Goal: Task Accomplishment & Management: Use online tool/utility

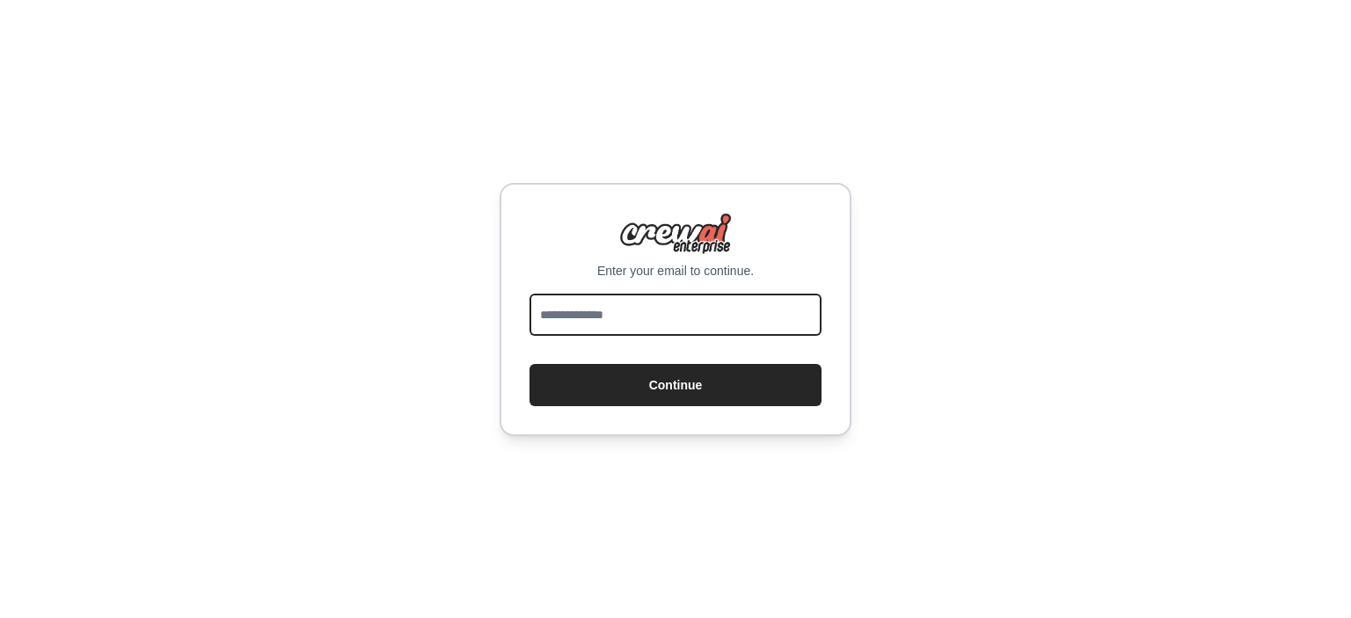
click at [769, 301] on input "email" at bounding box center [675, 315] width 292 height 42
type input "**********"
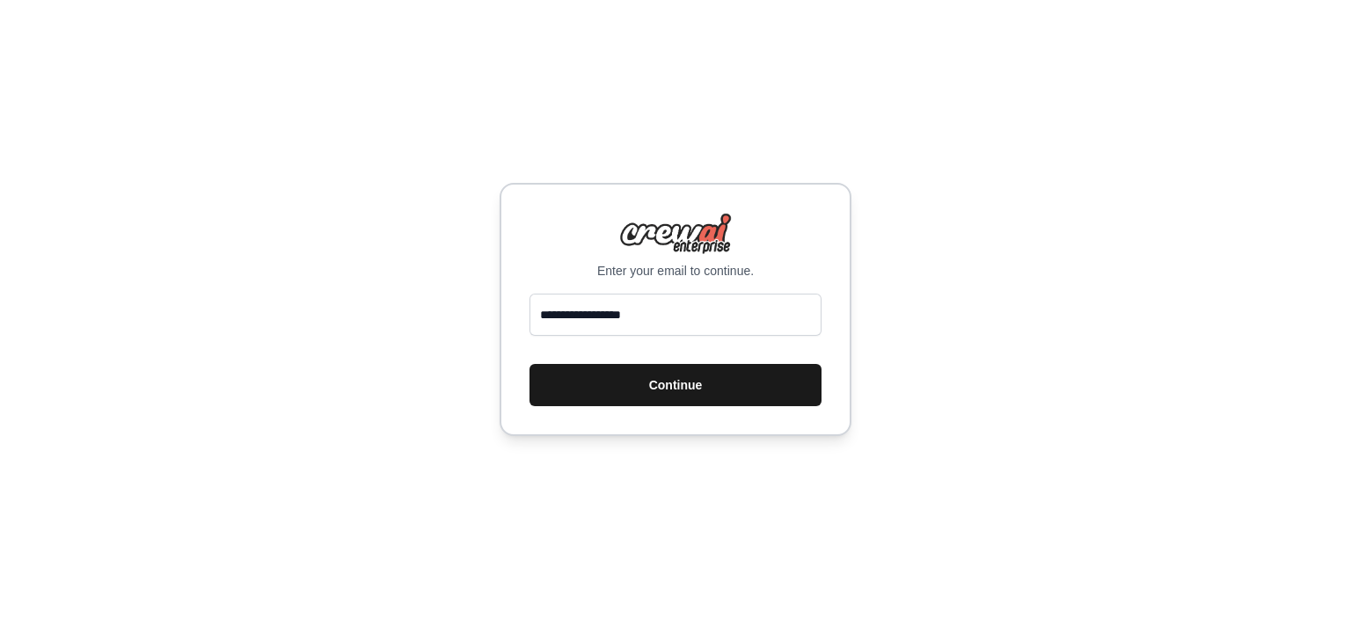
click at [733, 382] on button "Continue" at bounding box center [675, 385] width 292 height 42
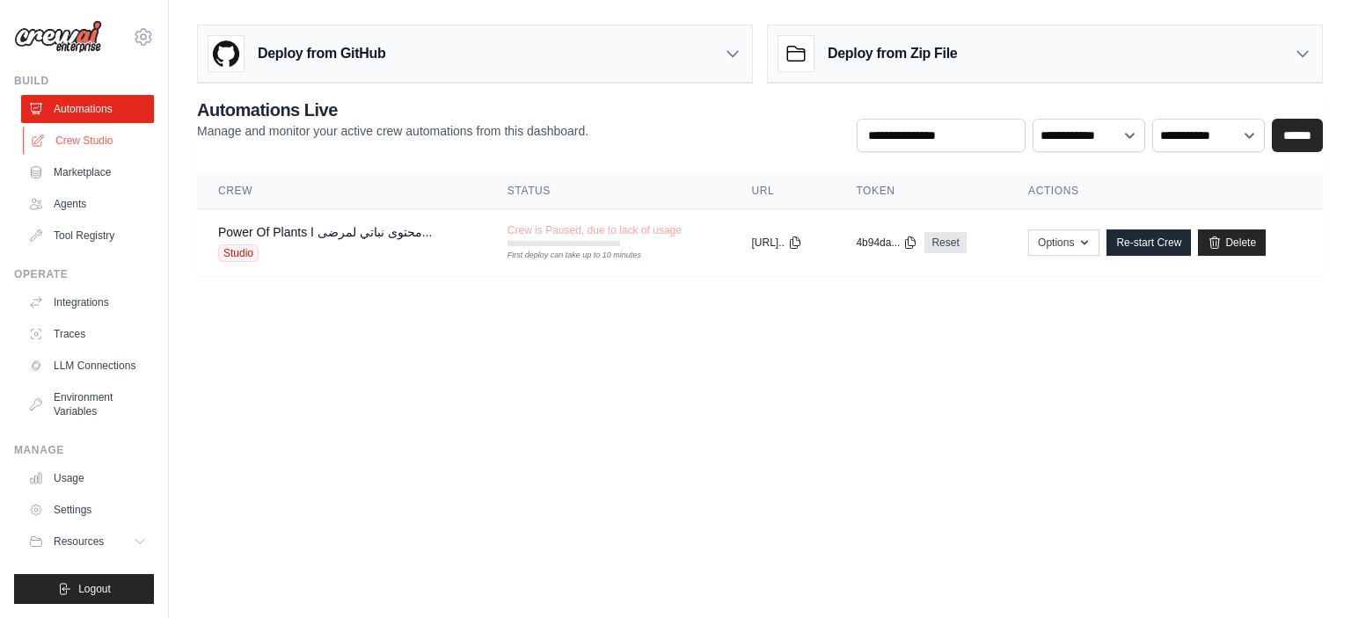
click at [98, 139] on link "Crew Studio" at bounding box center [89, 141] width 133 height 28
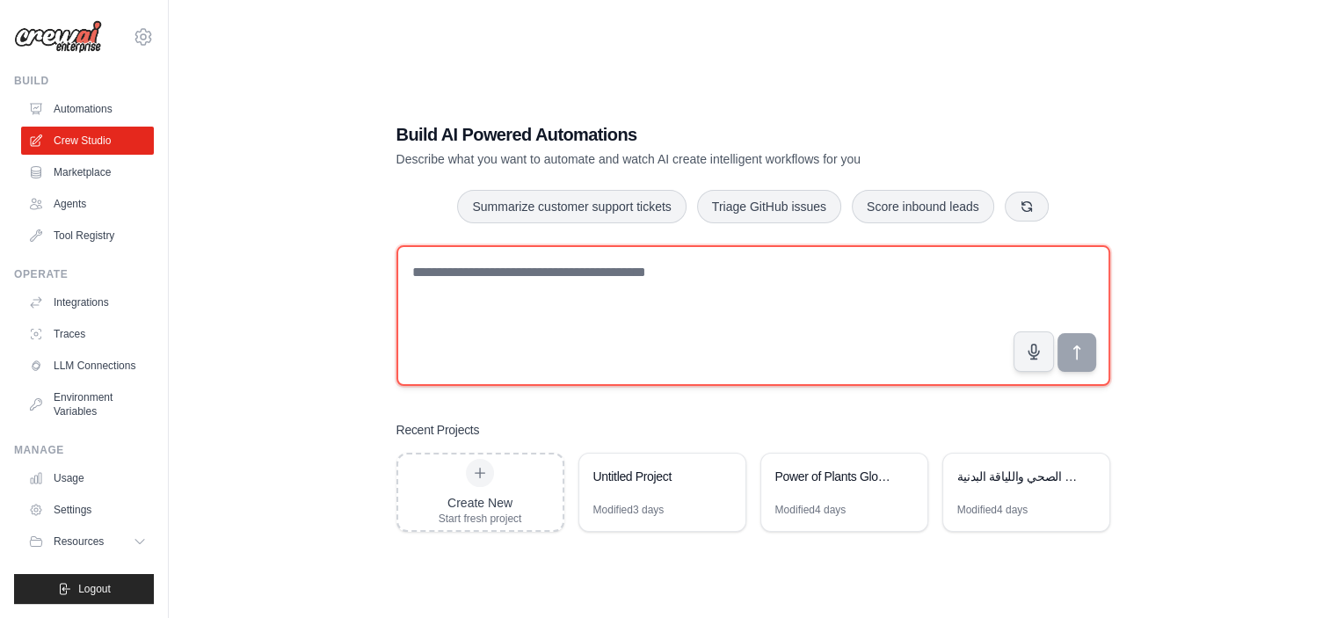
click at [526, 295] on textarea at bounding box center [754, 315] width 714 height 141
type textarea "*"
type textarea "**********"
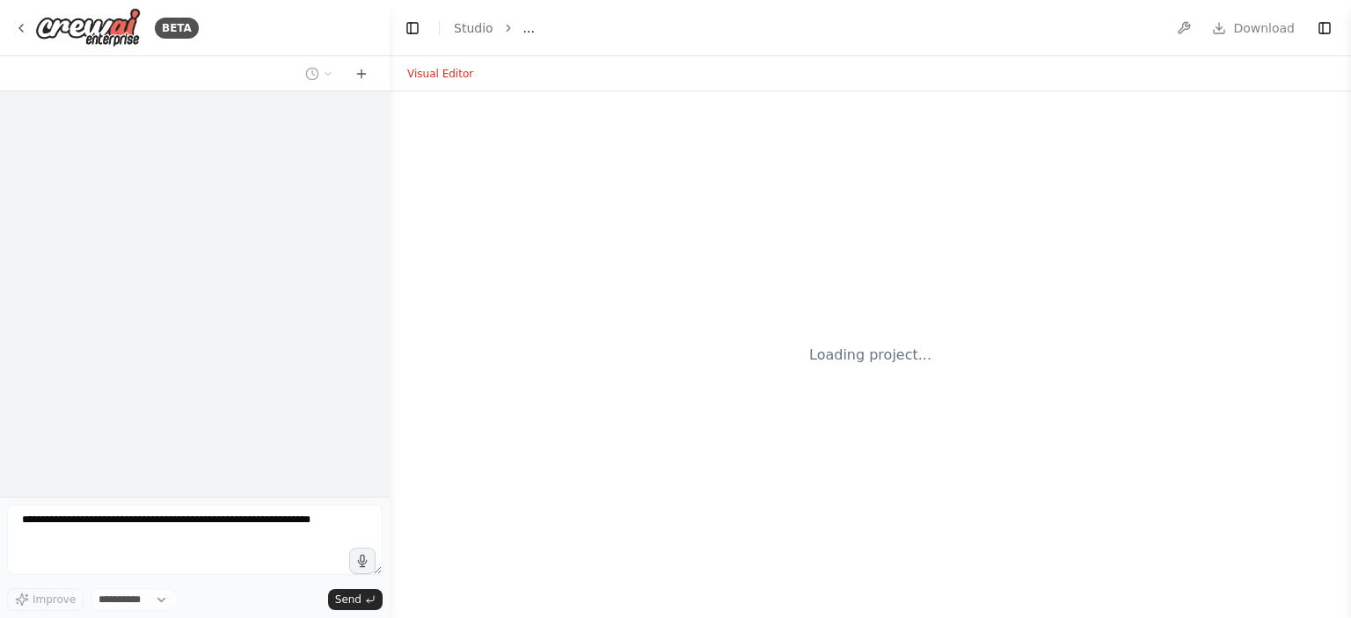
select select "****"
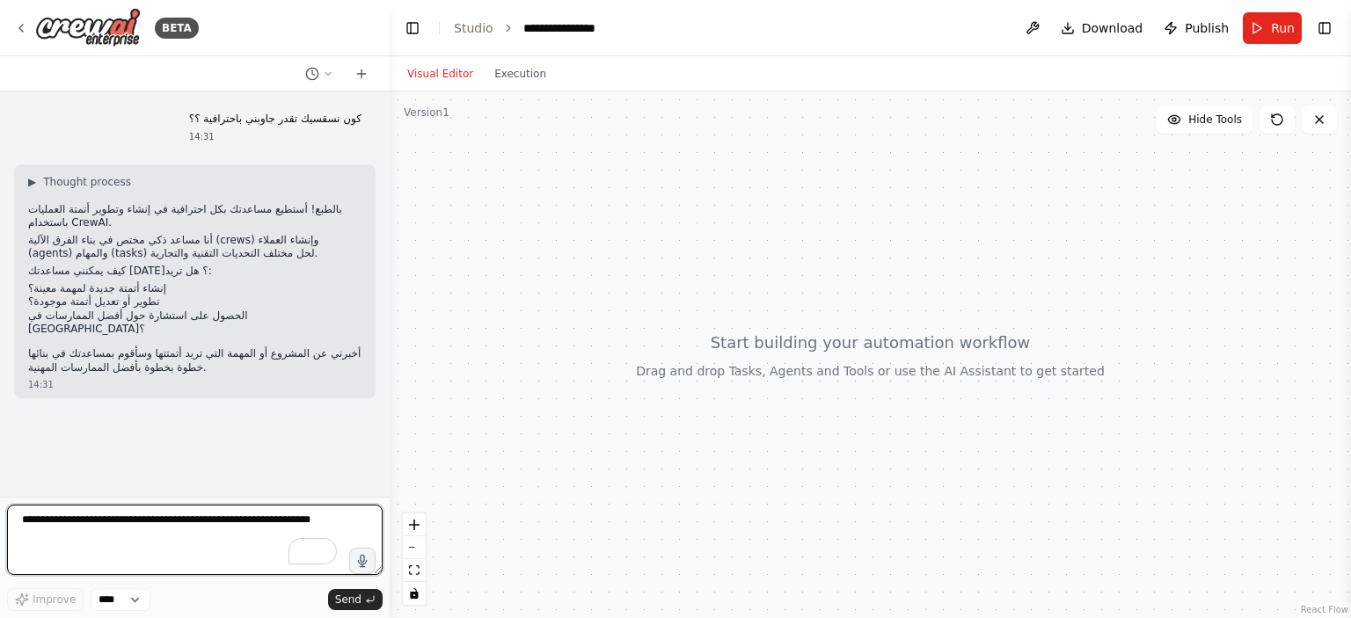
click at [193, 525] on textarea "To enrich screen reader interactions, please activate Accessibility in Grammarl…" at bounding box center [194, 540] width 375 height 70
type textarea "**********"
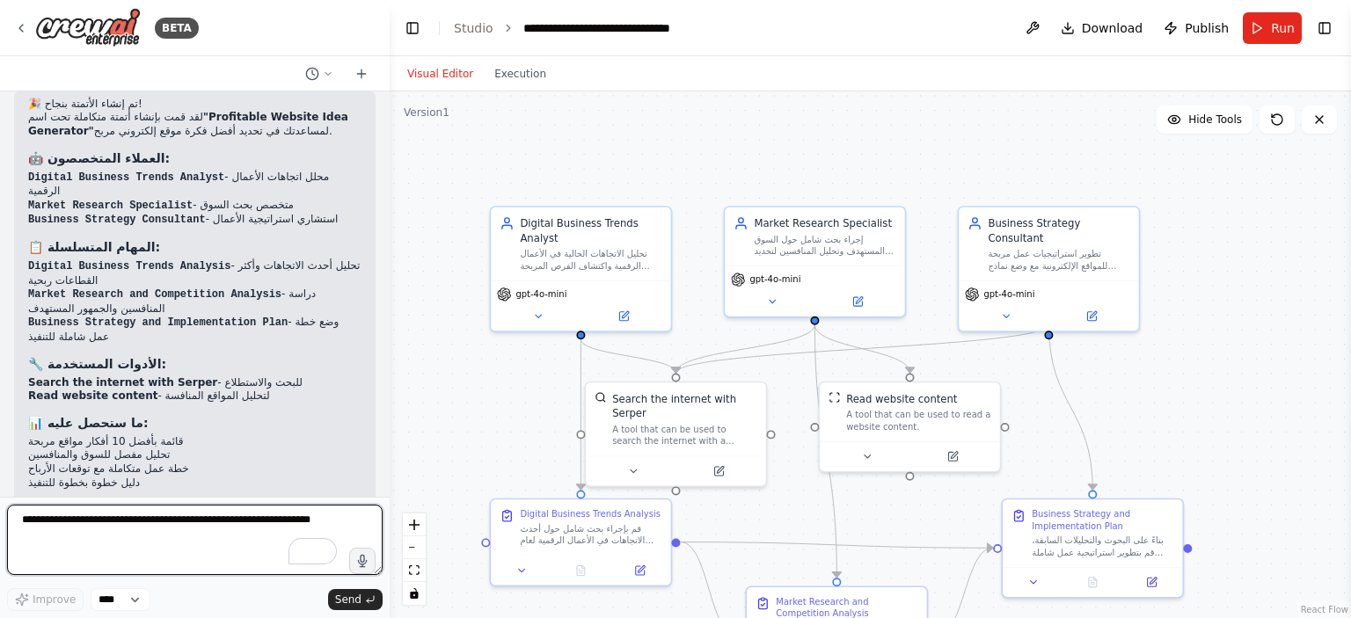
scroll to position [1470, 0]
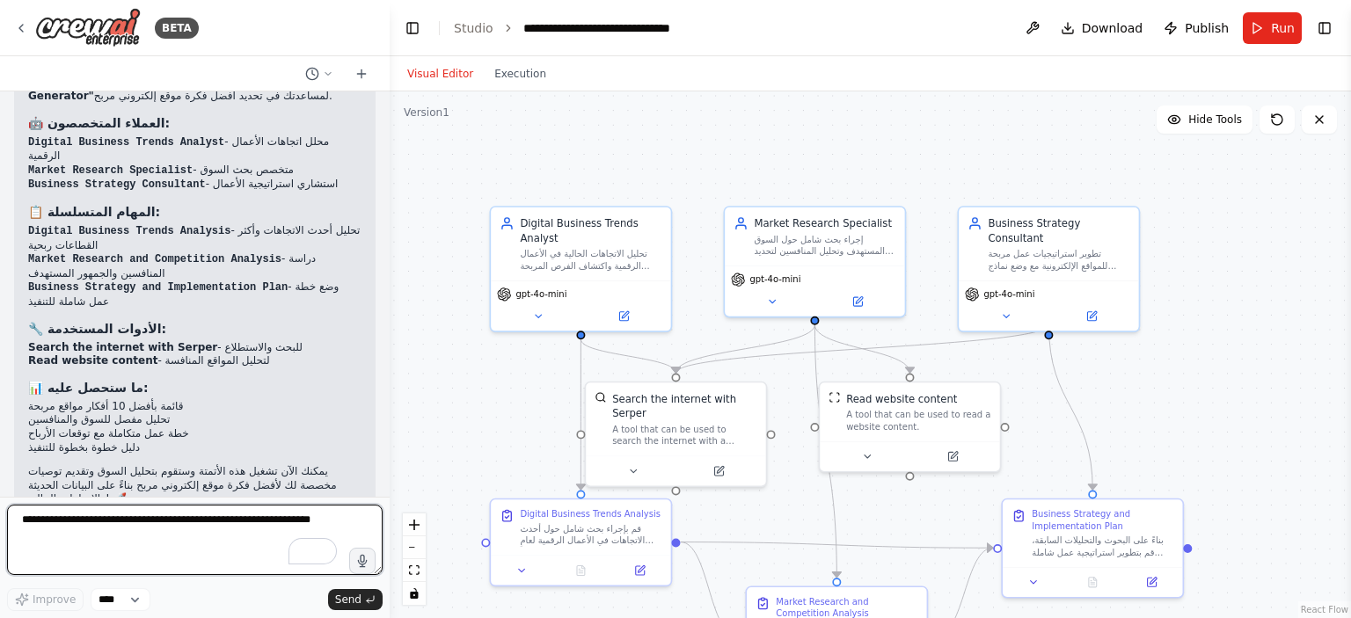
click at [247, 514] on textarea "To enrich screen reader interactions, please activate Accessibility in Grammarl…" at bounding box center [194, 540] width 375 height 70
type textarea "****"
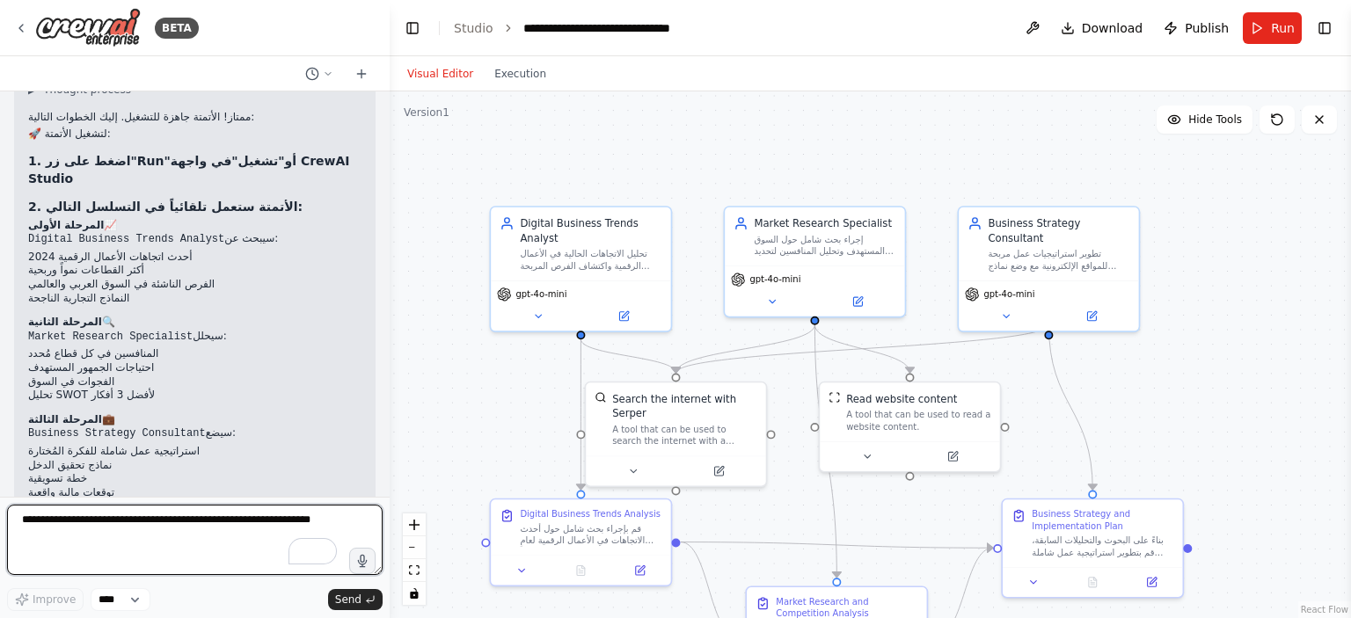
scroll to position [1884, 0]
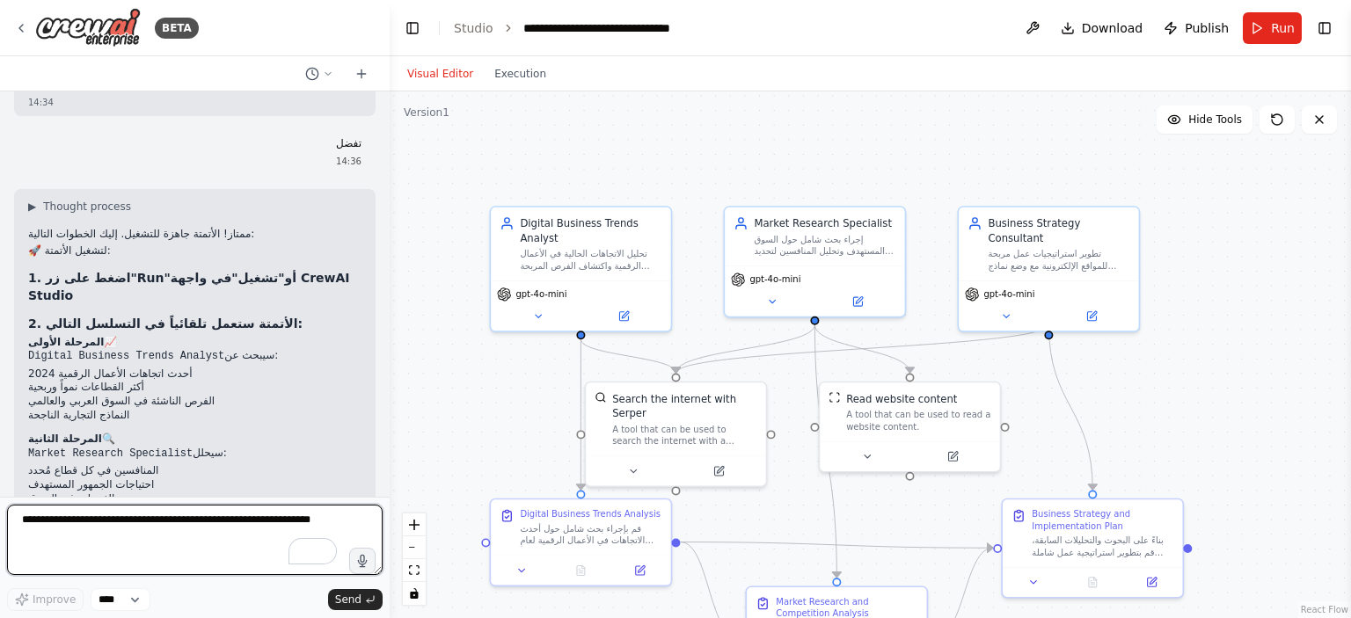
click at [225, 534] on textarea "To enrich screen reader interactions, please activate Accessibility in Grammarl…" at bounding box center [194, 540] width 375 height 70
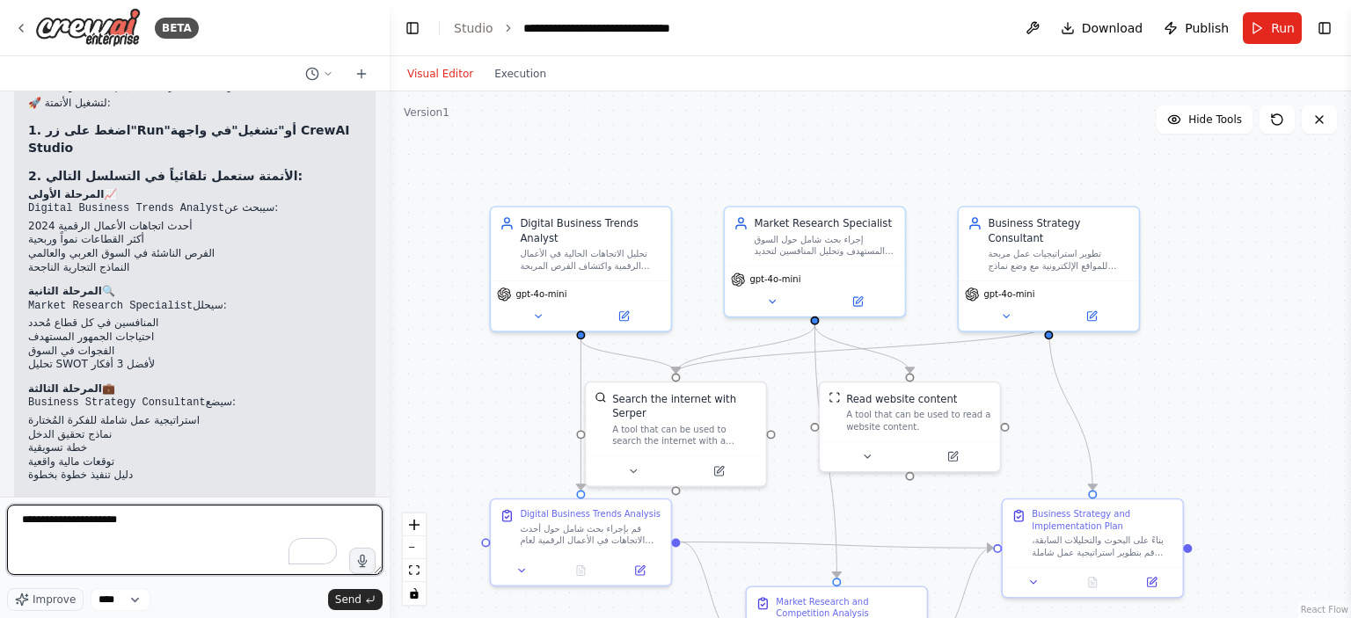
scroll to position [2001, 0]
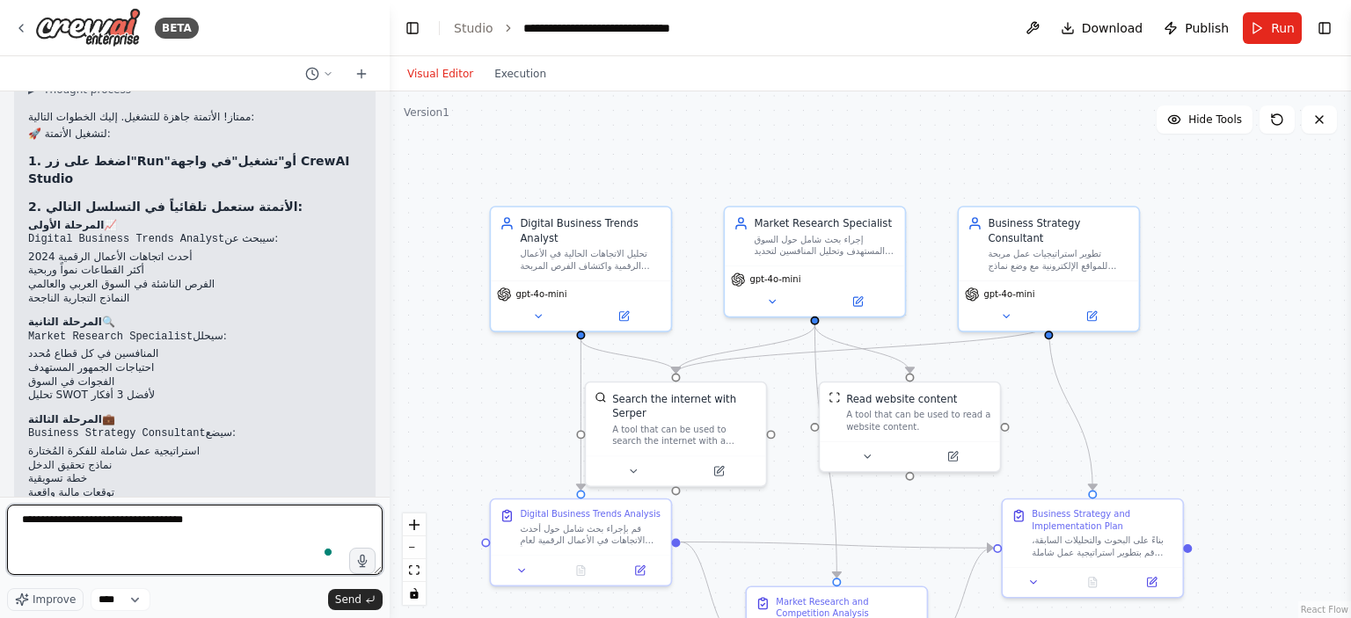
type textarea "**********"
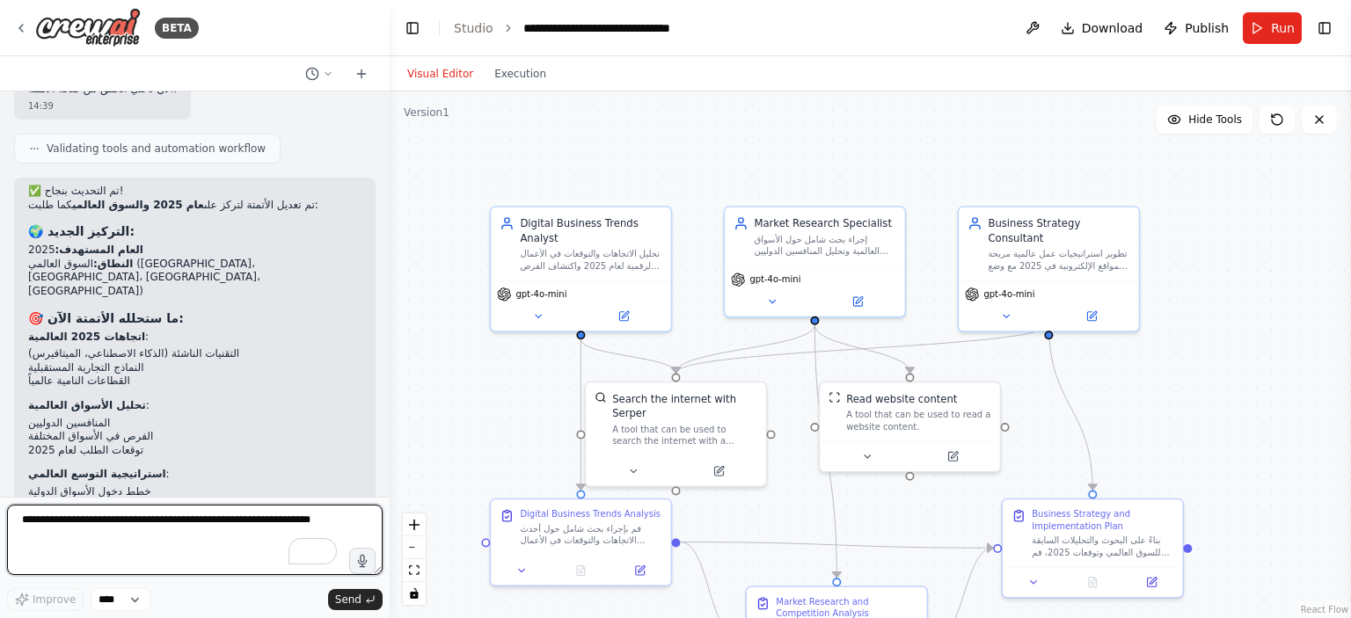
scroll to position [3204, 0]
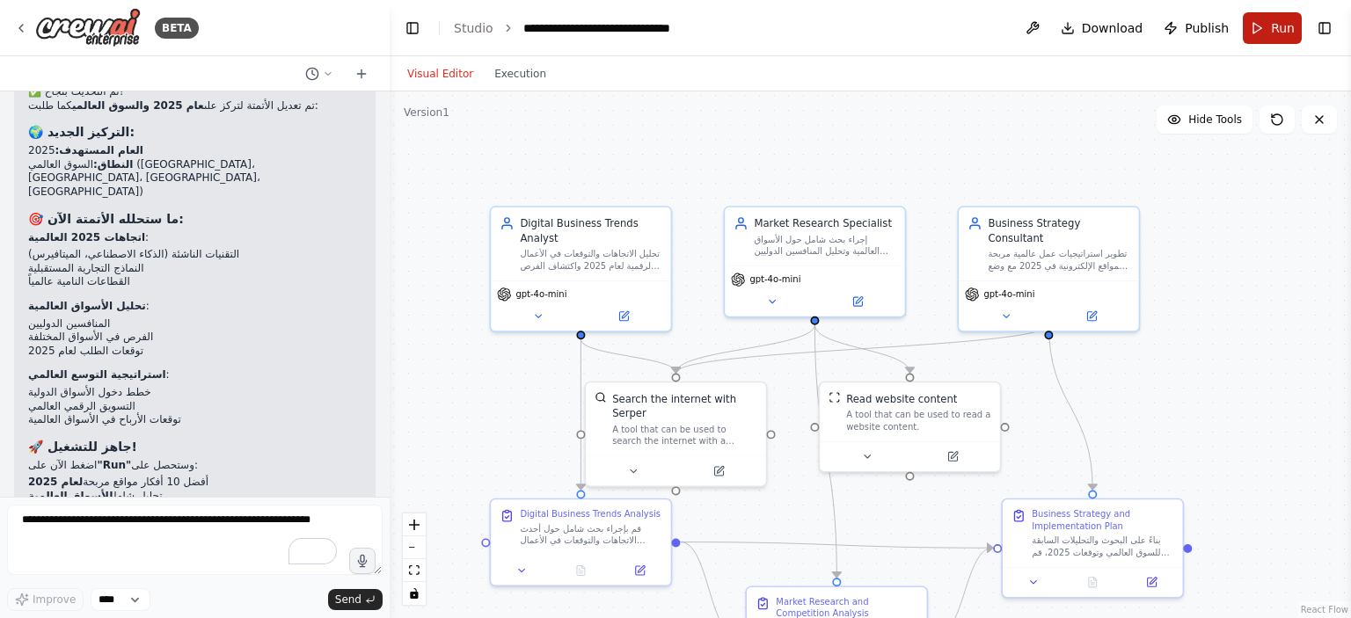
click at [1265, 24] on button "Run" at bounding box center [1271, 28] width 59 height 32
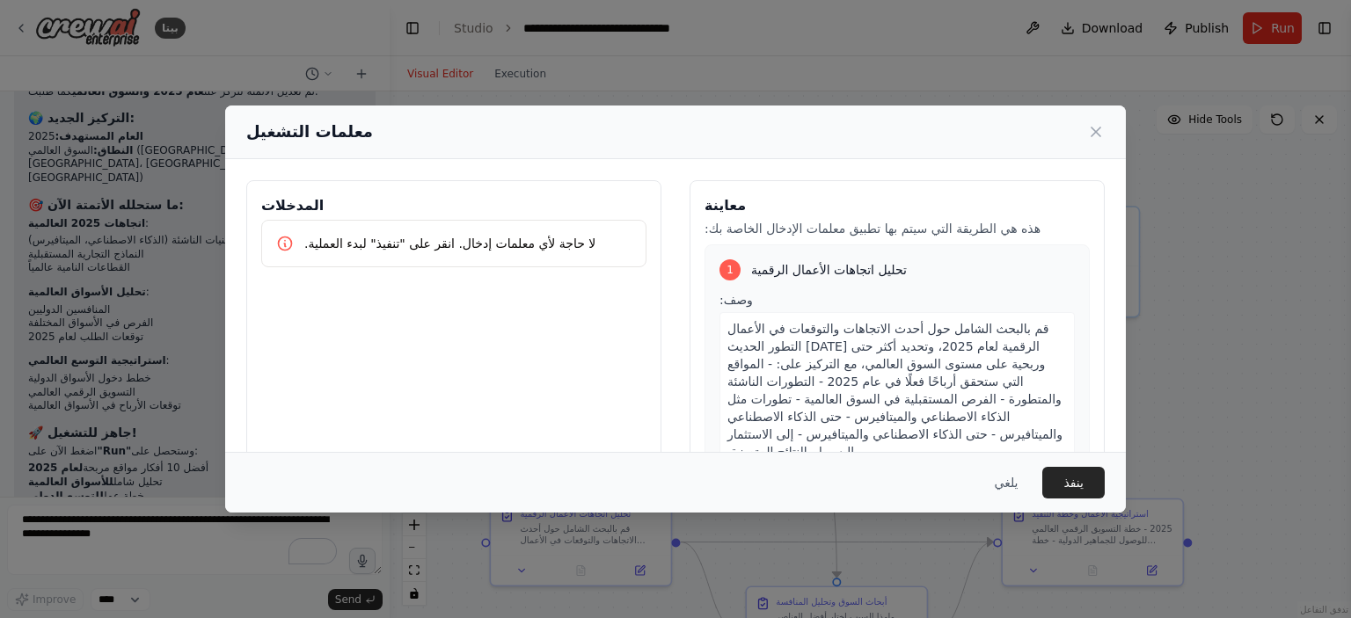
scroll to position [3218, 0]
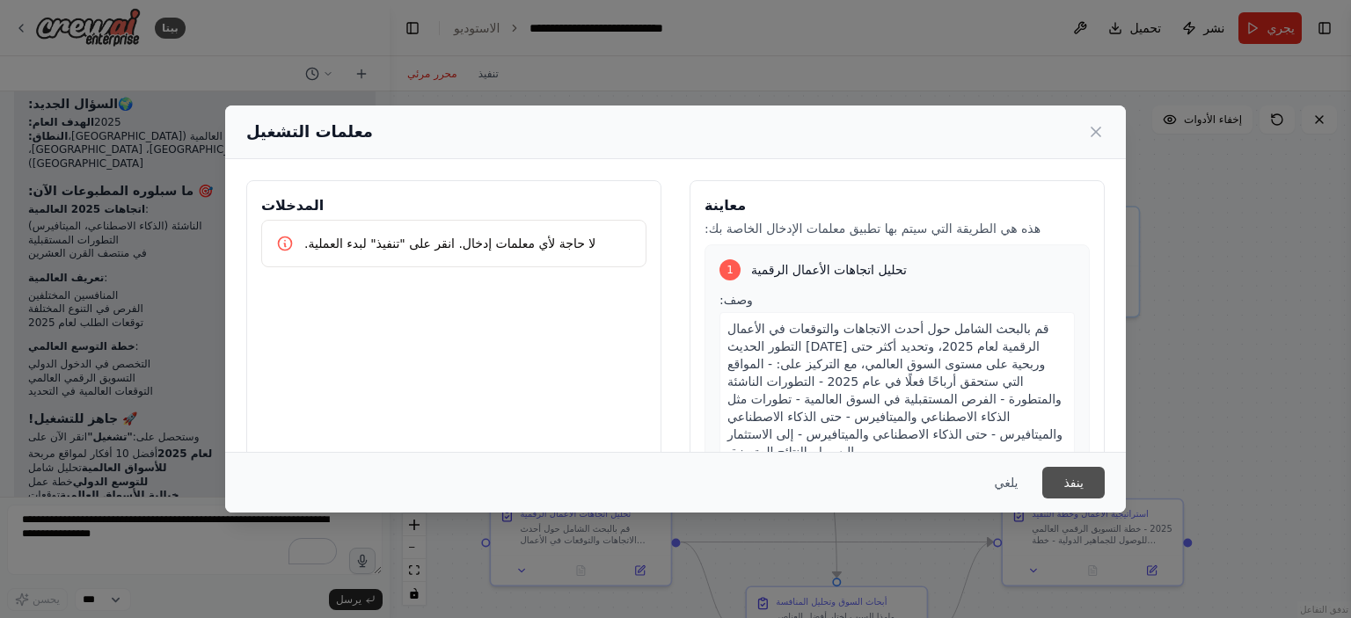
click at [1073, 488] on font "ينفذ" at bounding box center [1073, 483] width 20 height 14
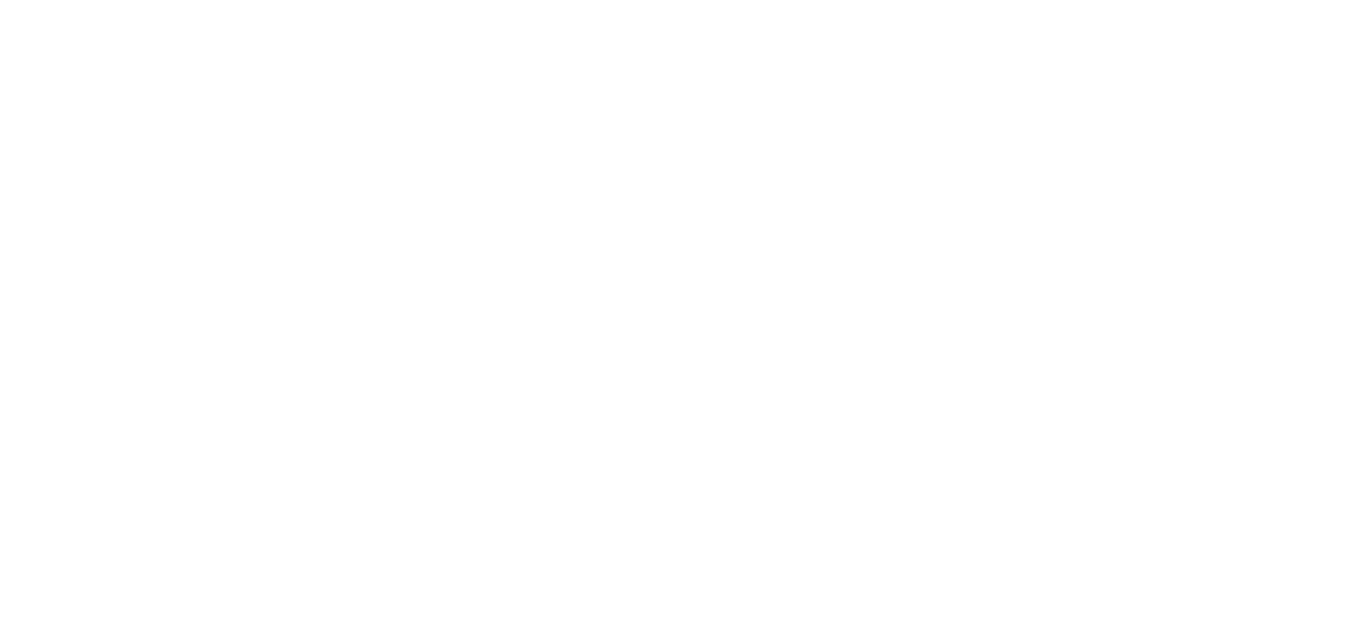
click at [1098, 0] on html "Texte d'origine Évaluez cette traduction Votre avis nous aidera à améliorer Goo…" at bounding box center [675, 0] width 1351 height 0
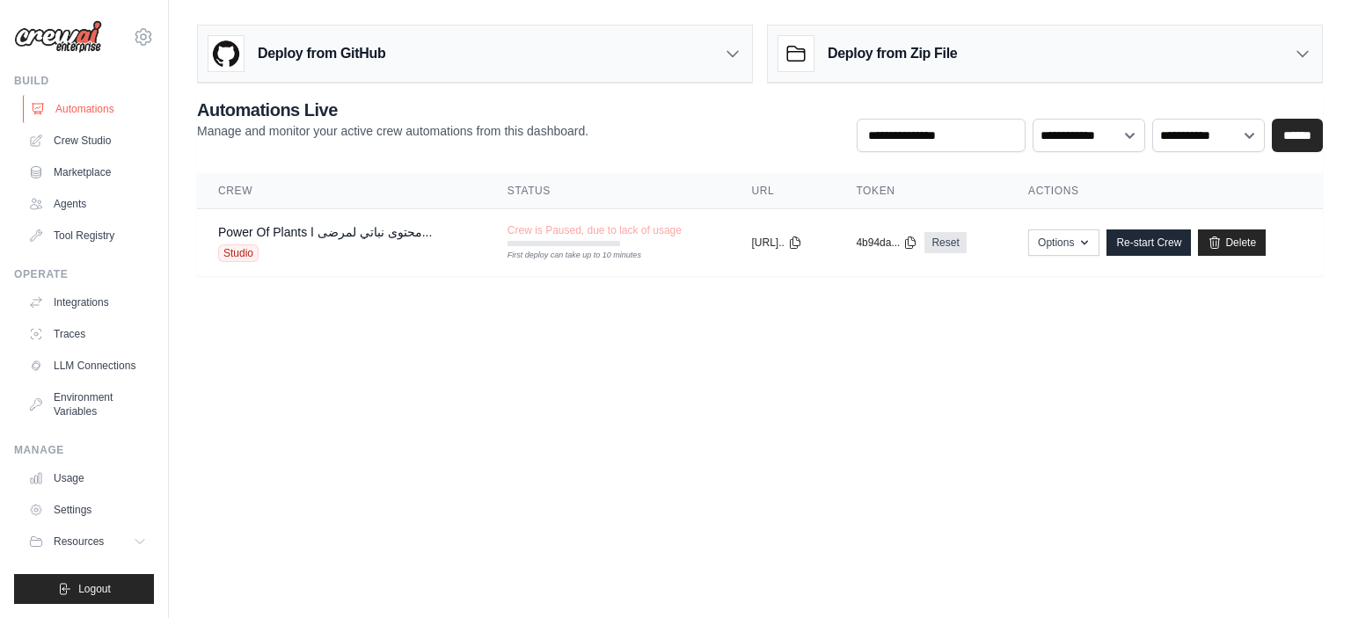
click at [101, 98] on link "Automations" at bounding box center [89, 109] width 133 height 28
click at [89, 103] on link "Automations" at bounding box center [89, 109] width 133 height 28
click at [89, 135] on link "Crew Studio" at bounding box center [89, 141] width 133 height 28
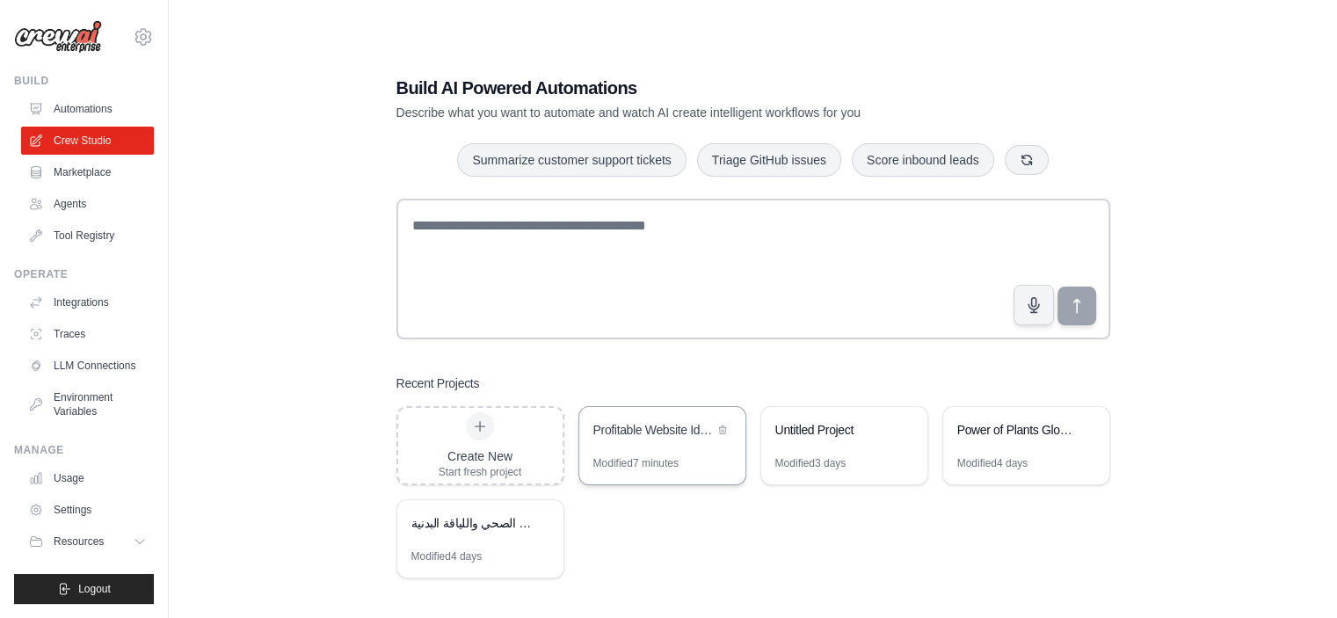
click at [654, 441] on div "Profitable Website Idea Generator" at bounding box center [654, 431] width 120 height 21
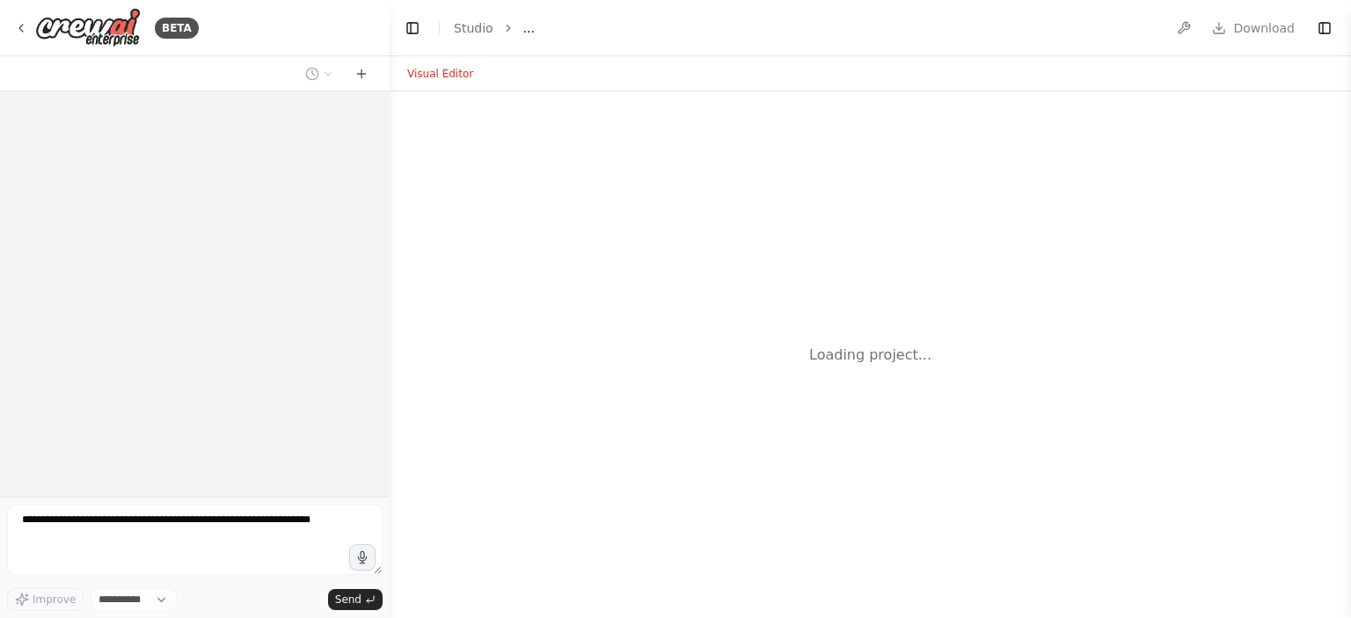
select select "****"
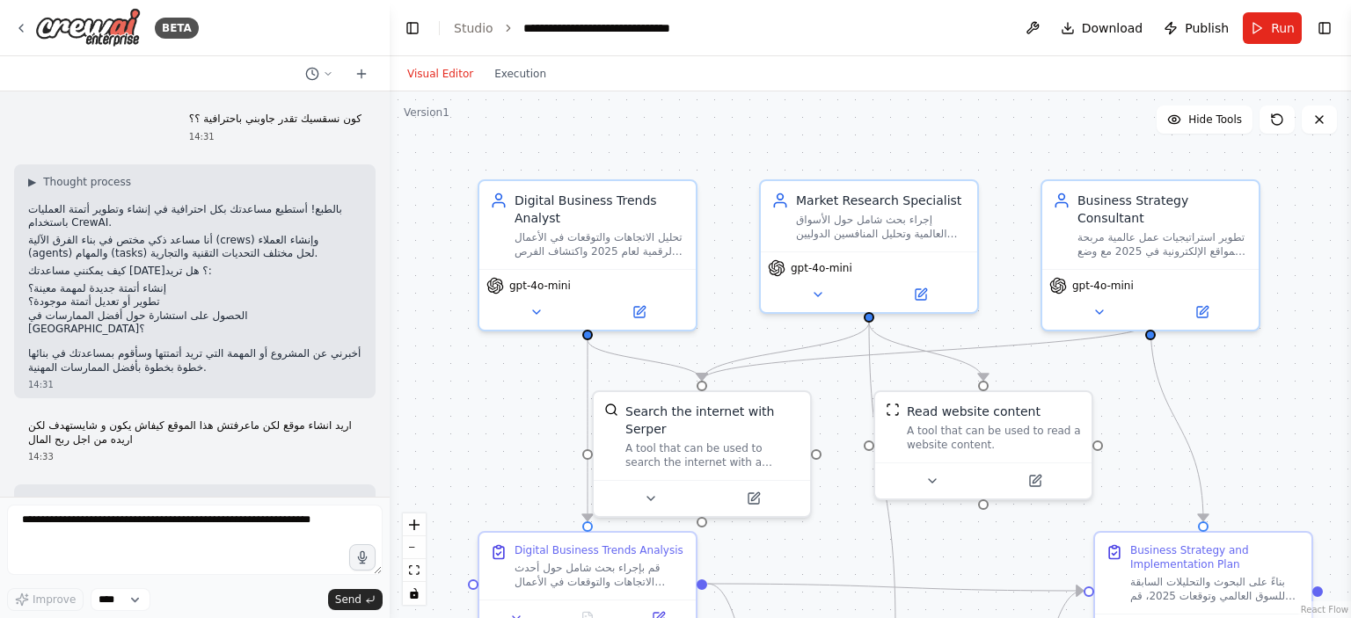
scroll to position [3204, 0]
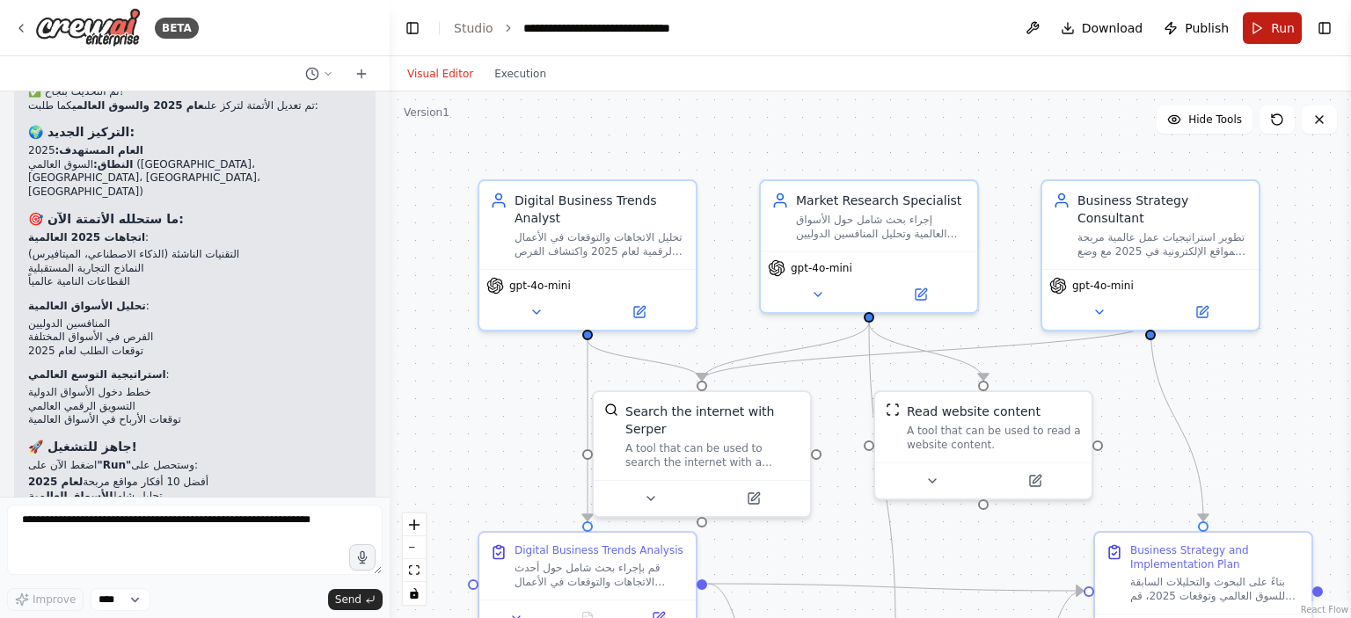
click at [1287, 31] on span "Run" at bounding box center [1283, 28] width 24 height 18
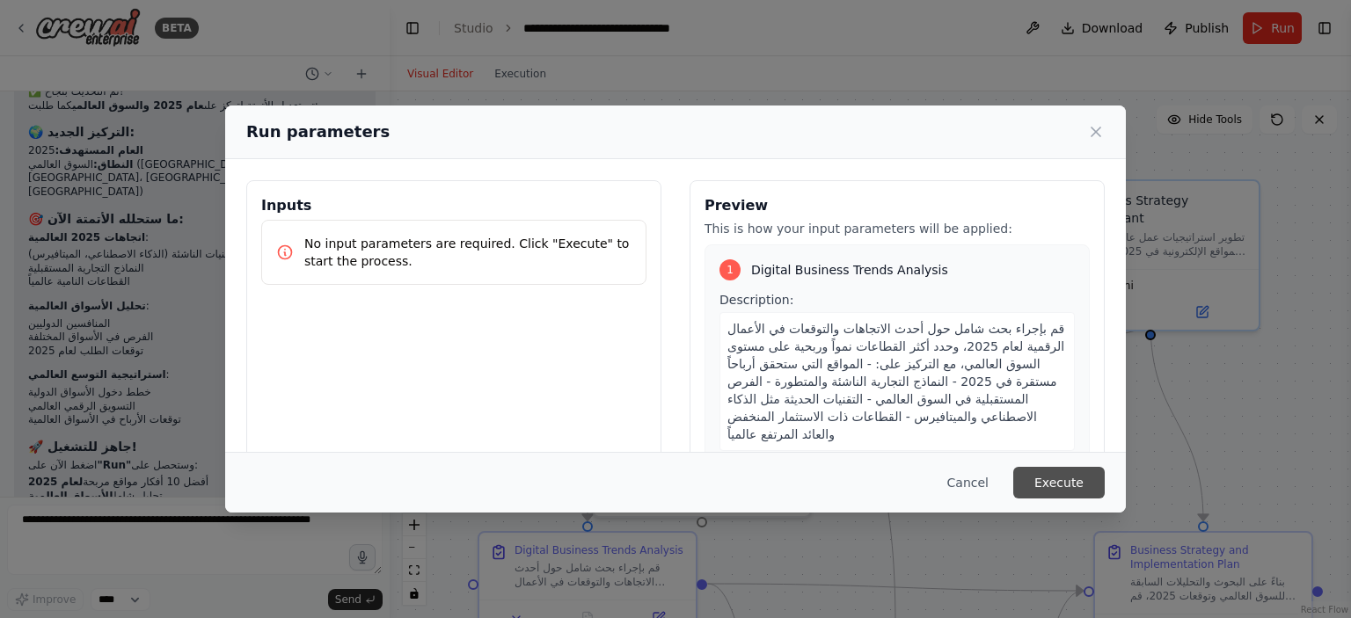
click at [1073, 475] on button "Execute" at bounding box center [1058, 483] width 91 height 32
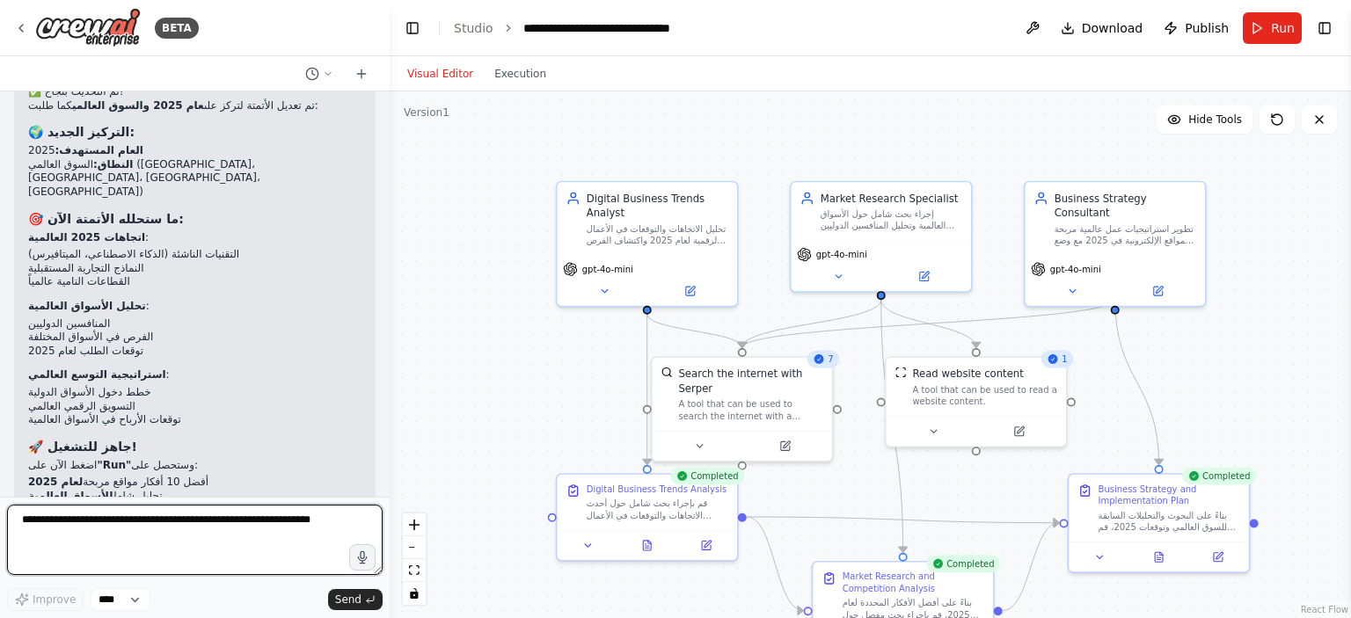
click at [164, 522] on textarea at bounding box center [194, 540] width 375 height 70
type textarea "**********"
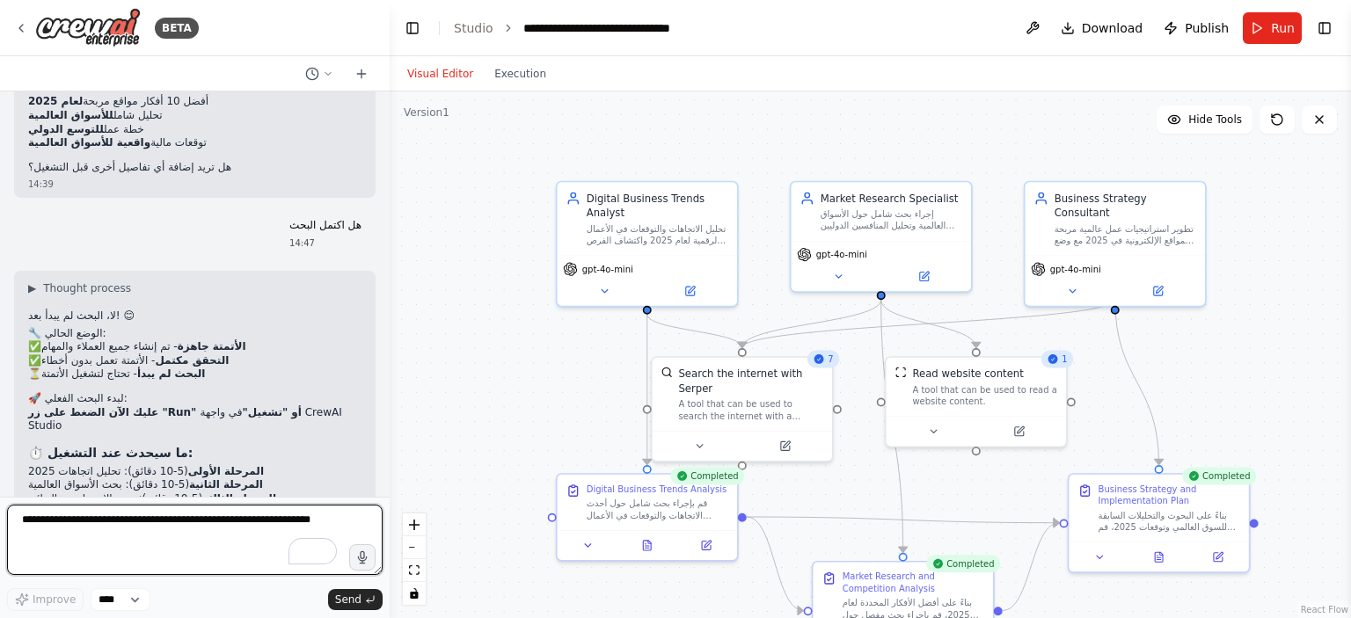
scroll to position [3616, 0]
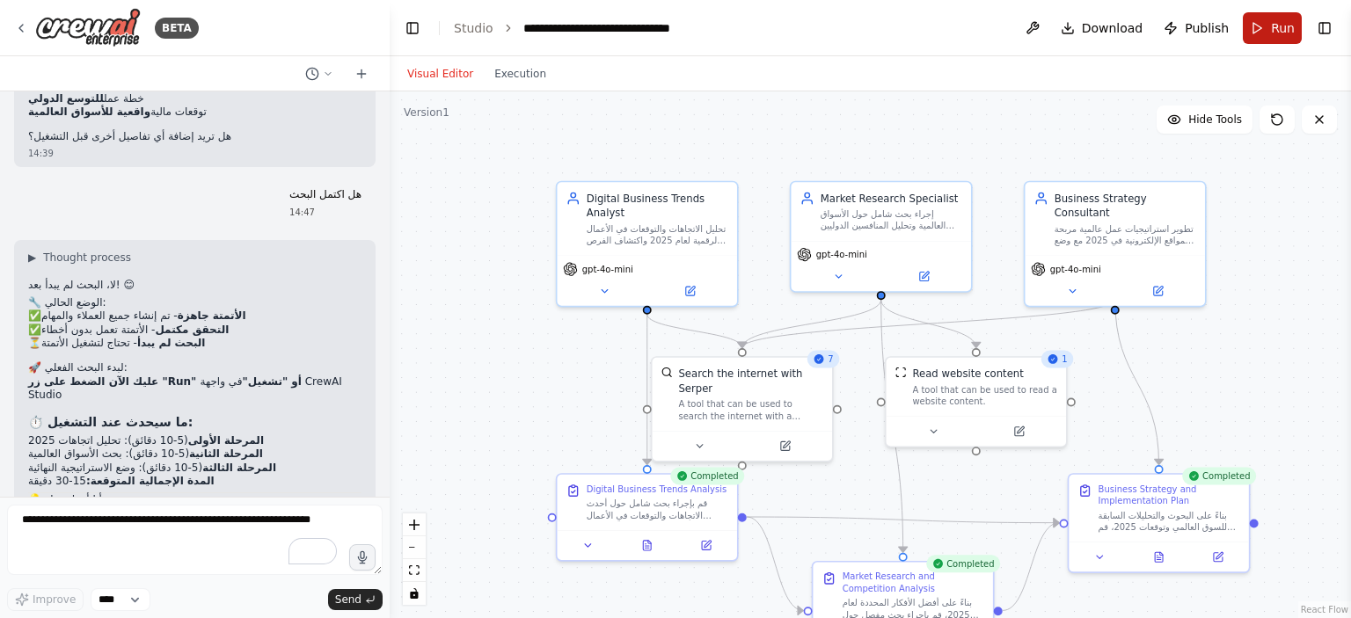
click at [1262, 32] on button "Run" at bounding box center [1271, 28] width 59 height 32
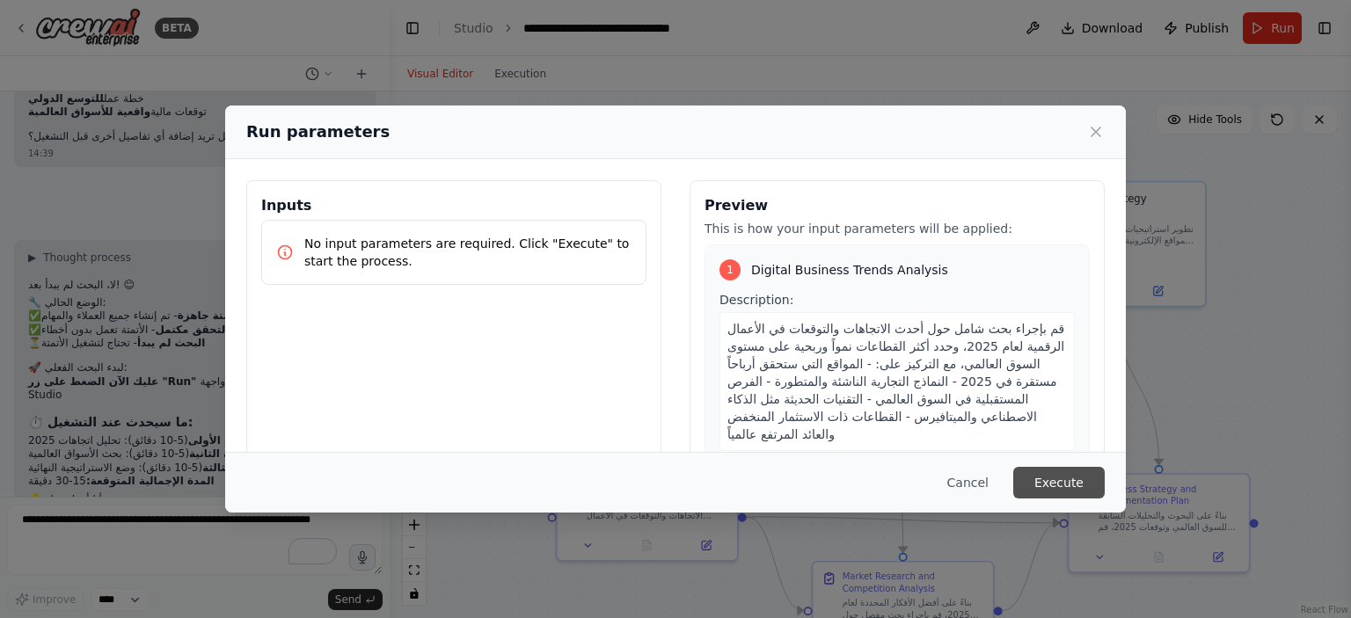
click at [1072, 476] on button "Execute" at bounding box center [1058, 483] width 91 height 32
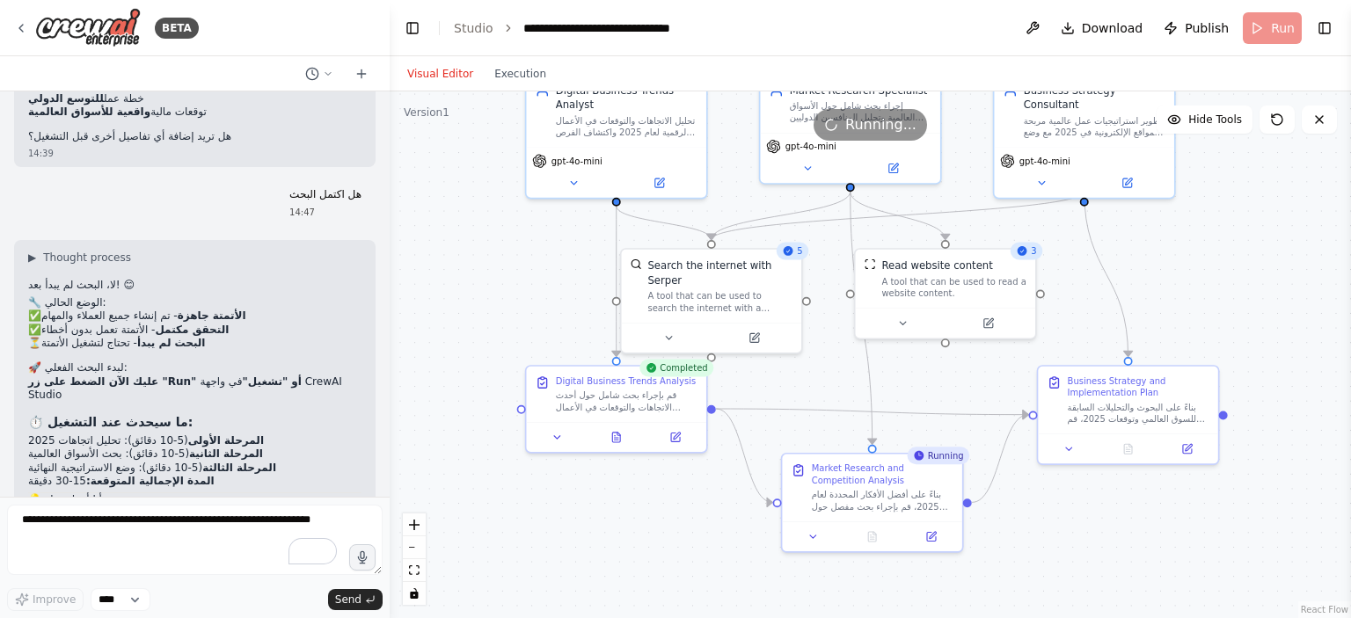
drag, startPoint x: 503, startPoint y: 468, endPoint x: 473, endPoint y: 374, distance: 98.7
click at [473, 374] on div ".deletable-edge-delete-btn { width: 20px; height: 20px; border: 0px solid #ffff…" at bounding box center [870, 354] width 961 height 527
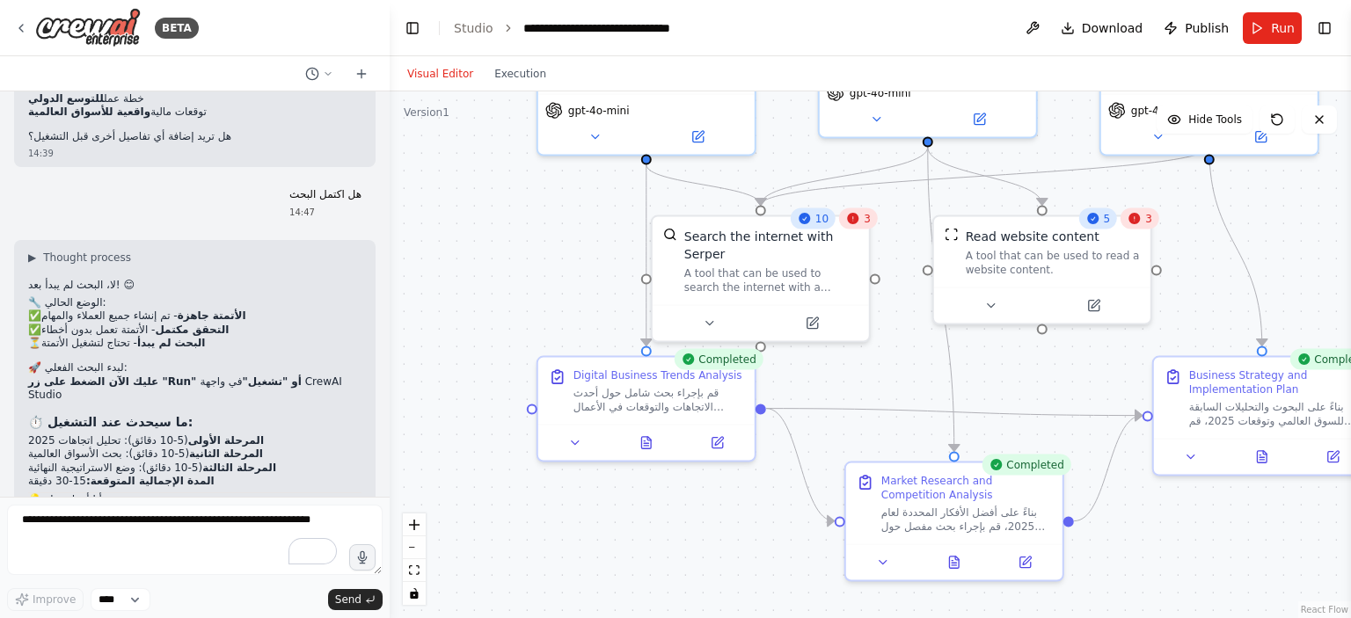
click at [863, 226] on div "3" at bounding box center [858, 218] width 39 height 21
click at [1148, 227] on div "3" at bounding box center [1139, 218] width 39 height 21
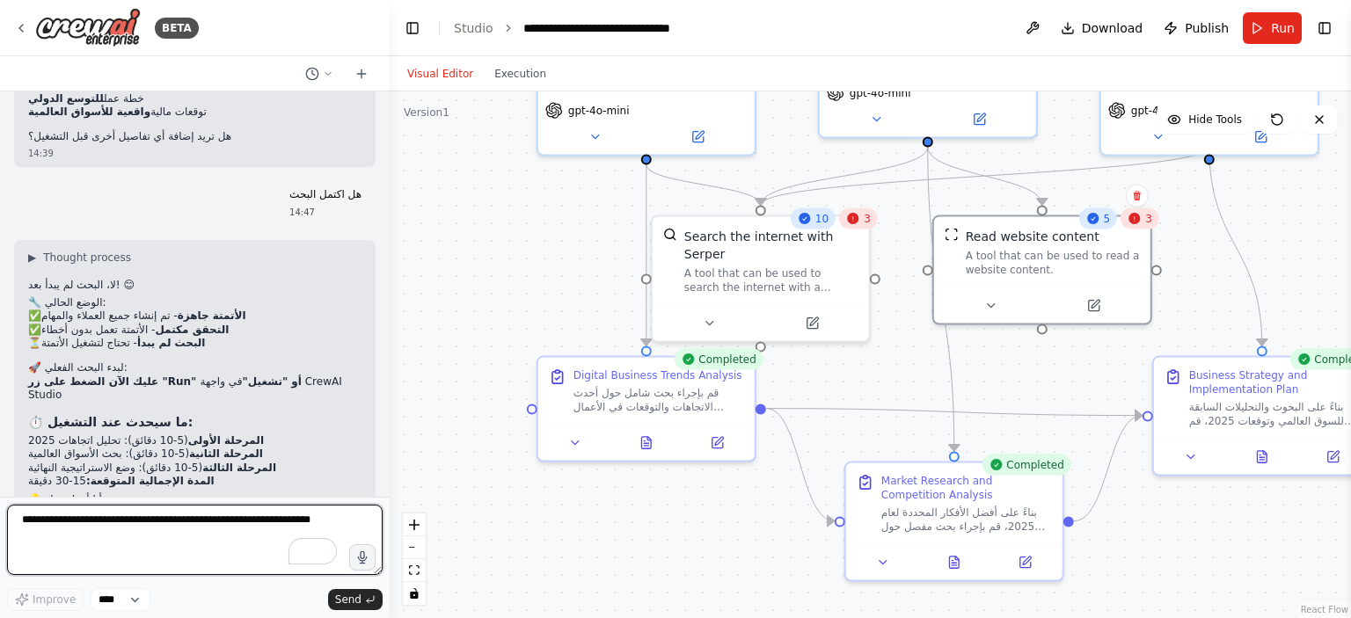
click at [137, 543] on textarea "To enrich screen reader interactions, please activate Accessibility in Grammarl…" at bounding box center [194, 540] width 375 height 70
type textarea "**********"
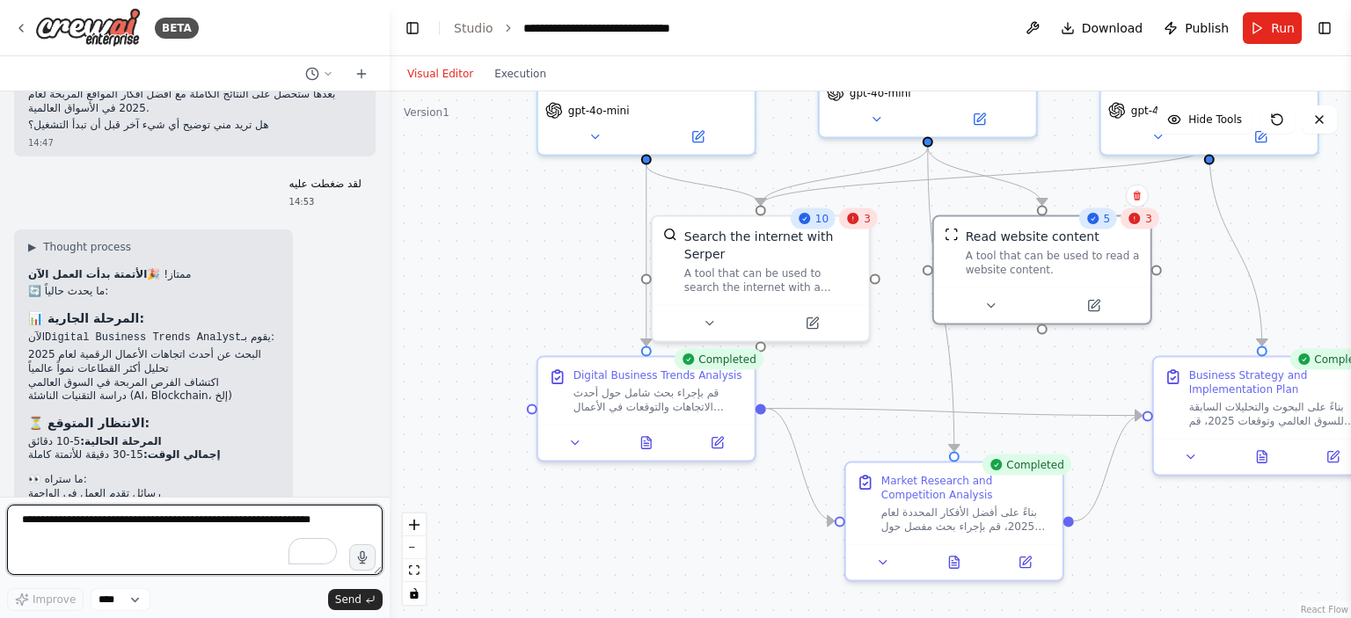
scroll to position [4170, 0]
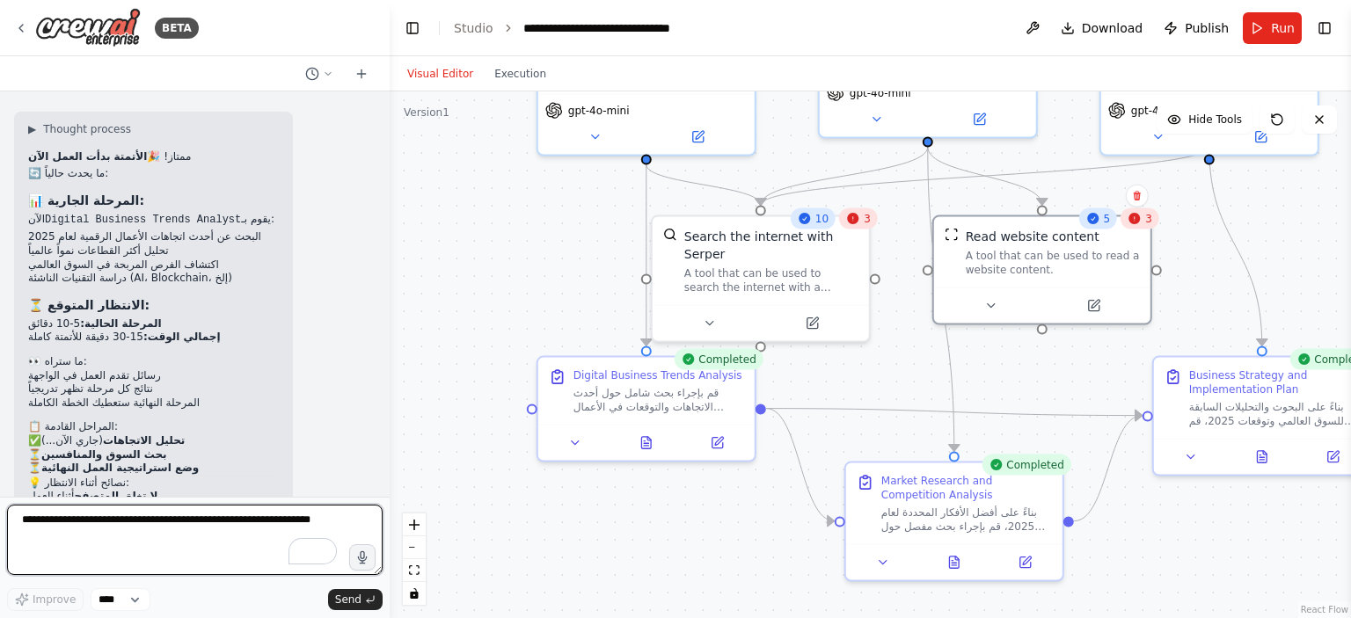
click at [264, 523] on textarea "To enrich screen reader interactions, please activate Accessibility in Grammarl…" at bounding box center [194, 540] width 375 height 70
type textarea "**********"
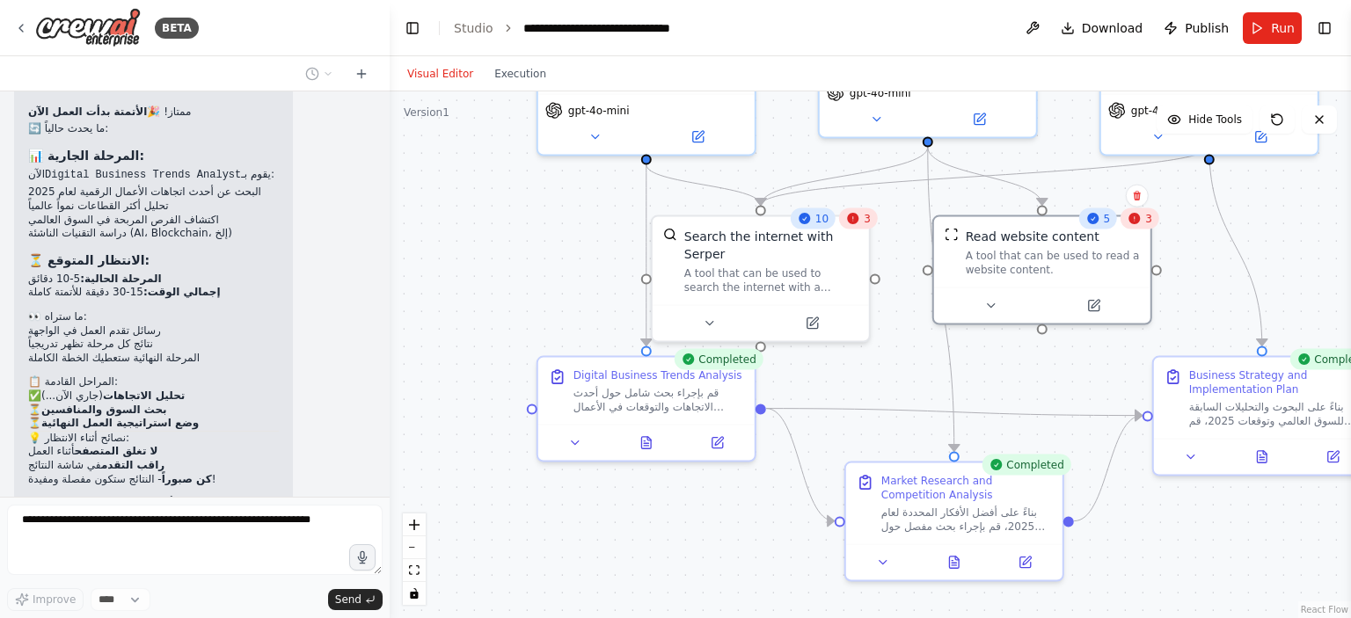
scroll to position [4274, 0]
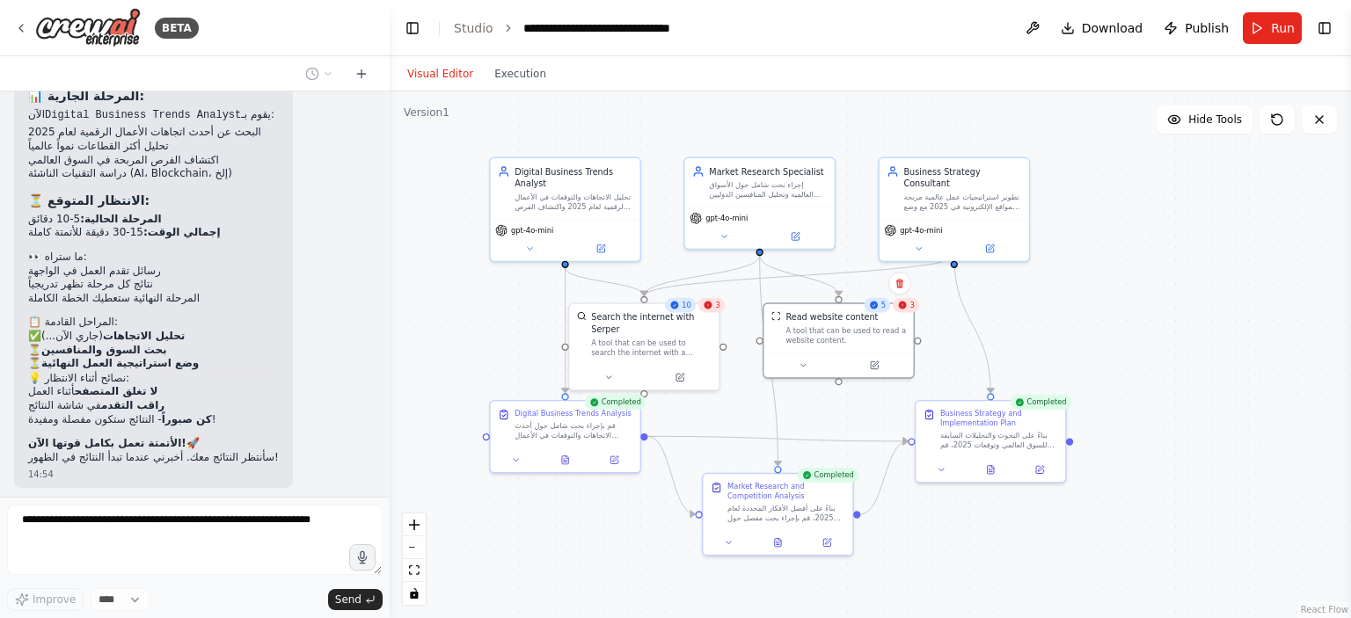
drag, startPoint x: 728, startPoint y: 519, endPoint x: 622, endPoint y: 513, distance: 106.6
click at [622, 513] on div ".deletable-edge-delete-btn { width: 20px; height: 20px; border: 0px solid #ffff…" at bounding box center [870, 354] width 961 height 527
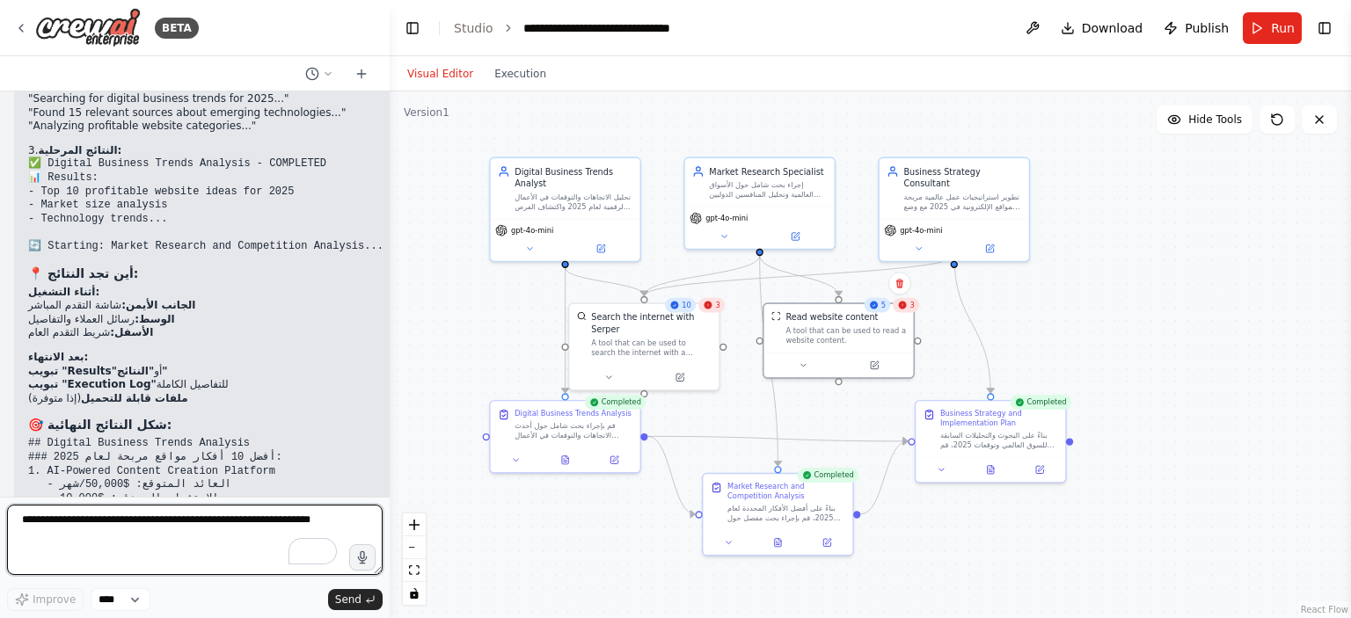
scroll to position [5030, 0]
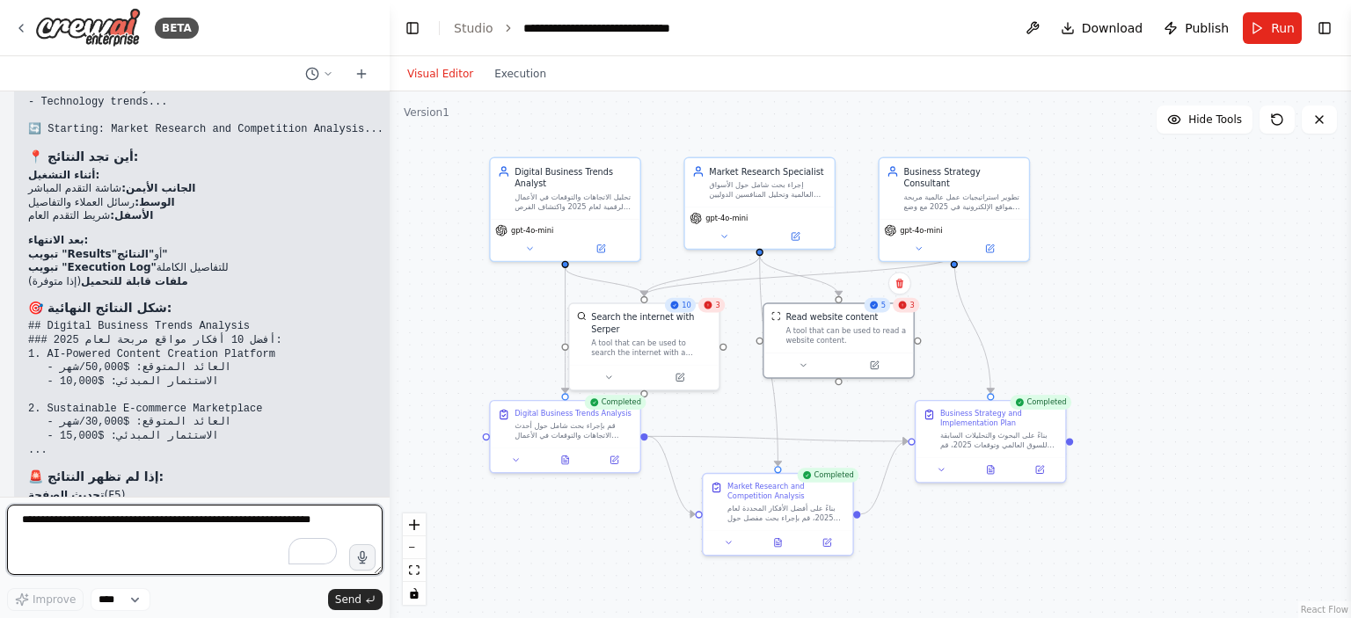
click at [257, 533] on textarea "To enrich screen reader interactions, please activate Accessibility in Grammarl…" at bounding box center [194, 540] width 375 height 70
type textarea "**********"
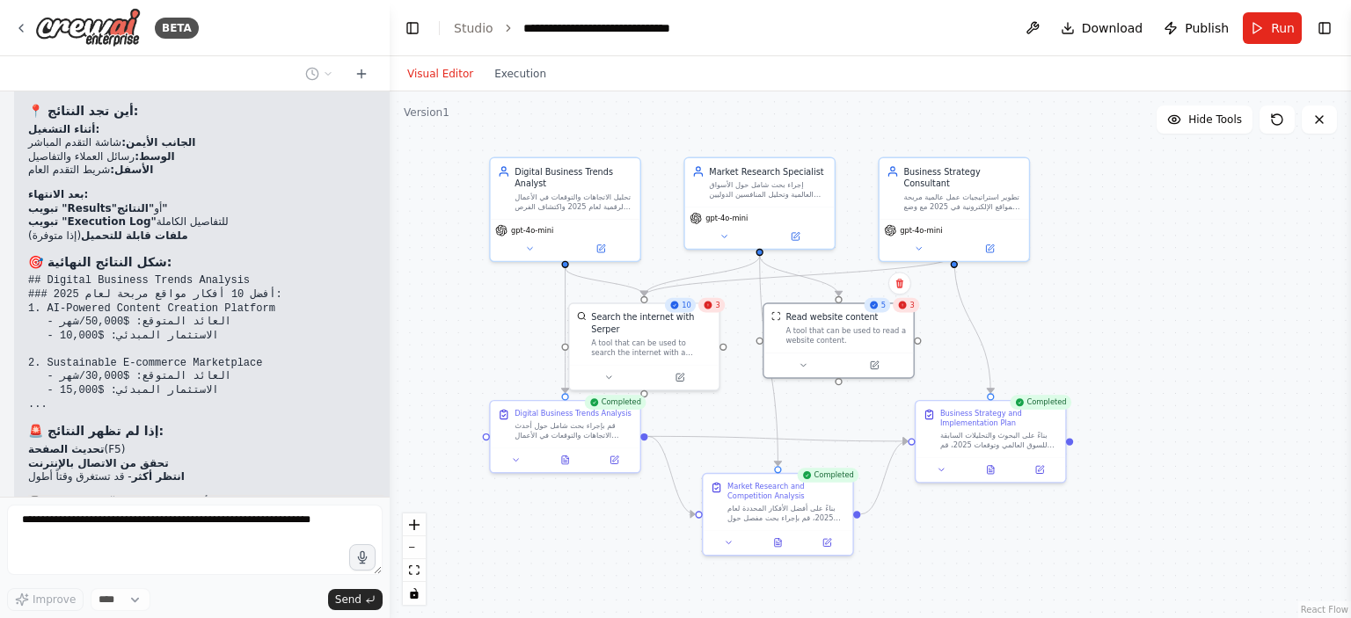
scroll to position [5134, 0]
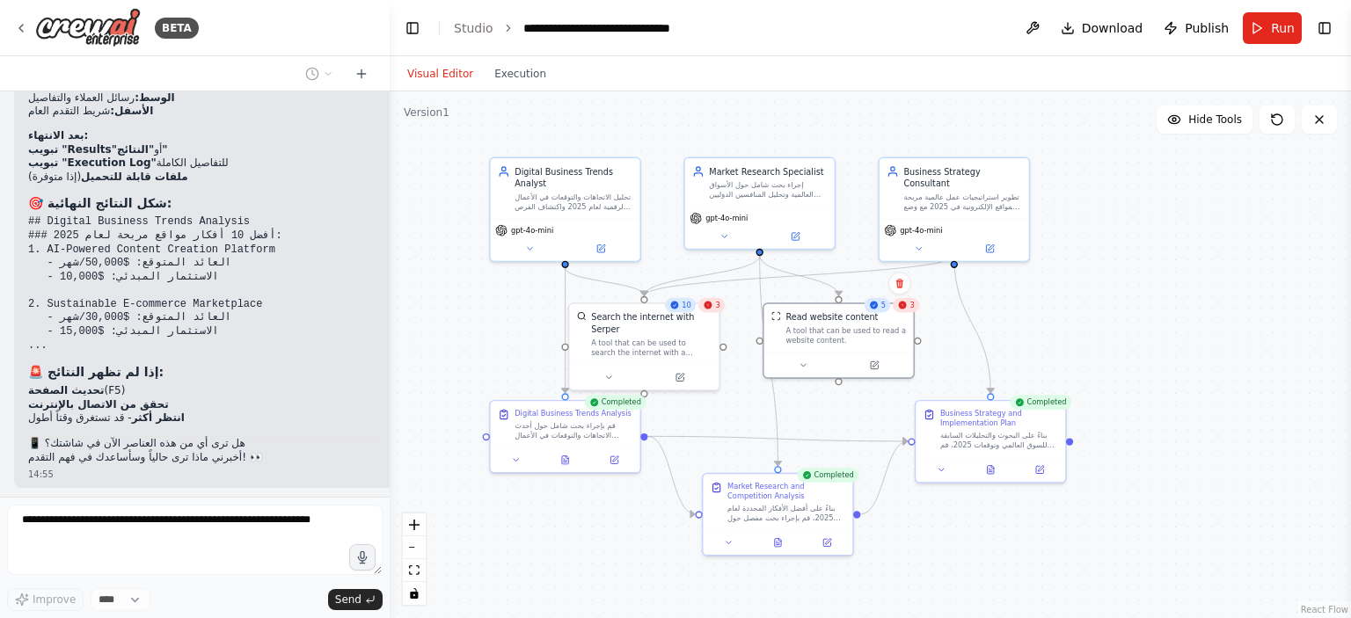
click at [447, 347] on div ".deletable-edge-delete-btn { width: 20px; height: 20px; border: 0px solid #ffff…" at bounding box center [870, 354] width 961 height 527
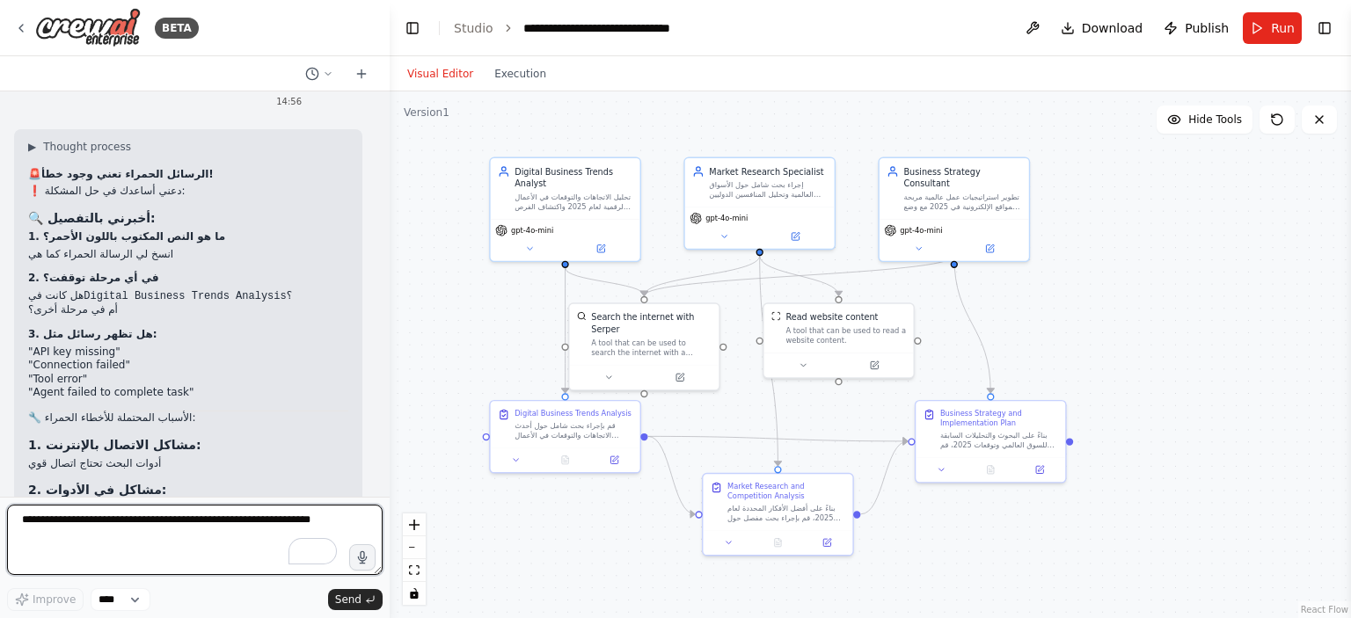
scroll to position [5684, 0]
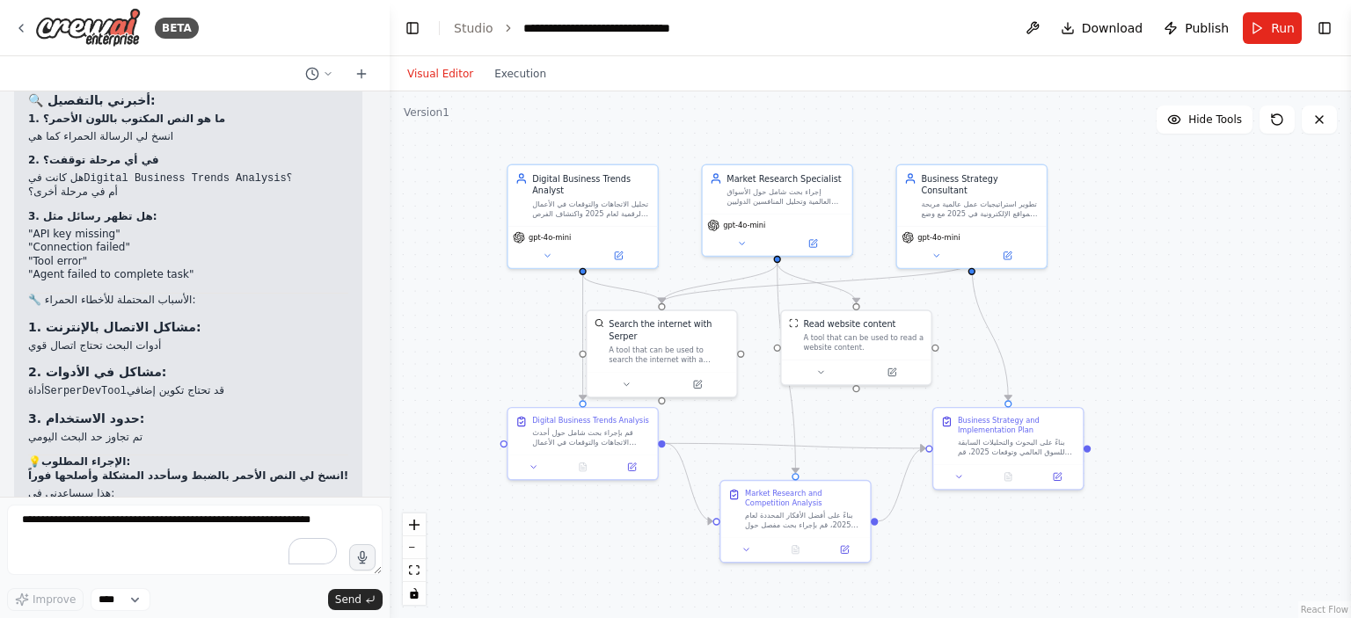
drag, startPoint x: 452, startPoint y: 335, endPoint x: 470, endPoint y: 342, distance: 18.9
click at [470, 342] on div ".deletable-edge-delete-btn { width: 20px; height: 20px; border: 0px solid #ffff…" at bounding box center [870, 354] width 961 height 527
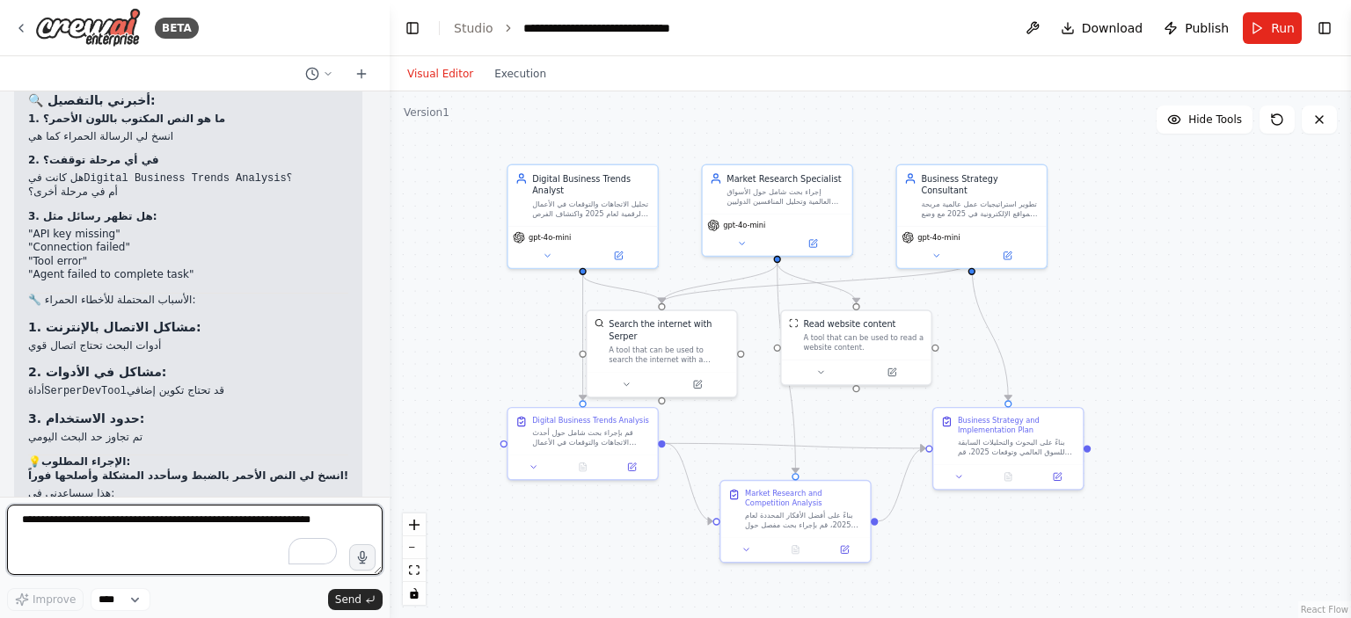
click at [144, 527] on textarea "To enrich screen reader interactions, please activate Accessibility in Grammarl…" at bounding box center [194, 540] width 375 height 70
paste textarea "**********"
type textarea "**********"
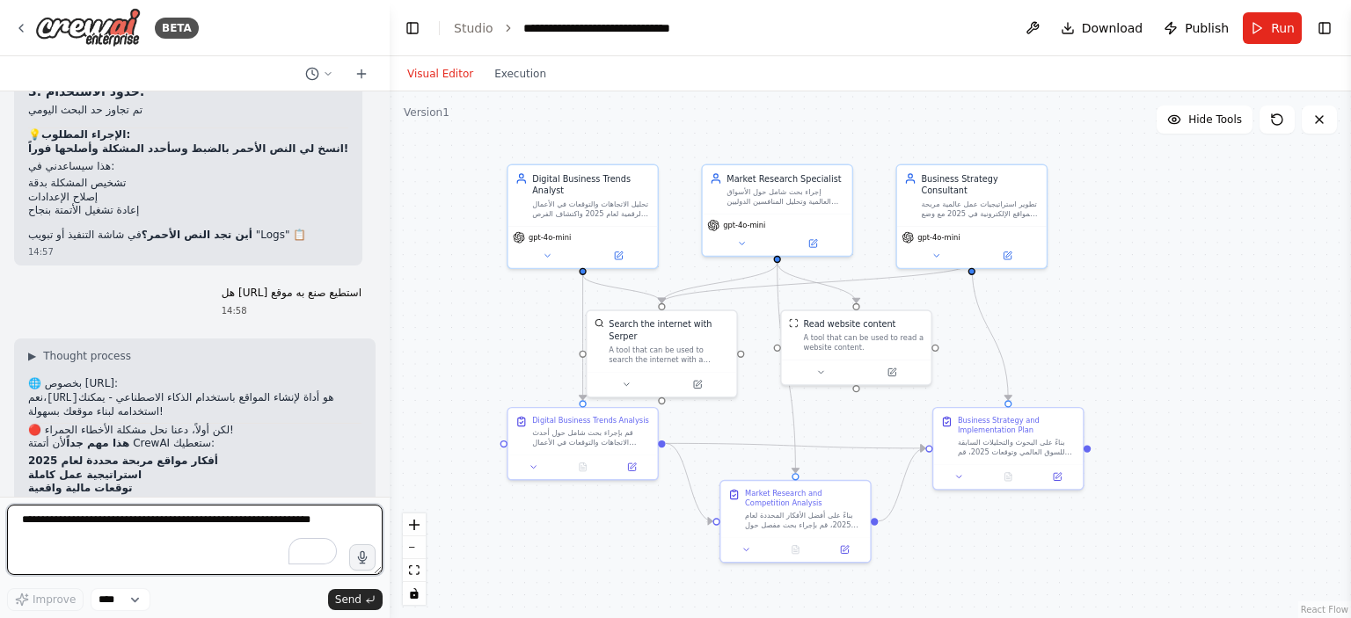
scroll to position [6127, 0]
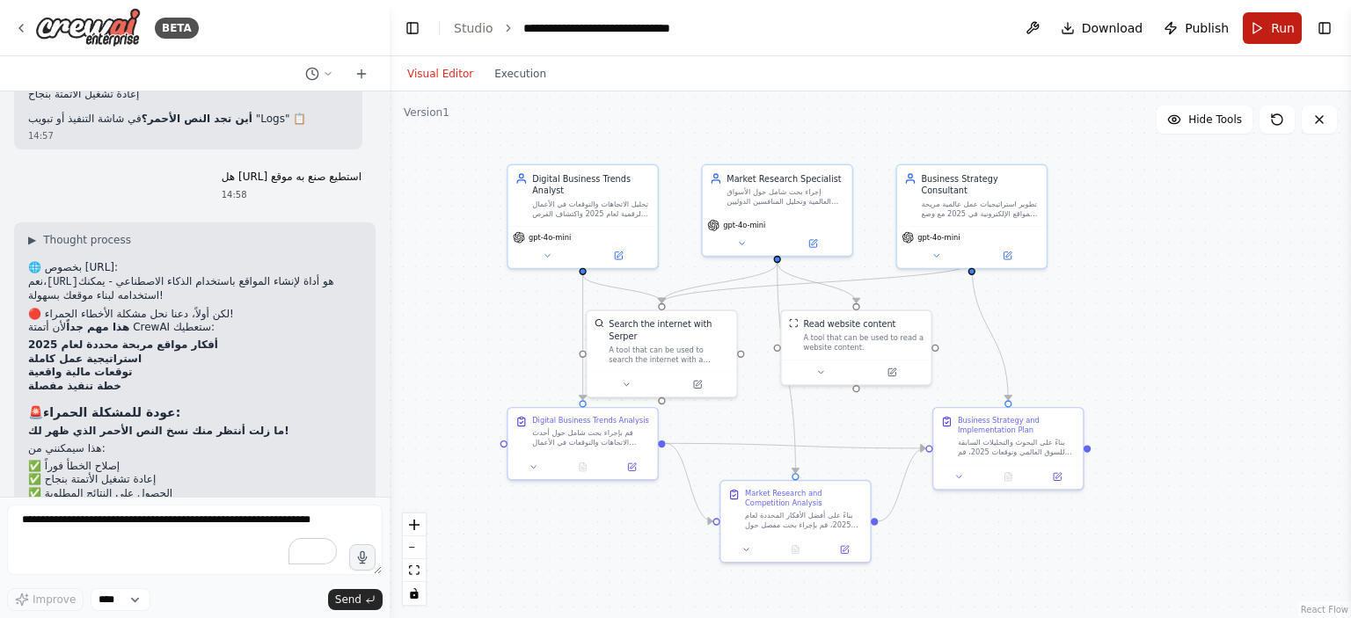
click at [1263, 21] on button "Run" at bounding box center [1271, 28] width 59 height 32
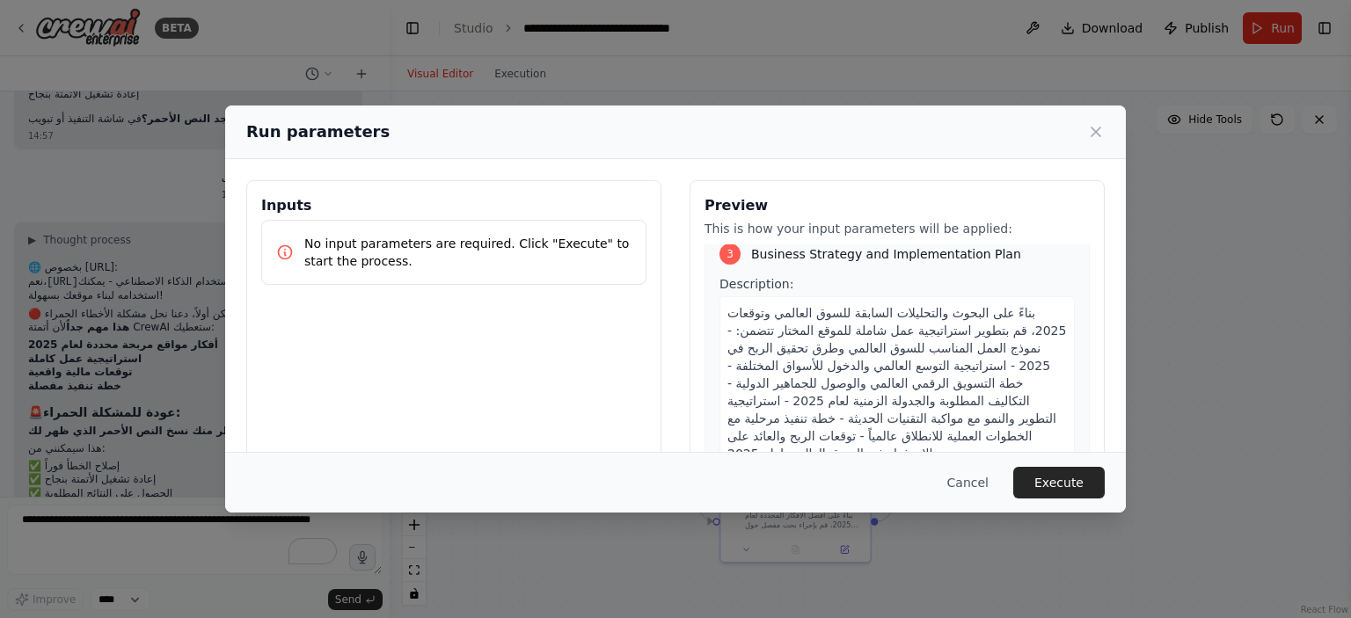
scroll to position [623, 0]
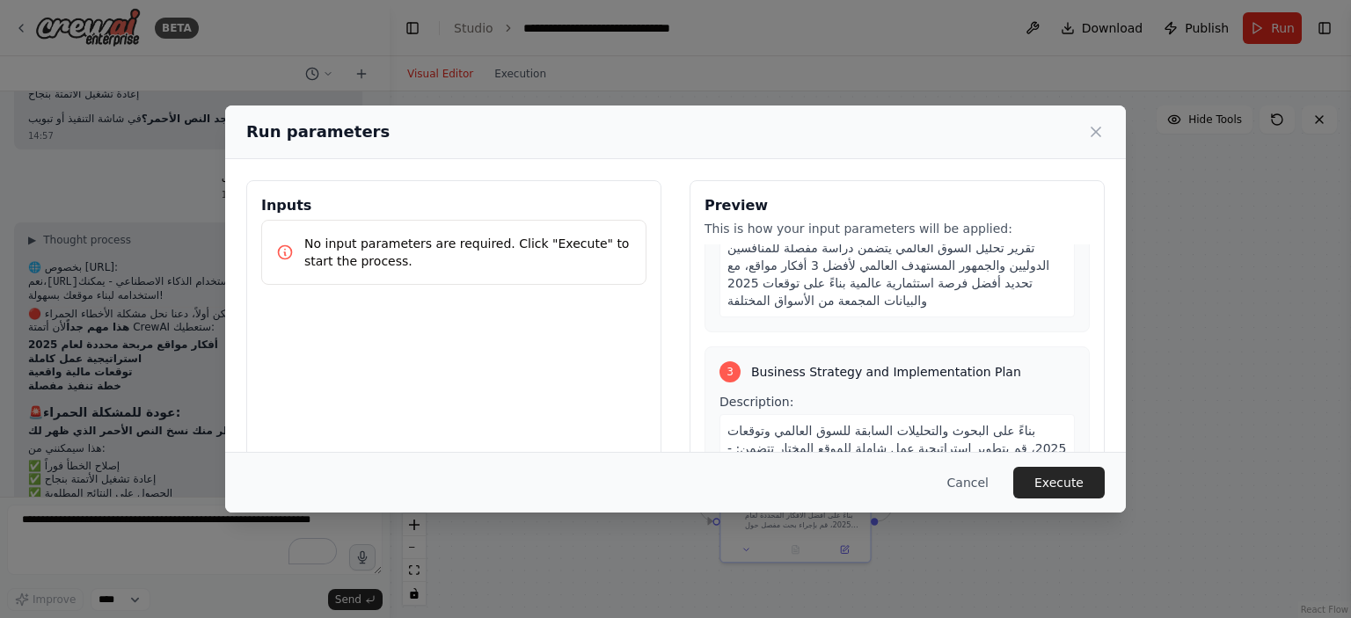
click at [726, 361] on div "3" at bounding box center [729, 371] width 21 height 21
click at [739, 395] on span "Description:" at bounding box center [756, 402] width 74 height 14
click at [733, 361] on div "3 Business Strategy and Implementation Plan" at bounding box center [896, 371] width 355 height 21
click at [442, 266] on p "No input parameters are required. Click "Execute" to start the process." at bounding box center [467, 252] width 327 height 35
click at [1047, 487] on button "Execute" at bounding box center [1058, 483] width 91 height 32
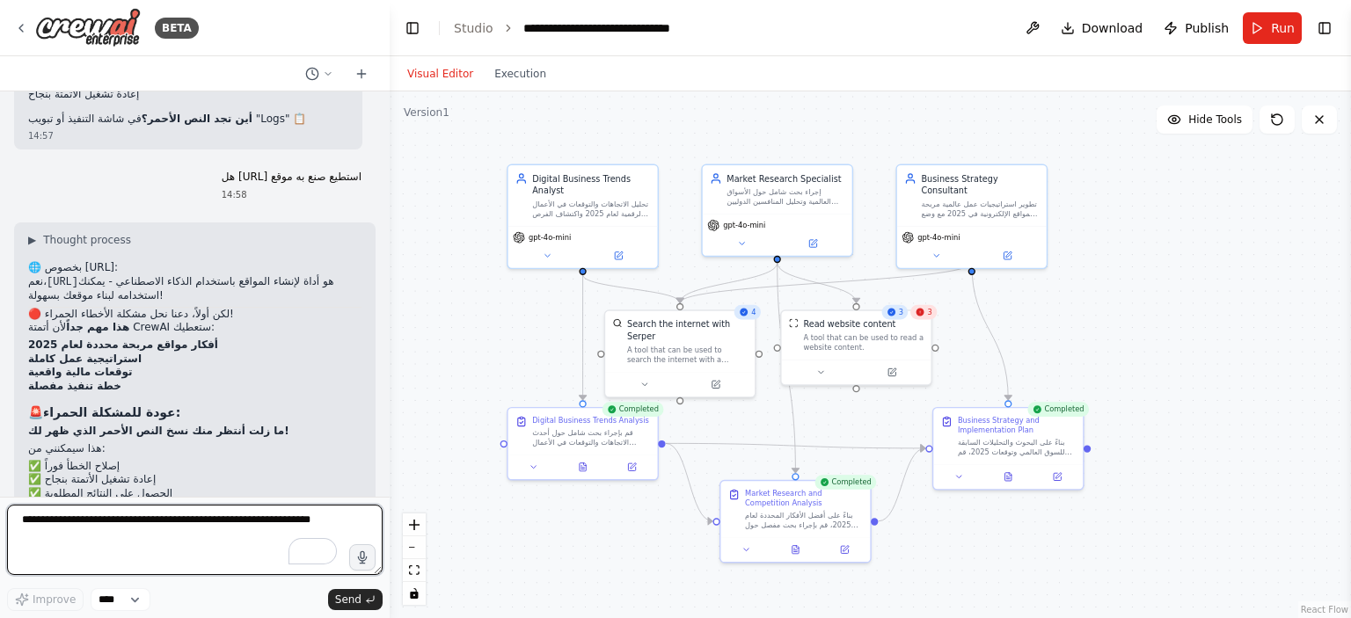
click at [253, 512] on textarea "To enrich screen reader interactions, please activate Accessibility in Grammarl…" at bounding box center [194, 540] width 375 height 70
type textarea "**********"
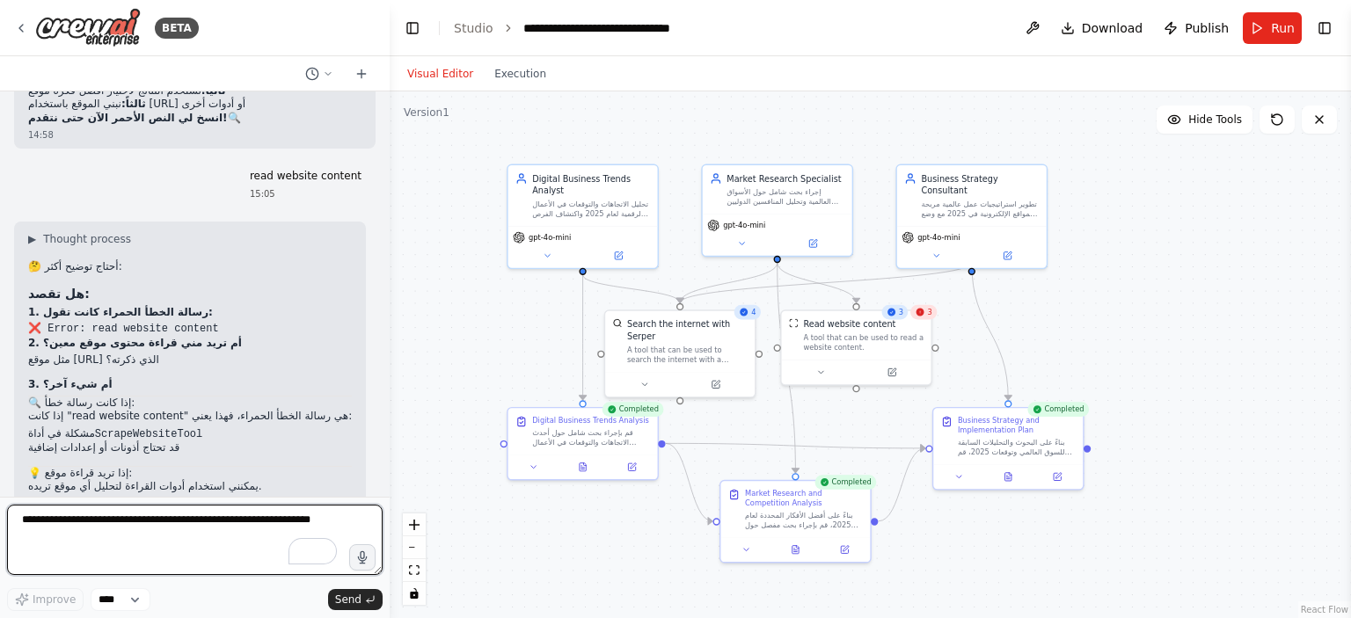
scroll to position [6586, 0]
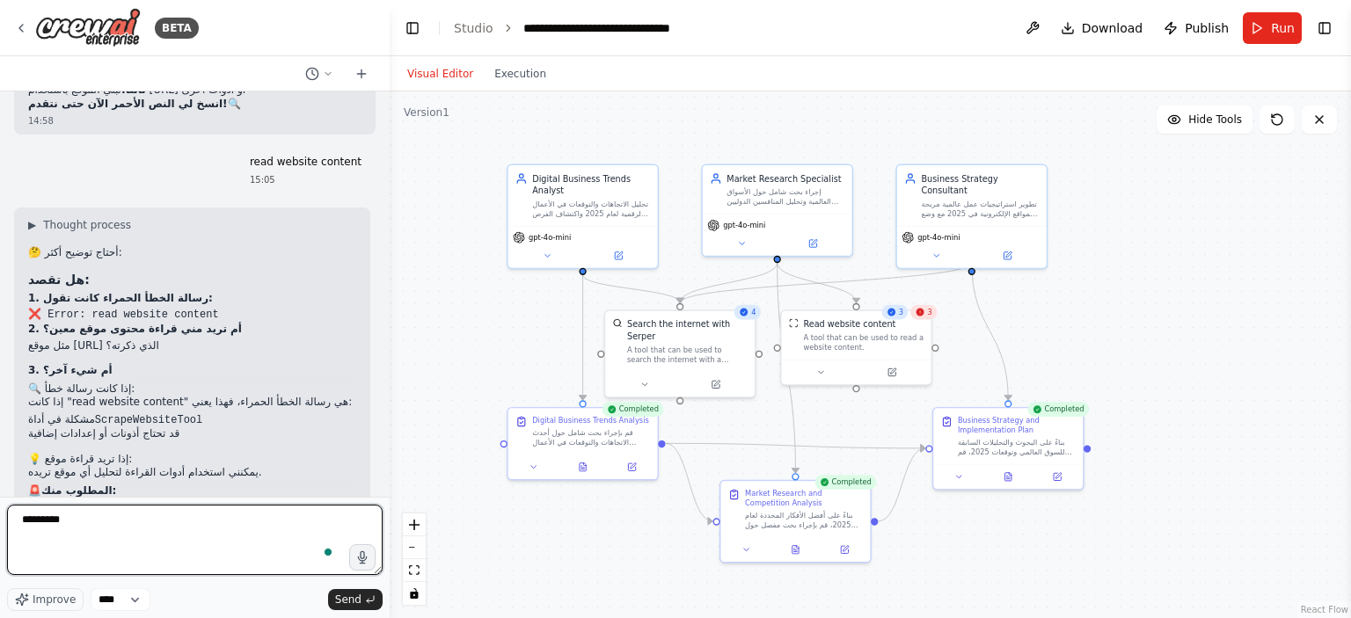
type textarea "**********"
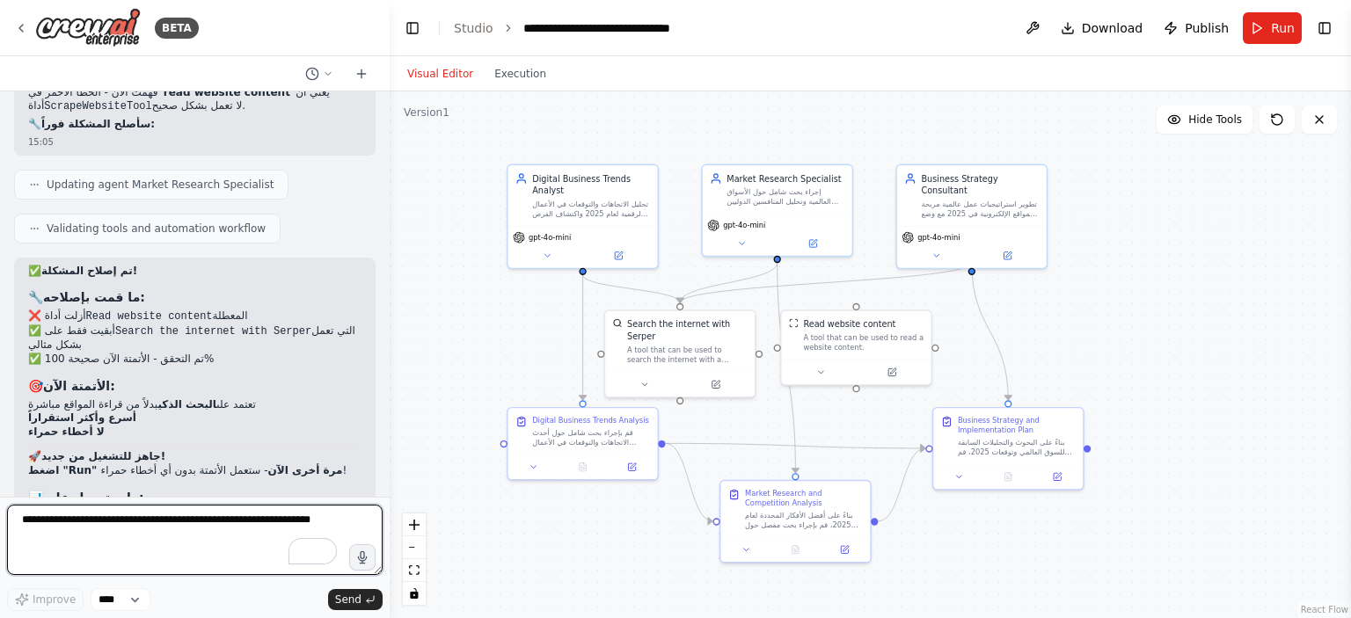
scroll to position [7236, 0]
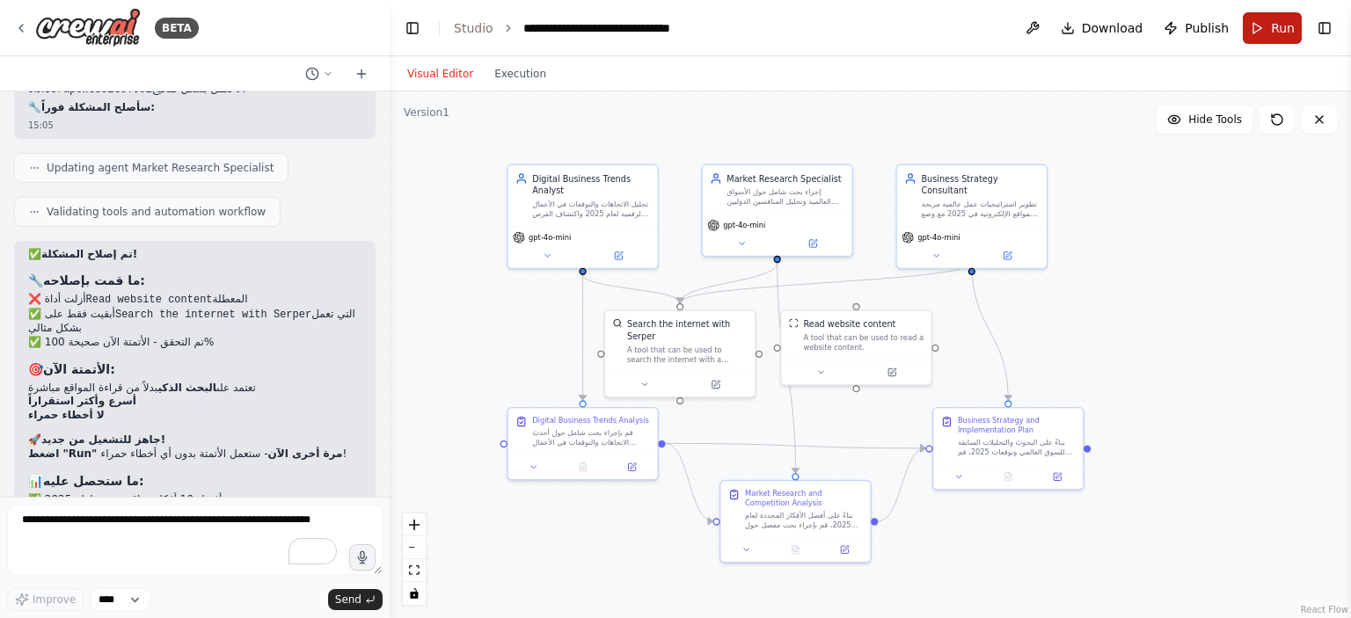
click at [1274, 24] on span "Run" at bounding box center [1283, 28] width 24 height 18
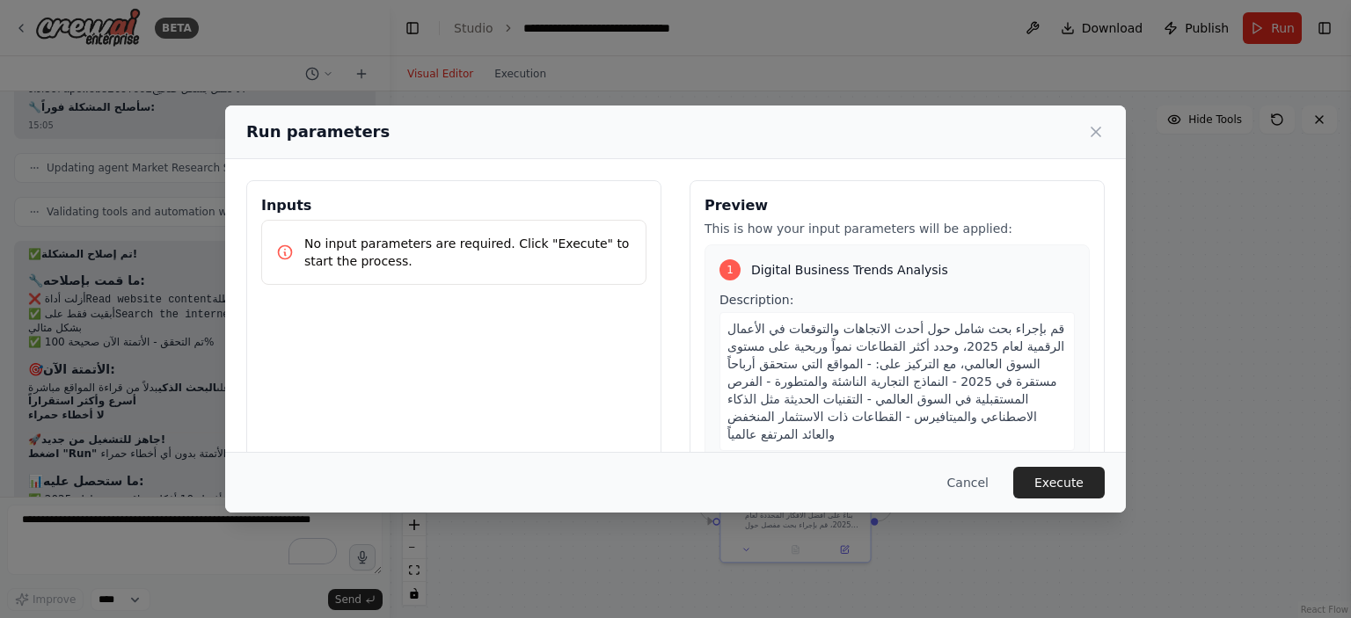
scroll to position [164, 0]
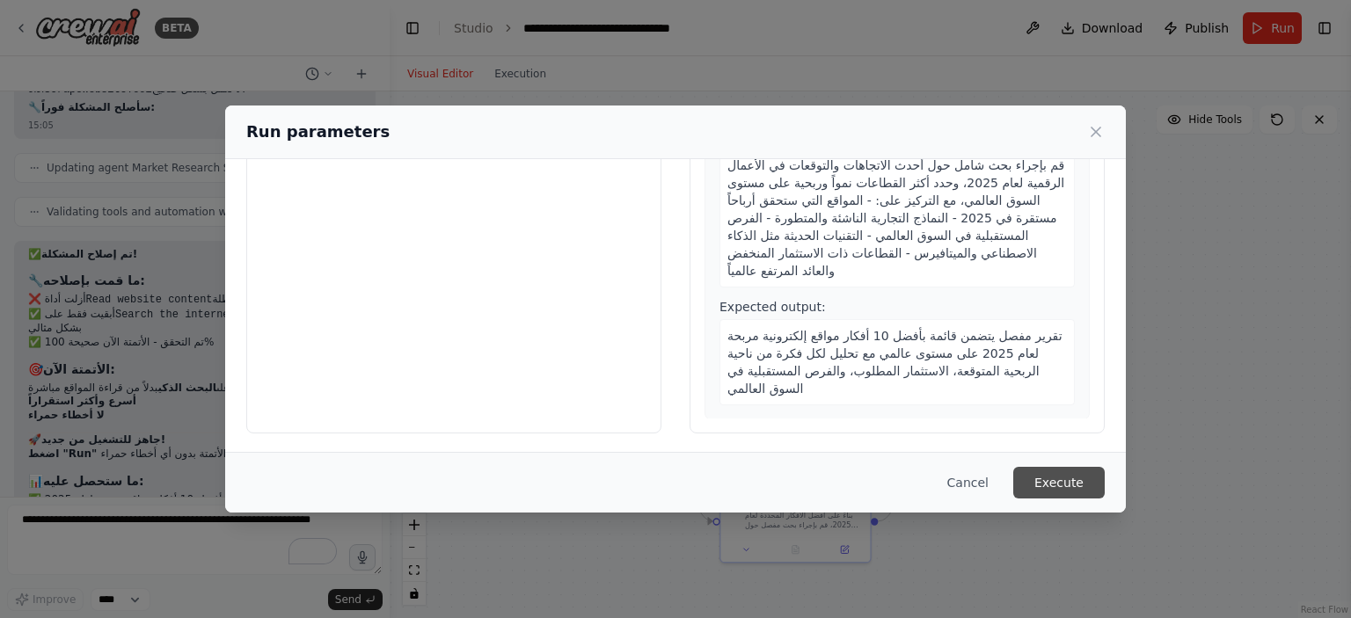
click at [1039, 480] on button "Execute" at bounding box center [1058, 483] width 91 height 32
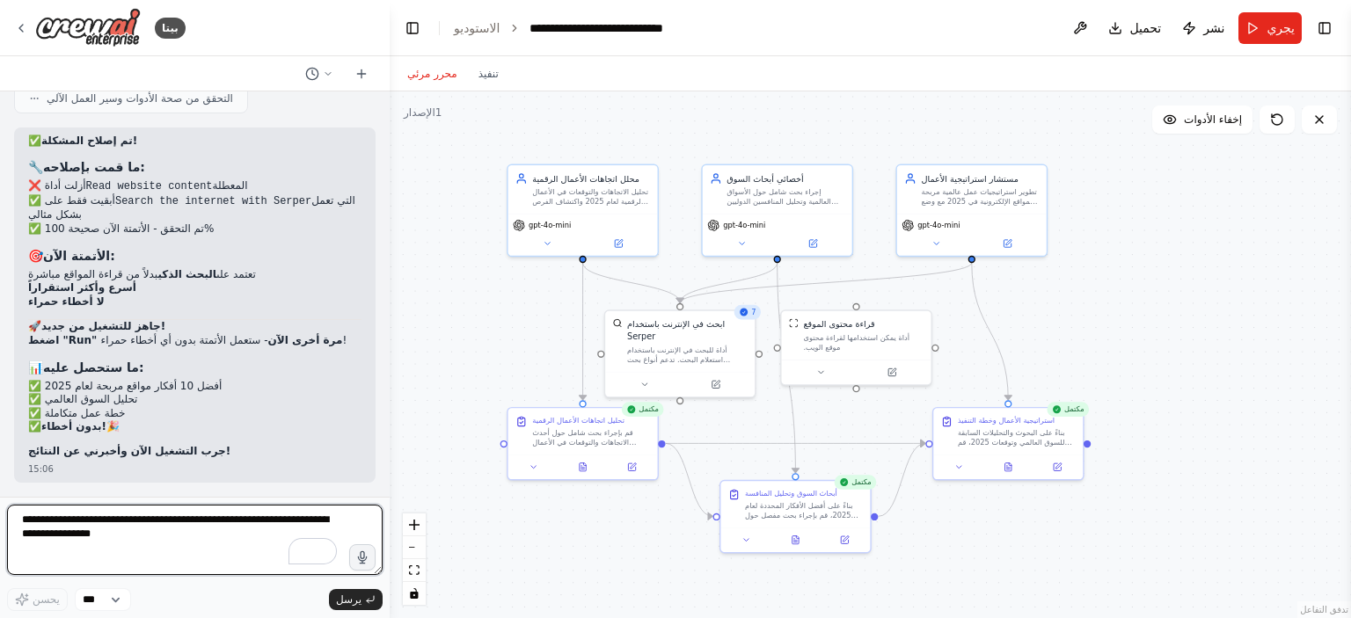
click at [169, 535] on textarea "لإثراء تفاعلات قارئ الشاشة، يرجى تفعيل إمكانية الوصول في إعدادات ملحق Grammarly" at bounding box center [194, 540] width 375 height 70
type textarea "**********"
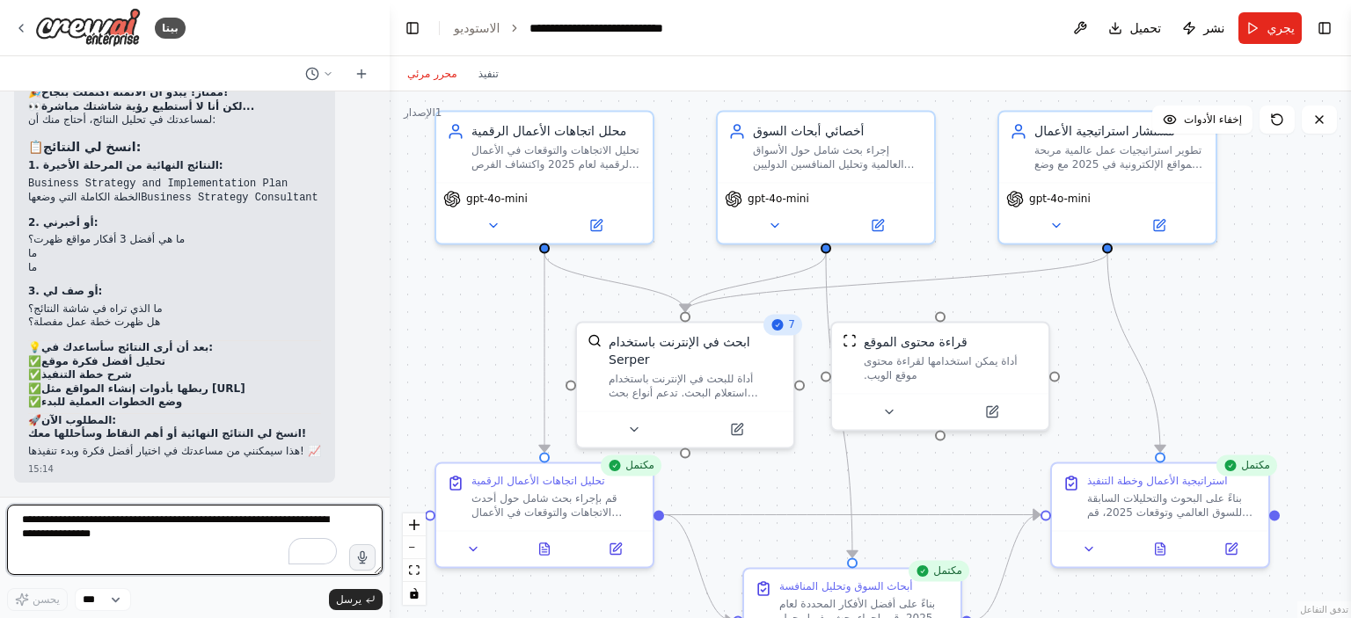
scroll to position [7743, 0]
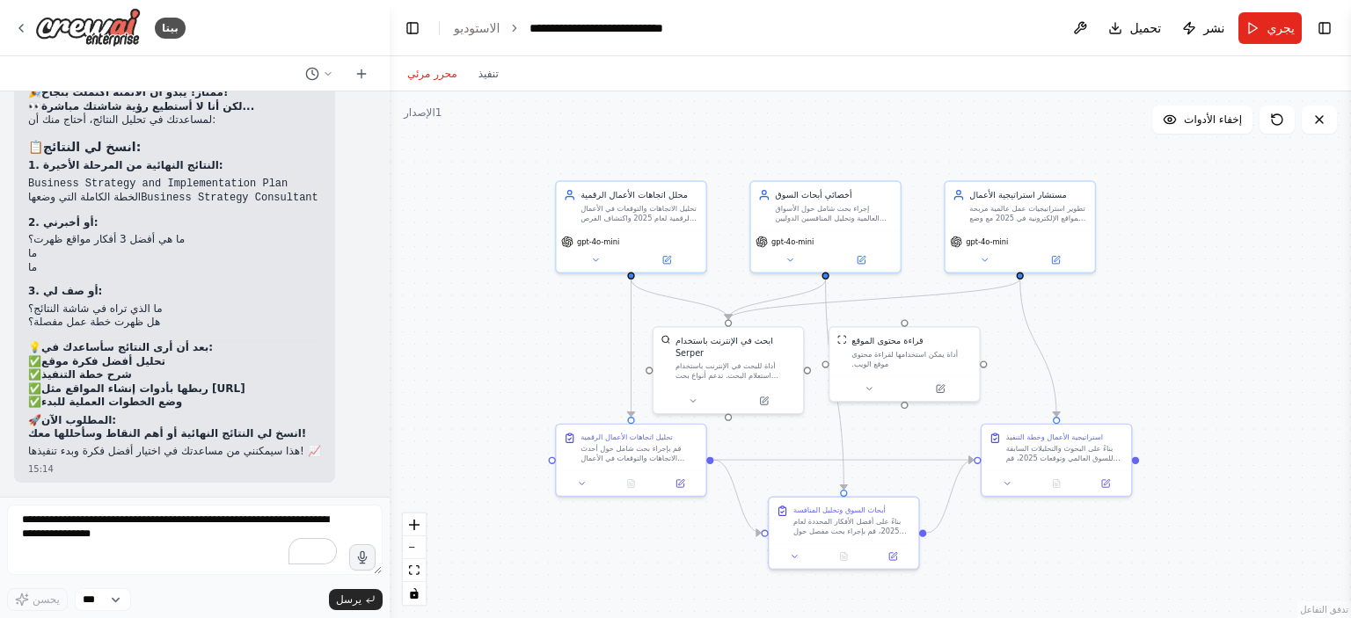
click at [960, 80] on div "محرر مرئي تنفيذ" at bounding box center [870, 73] width 961 height 35
click at [485, 75] on font "تنفيذ" at bounding box center [488, 74] width 20 height 12
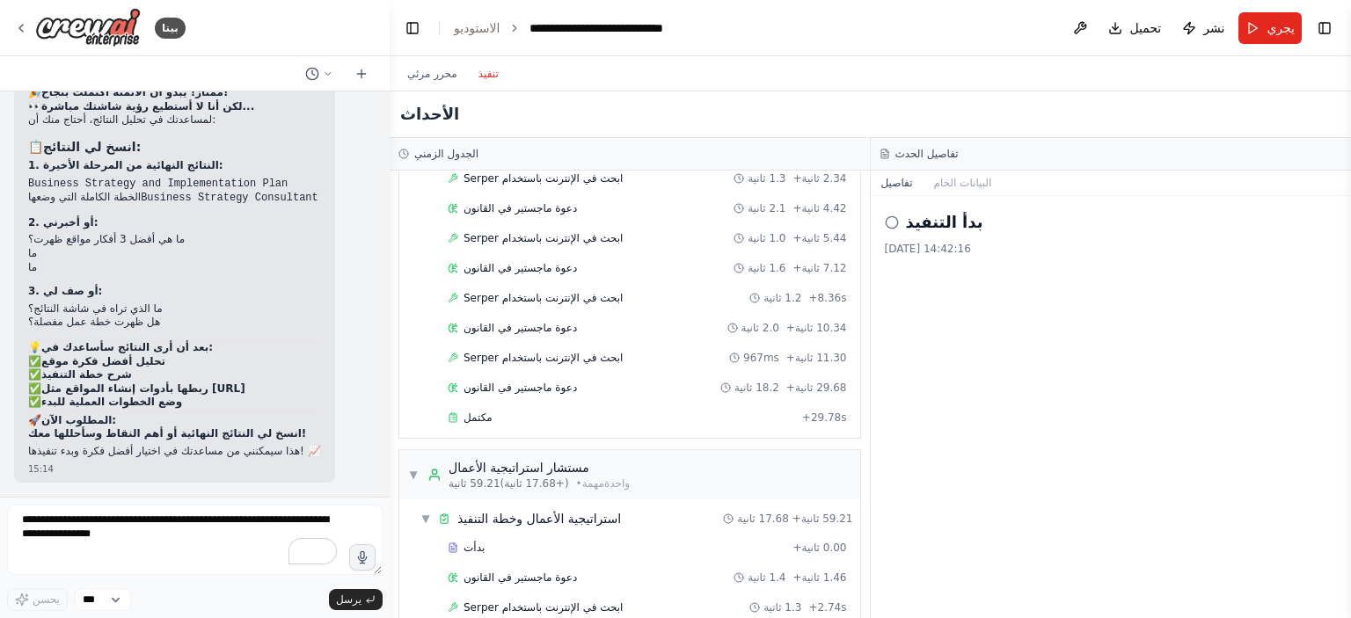
scroll to position [595, 0]
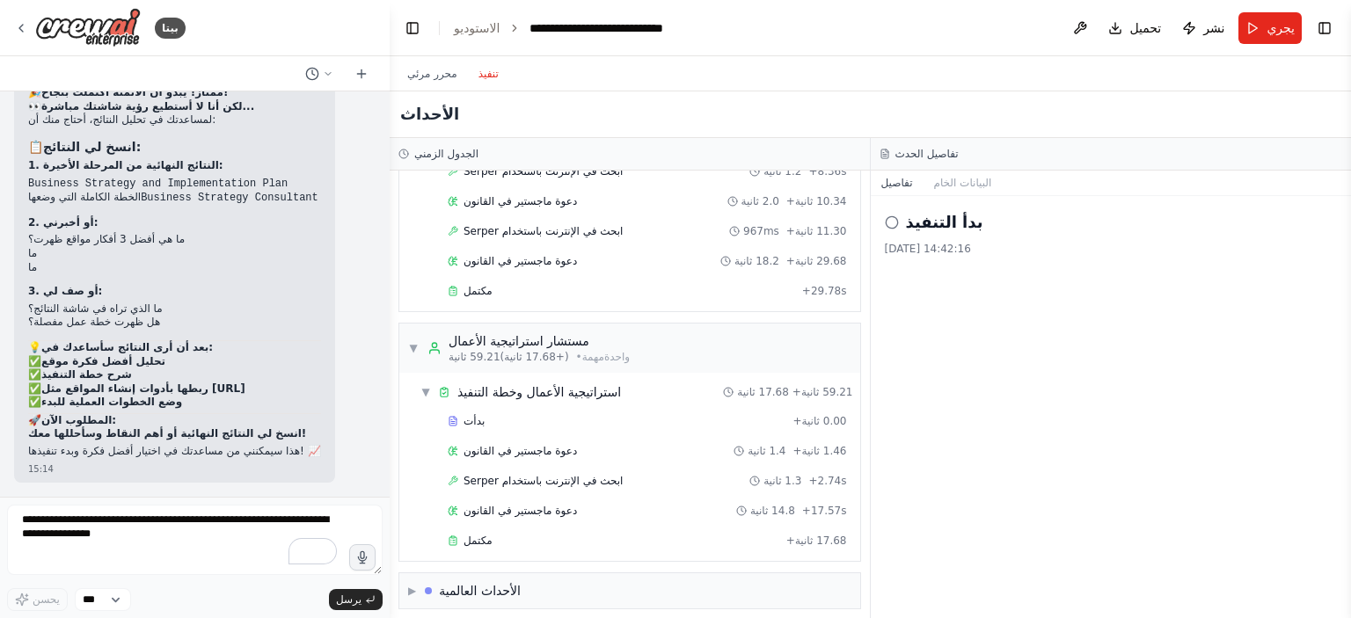
click at [892, 222] on icon at bounding box center [892, 222] width 14 height 14
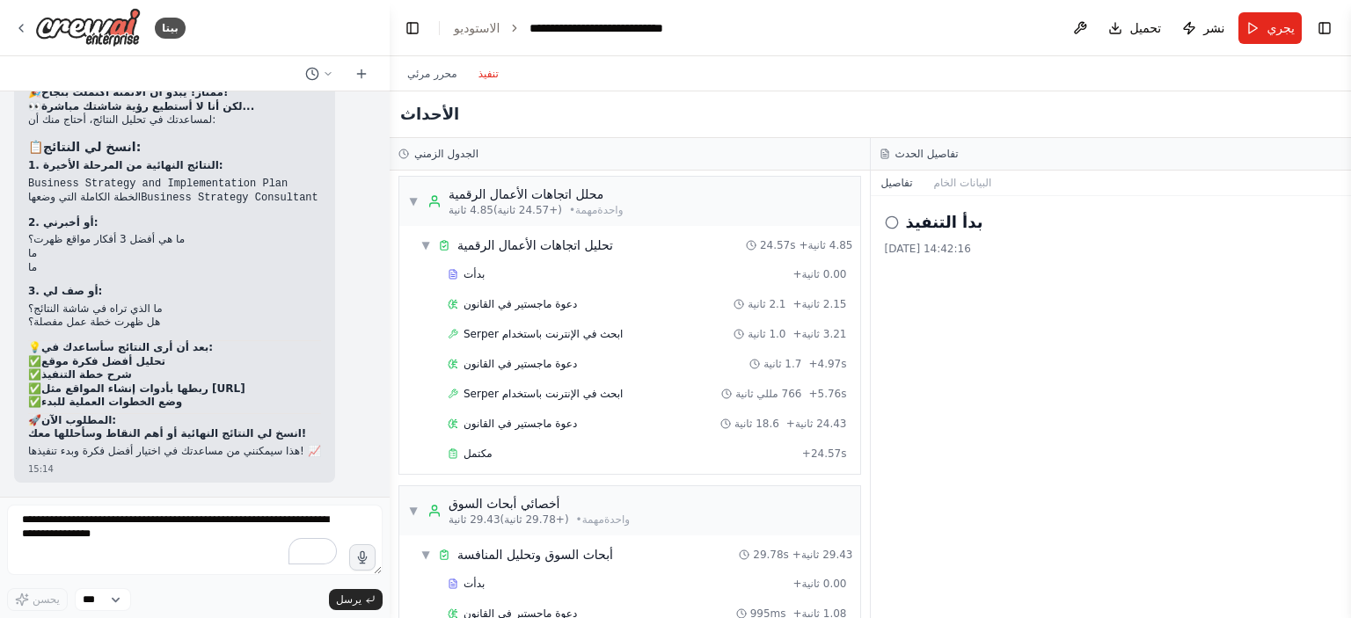
scroll to position [0, 0]
click at [434, 73] on font "محرر مرئي" at bounding box center [432, 74] width 50 height 12
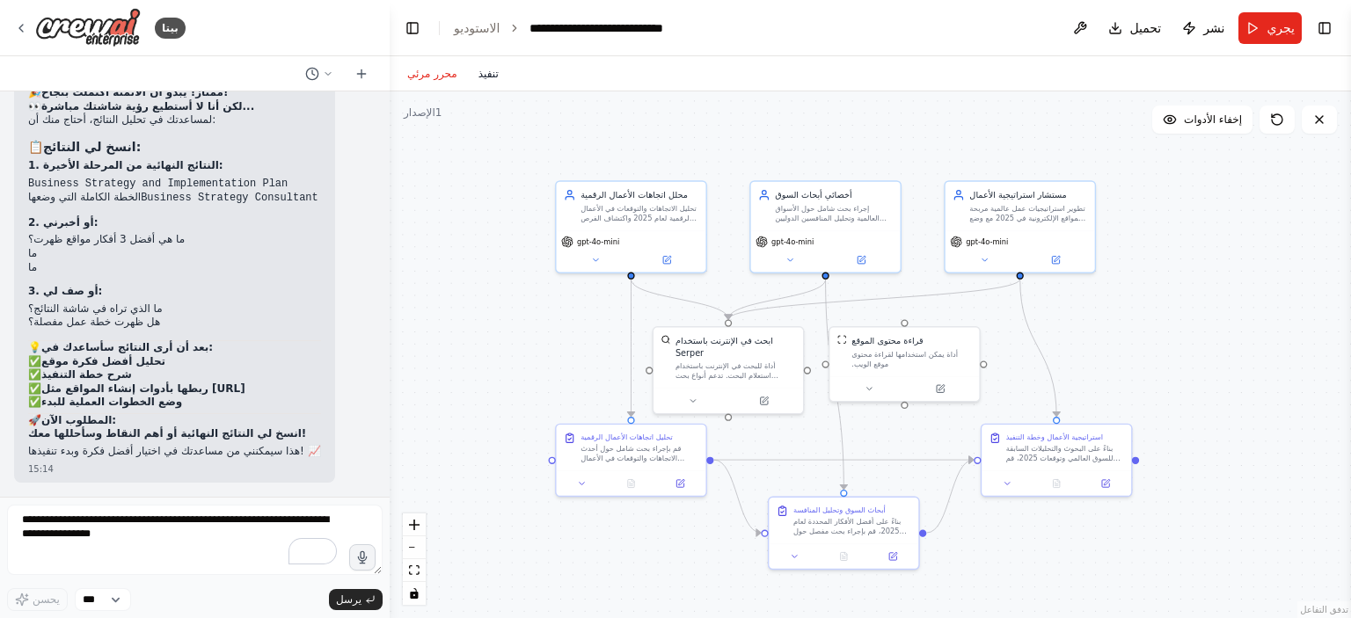
click at [481, 70] on font "تنفيذ" at bounding box center [488, 74] width 20 height 12
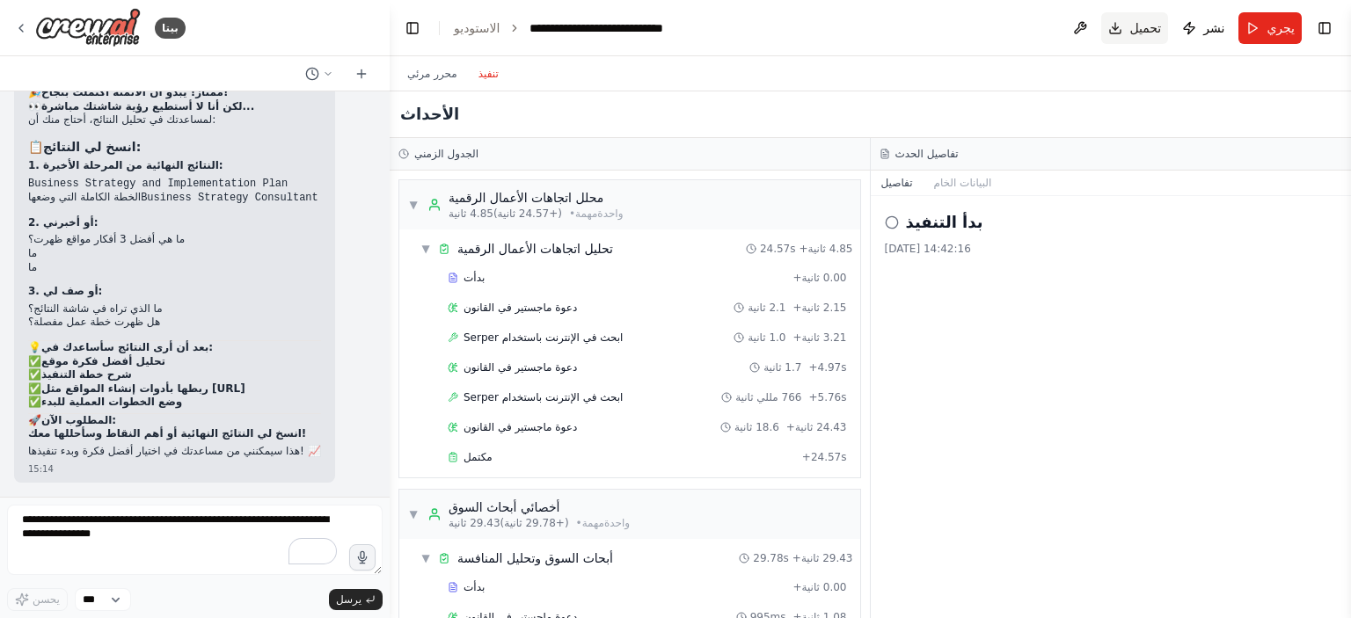
click at [1128, 30] on button "تحميل" at bounding box center [1134, 28] width 67 height 32
click at [958, 186] on font "البيانات الخام" at bounding box center [962, 183] width 58 height 12
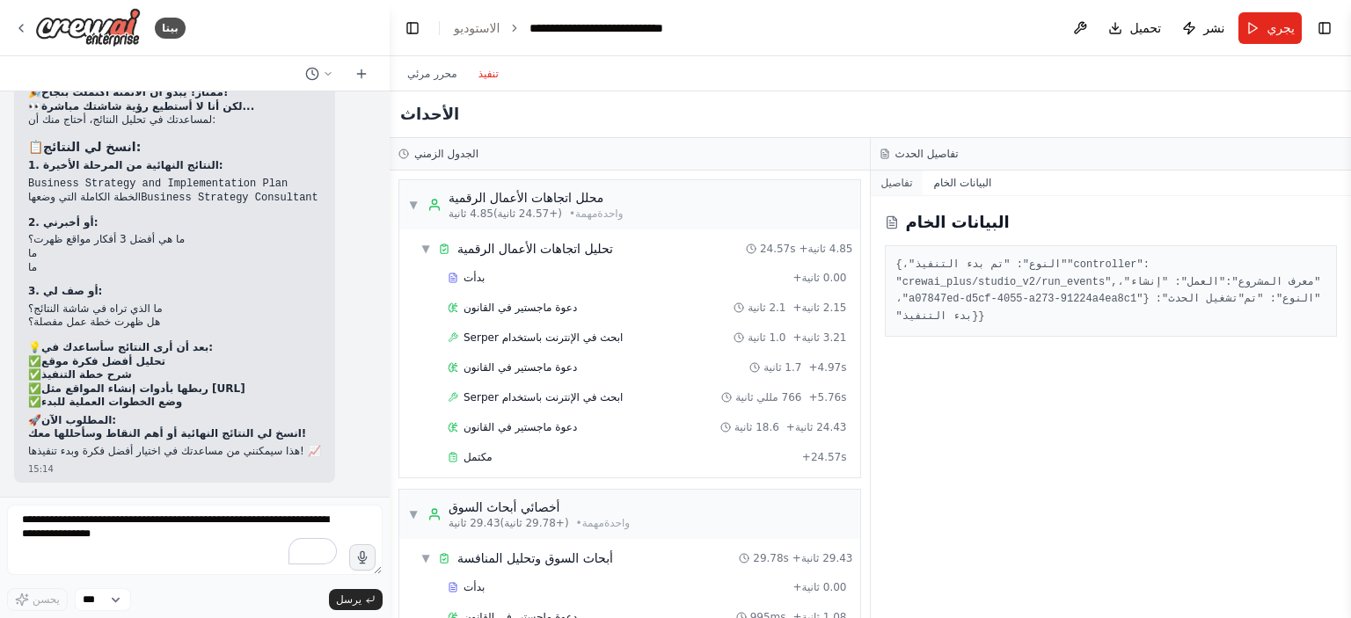
click at [904, 178] on font "تفاصيل" at bounding box center [897, 183] width 32 height 12
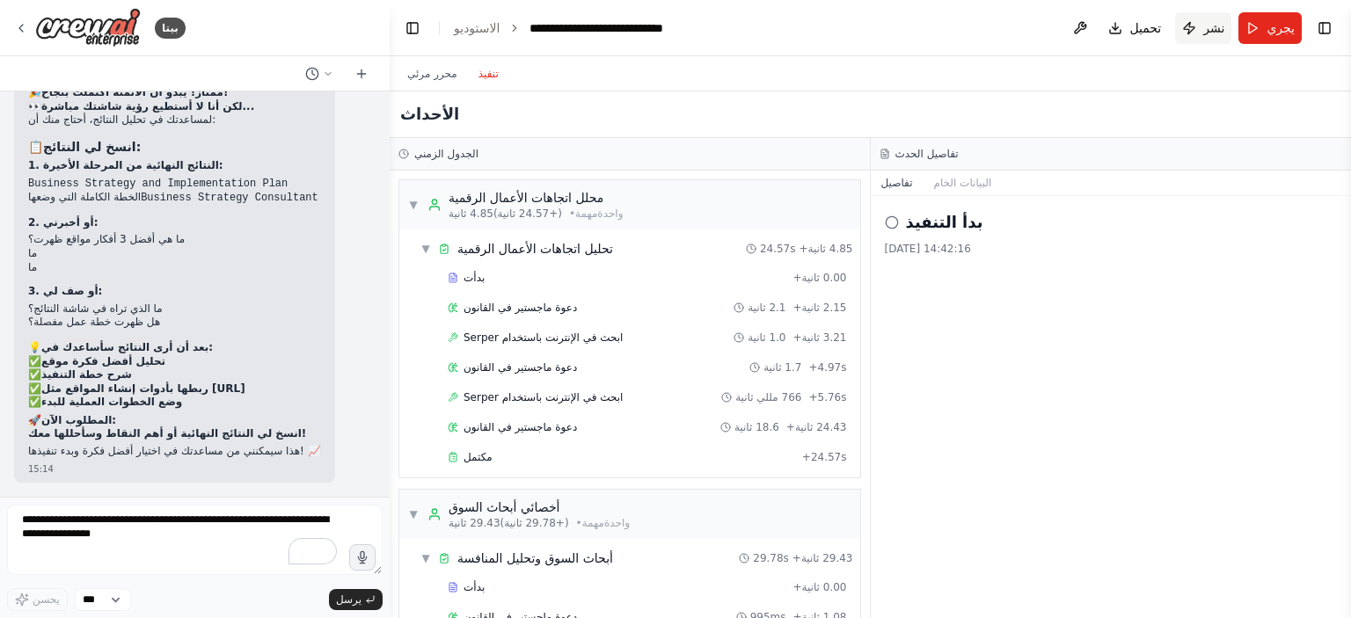
click at [1193, 25] on button "نشر" at bounding box center [1203, 28] width 56 height 32
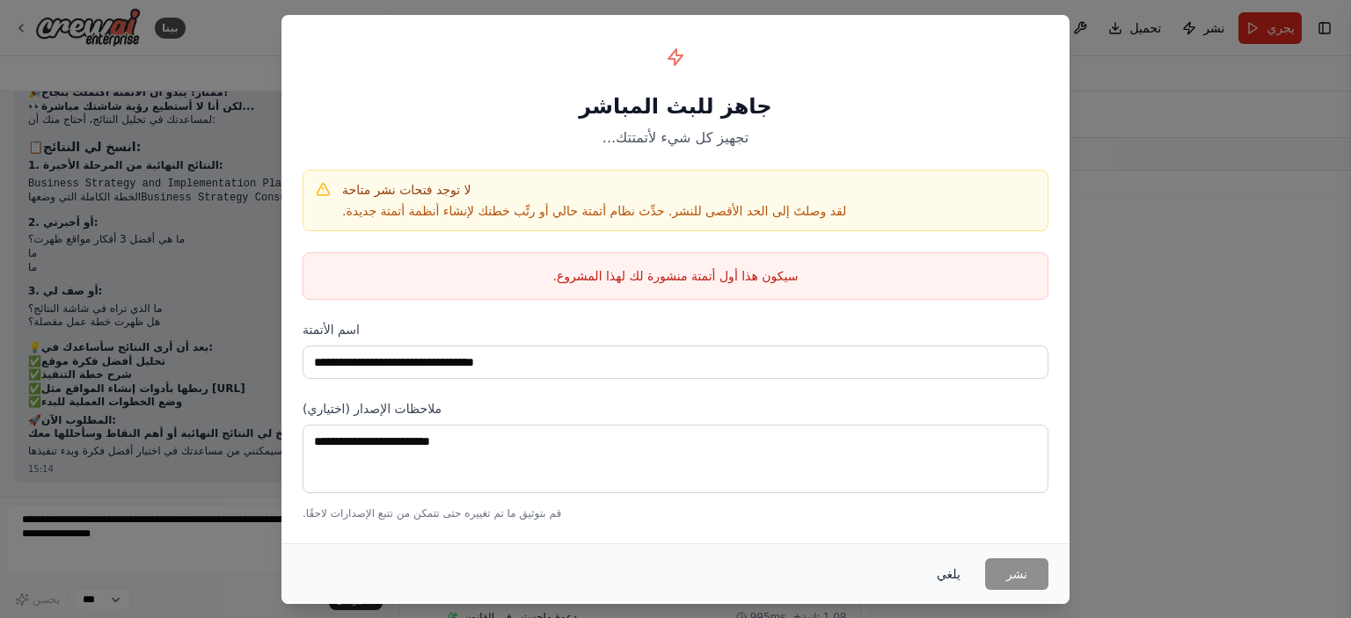
click at [957, 569] on font "يلغي" at bounding box center [948, 574] width 24 height 14
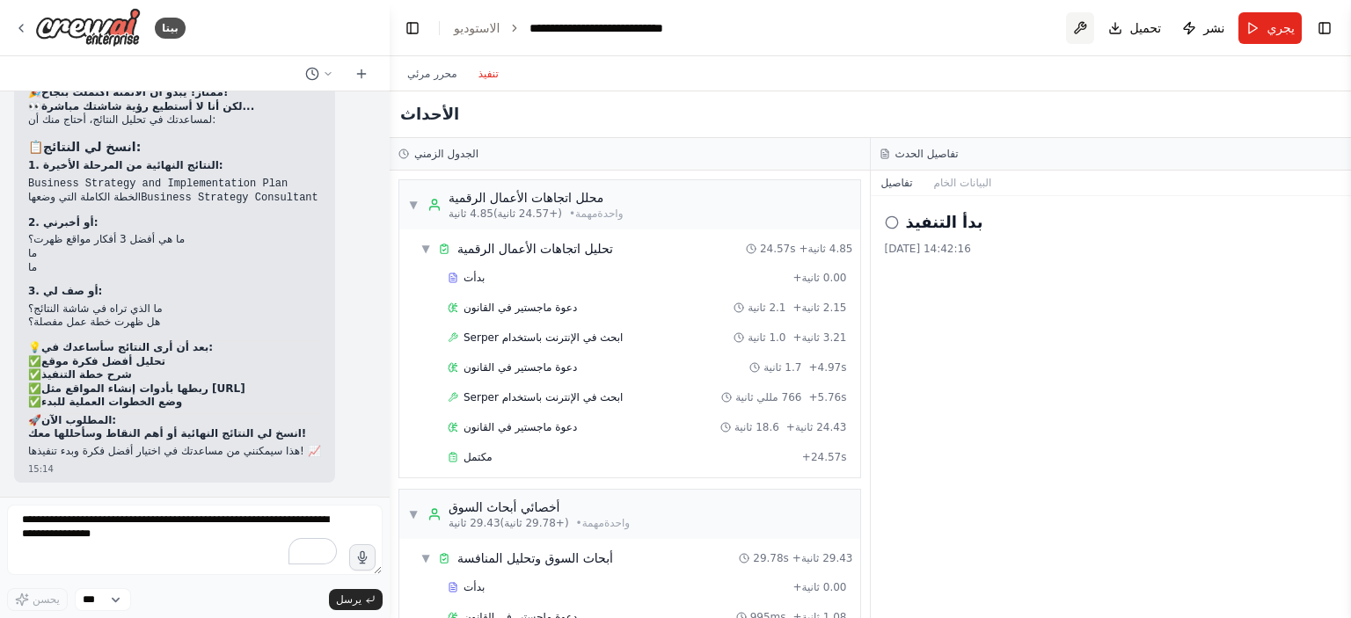
click at [1082, 37] on button at bounding box center [1080, 28] width 28 height 32
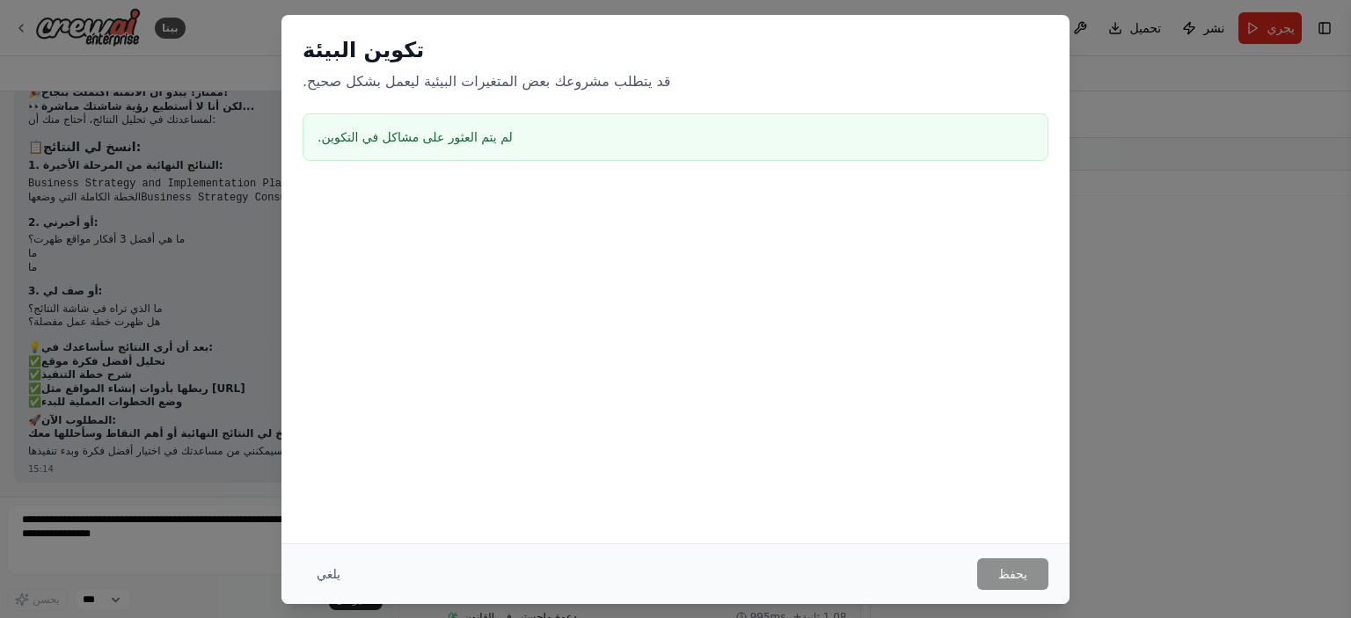
click at [1141, 397] on div "تكوين البيئة قد يتطلب مشروعك بعض المتغيرات البيئية ليعمل بشكل صحيح. لم يتم العث…" at bounding box center [675, 309] width 1351 height 618
click at [185, 147] on div "تكوين البيئة قد يتطلب مشروعك بعض المتغيرات البيئية ليعمل بشكل صحيح. لم يتم العث…" at bounding box center [675, 309] width 1351 height 618
click at [484, 140] on font "لم يتم العثور على مشاكل في التكوين." at bounding box center [414, 137] width 195 height 14
click at [375, 136] on font "لم يتم العثور على مشاكل في التكوين." at bounding box center [414, 137] width 195 height 14
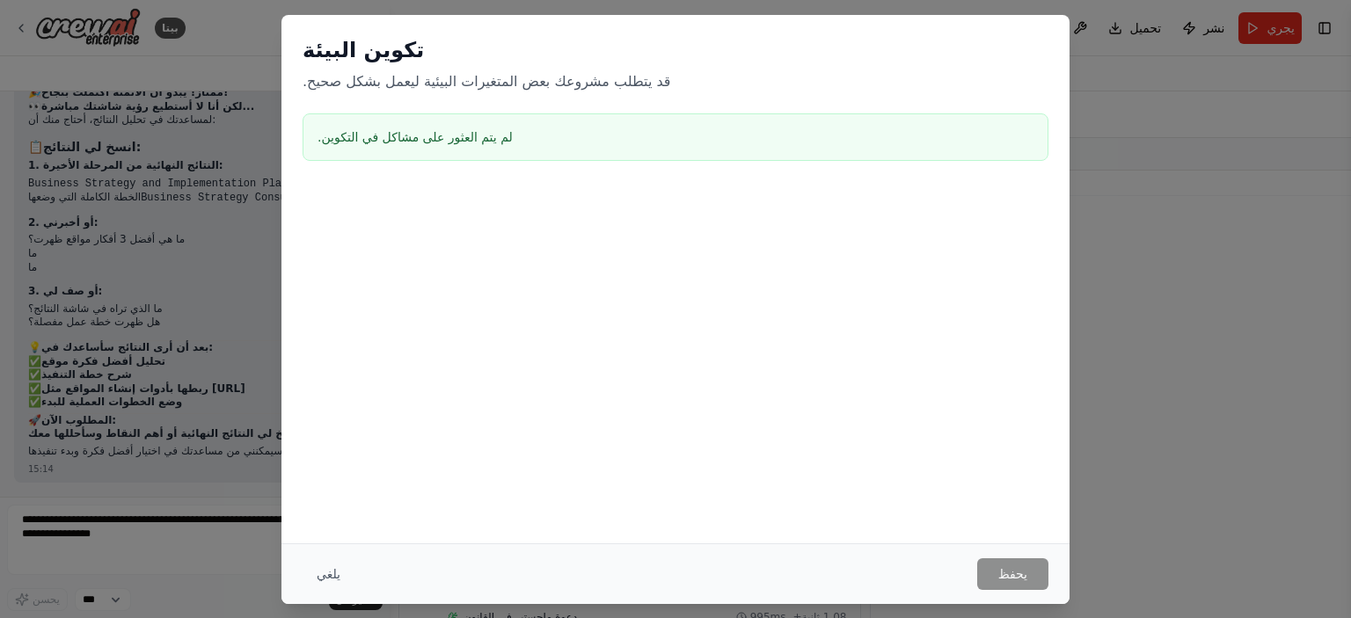
click at [1093, 311] on div "تكوين البيئة قد يتطلب مشروعك بعض المتغيرات البيئية ليعمل بشكل صحيح. لم يتم العث…" at bounding box center [675, 309] width 1351 height 618
click at [331, 579] on font "يلغي" at bounding box center [329, 574] width 24 height 14
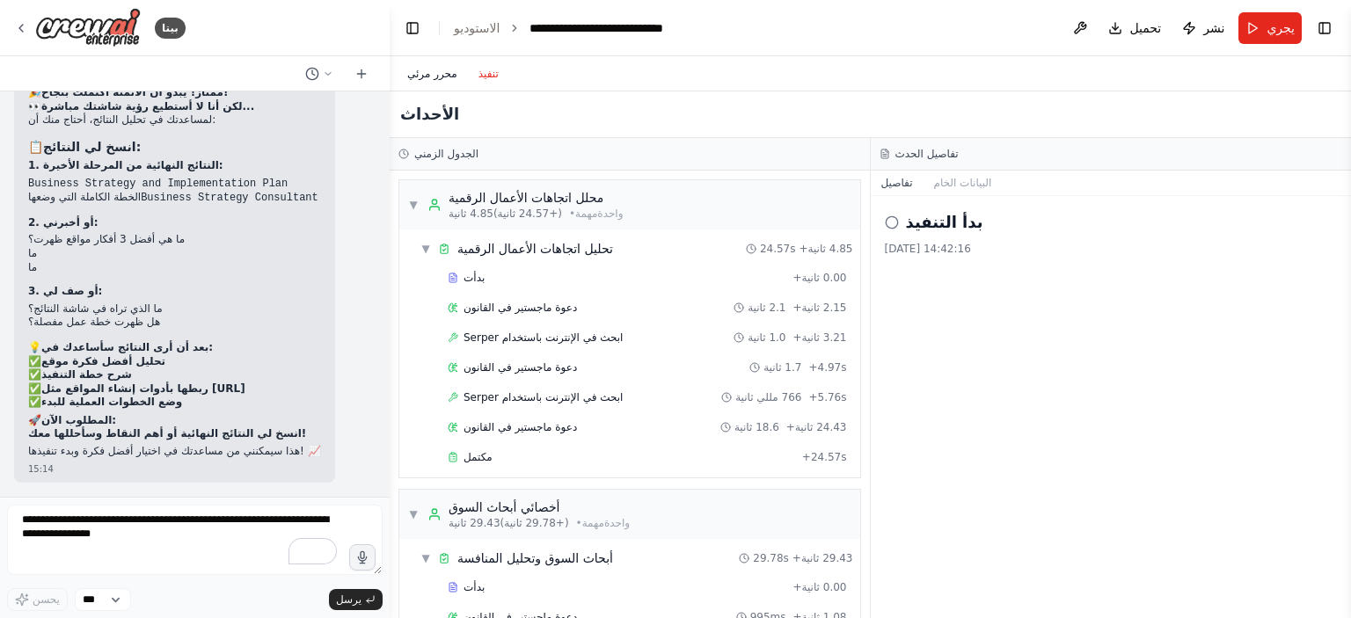
click at [421, 78] on font "محرر مرئي" at bounding box center [432, 74] width 50 height 12
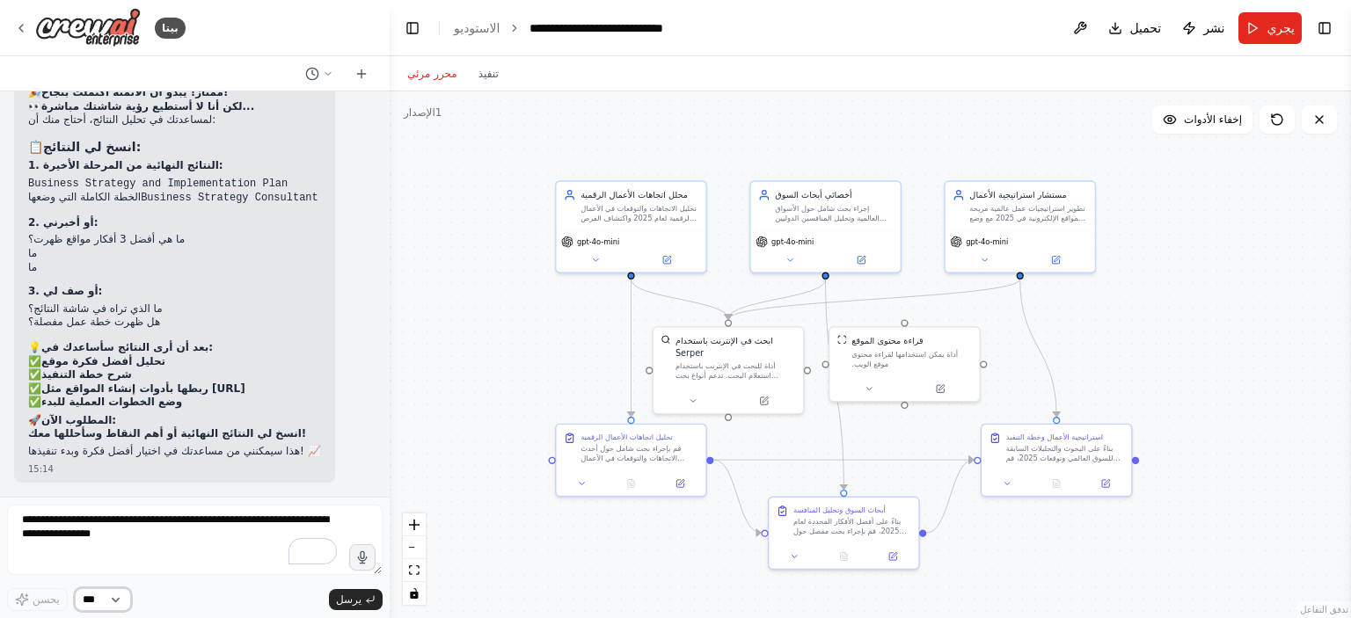
click at [119, 601] on select "***" at bounding box center [103, 599] width 56 height 23
click at [1054, 463] on div "استراتيجية الأعمال وخطة التنفيذ بناءً على البحوث والتحليلات السابقة للسوق العال…" at bounding box center [1055, 445] width 149 height 47
click at [1098, 572] on div ".deletable-edge-delete-btn { width: 20px; height: 20px; border: 0px solid #ffff…" at bounding box center [870, 354] width 961 height 527
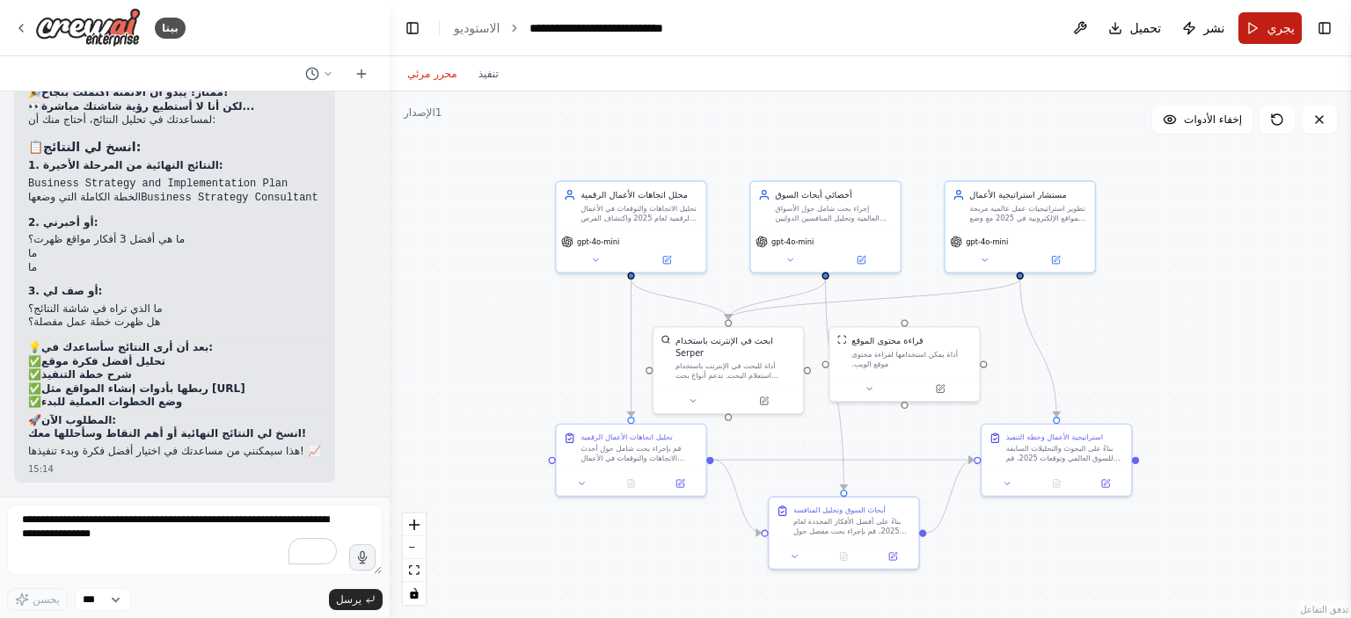
click at [1259, 32] on button "يجري" at bounding box center [1269, 28] width 63 height 32
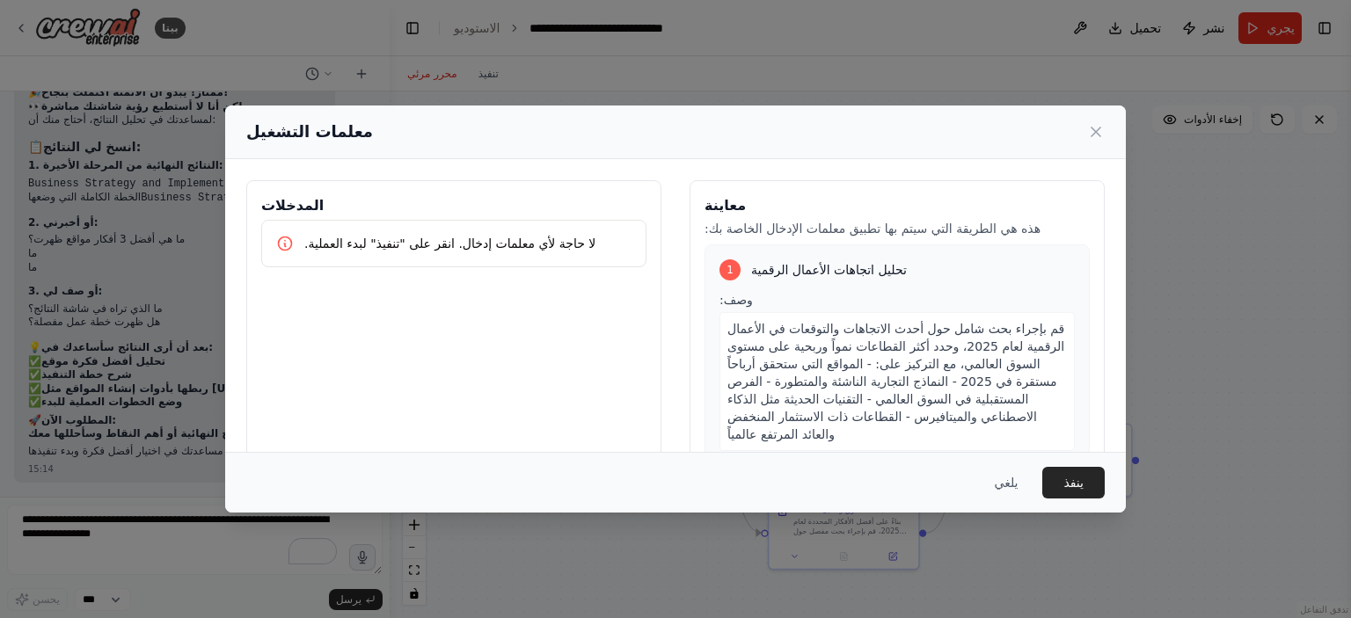
click at [453, 246] on font "لا حاجة لأي معلمات إدخال. انقر على "تنفيذ" لبدء العملية." at bounding box center [449, 244] width 291 height 14
click at [1093, 128] on icon at bounding box center [1095, 131] width 9 height 9
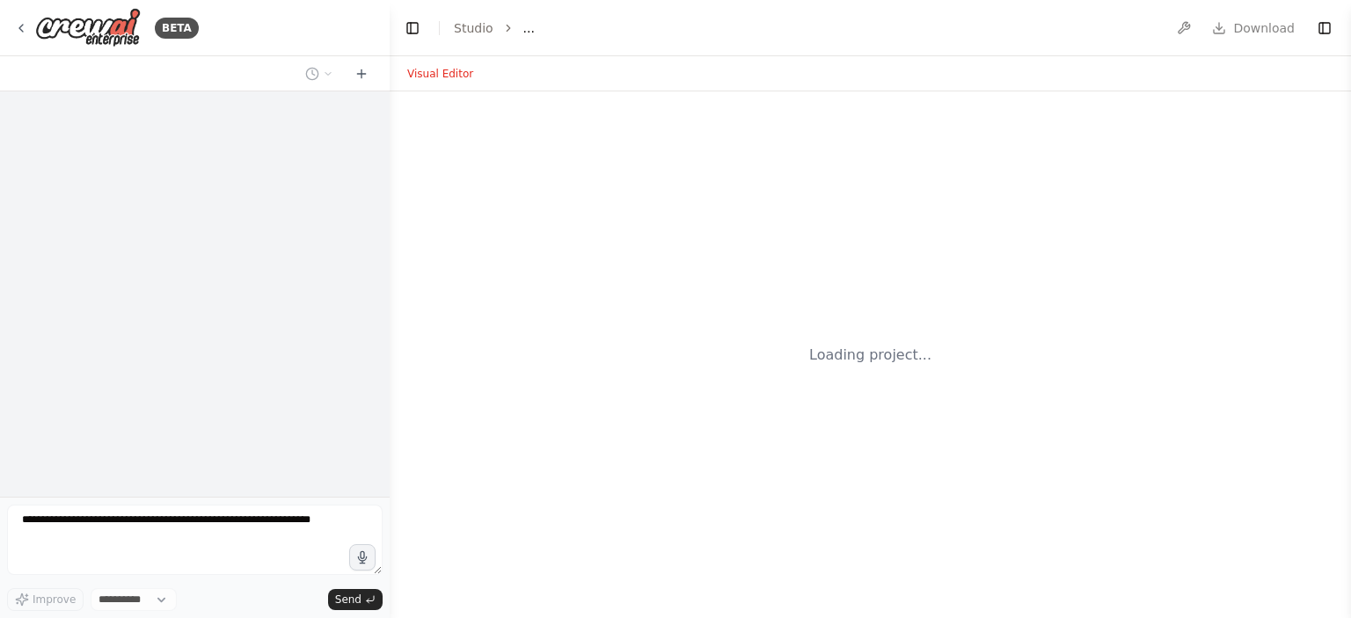
select select "****"
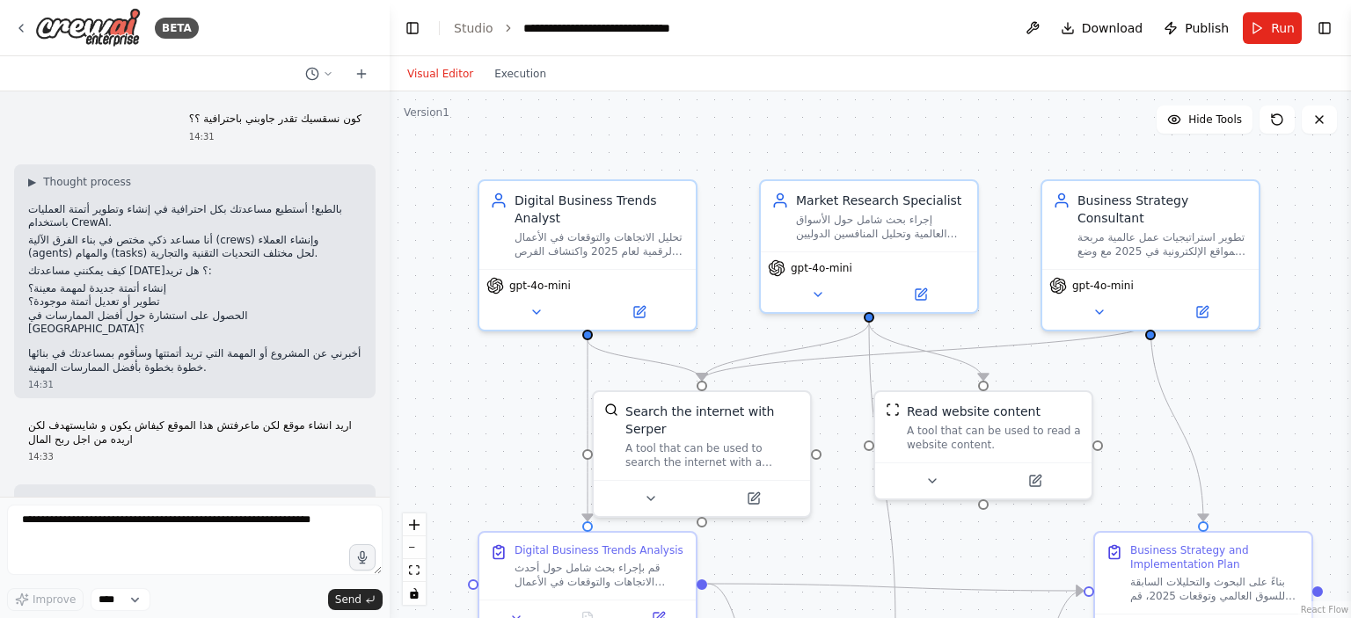
scroll to position [3204, 0]
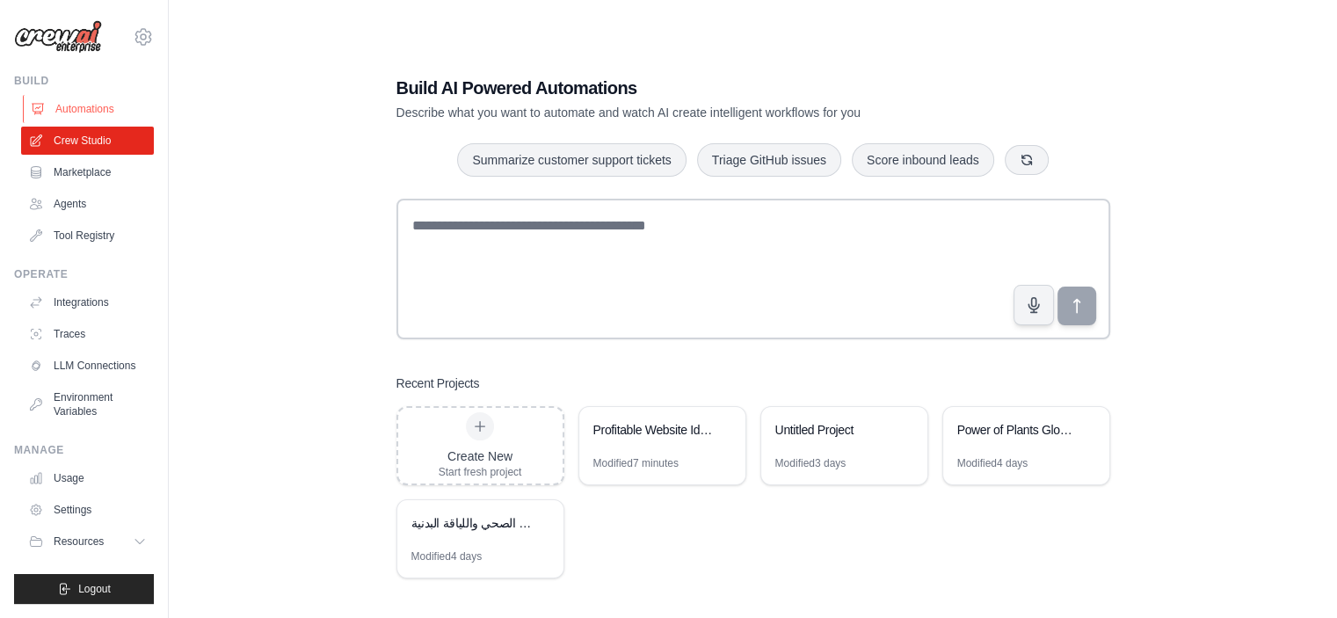
click at [69, 106] on link "Automations" at bounding box center [89, 109] width 133 height 28
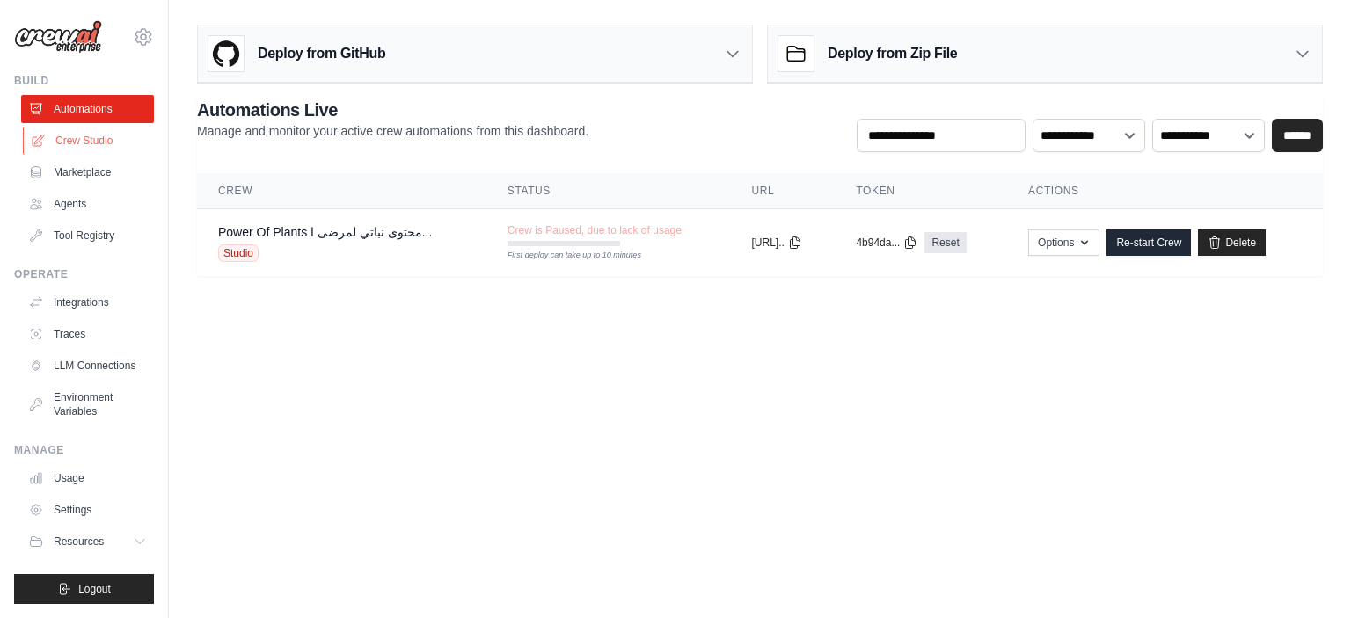
click at [80, 136] on link "Crew Studio" at bounding box center [89, 141] width 133 height 28
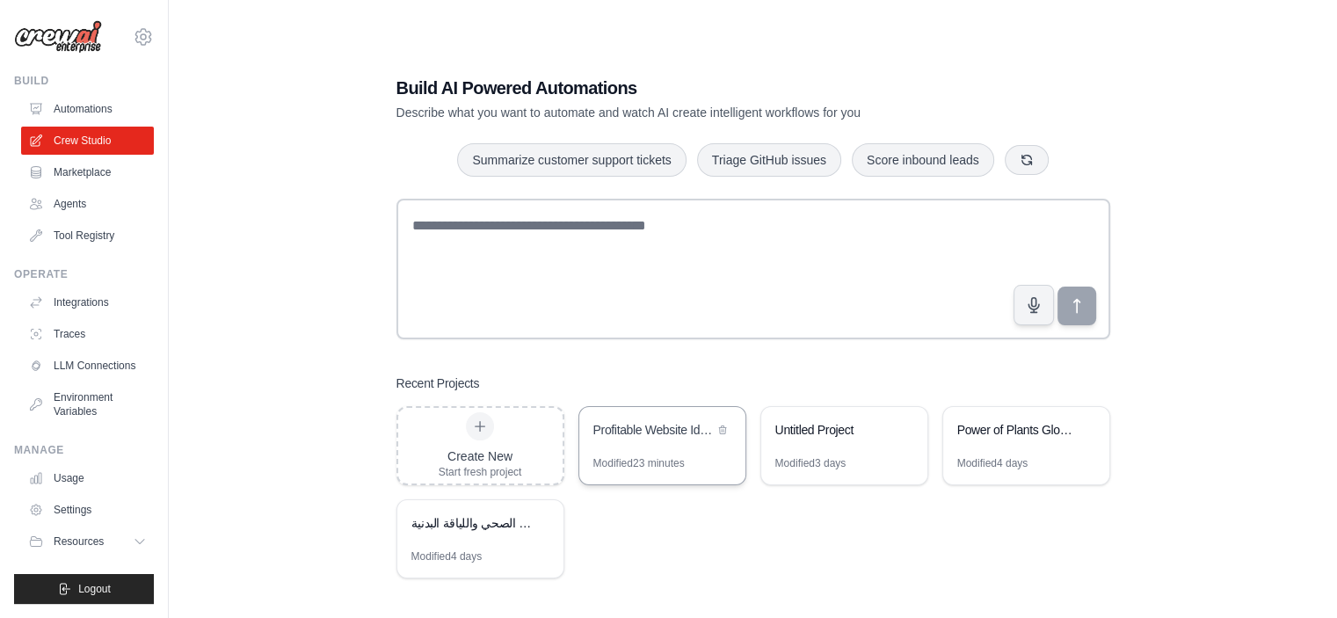
click at [644, 449] on div "Profitable Website Idea Generator" at bounding box center [662, 431] width 166 height 49
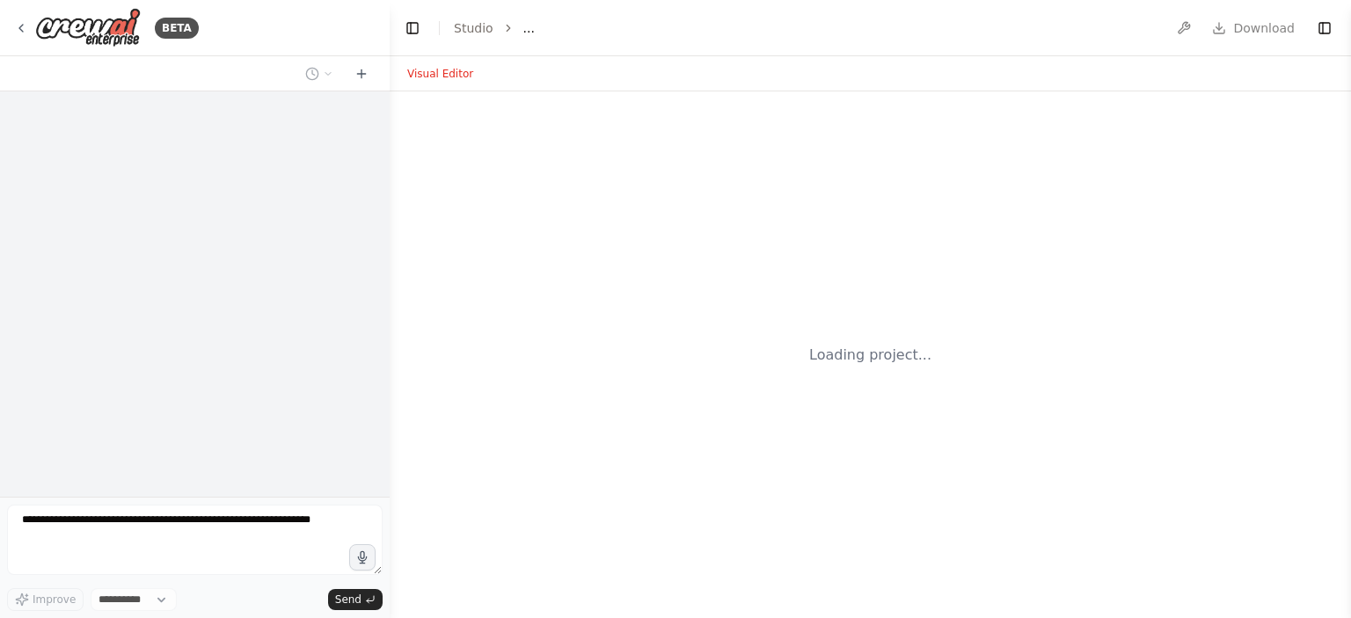
select select "****"
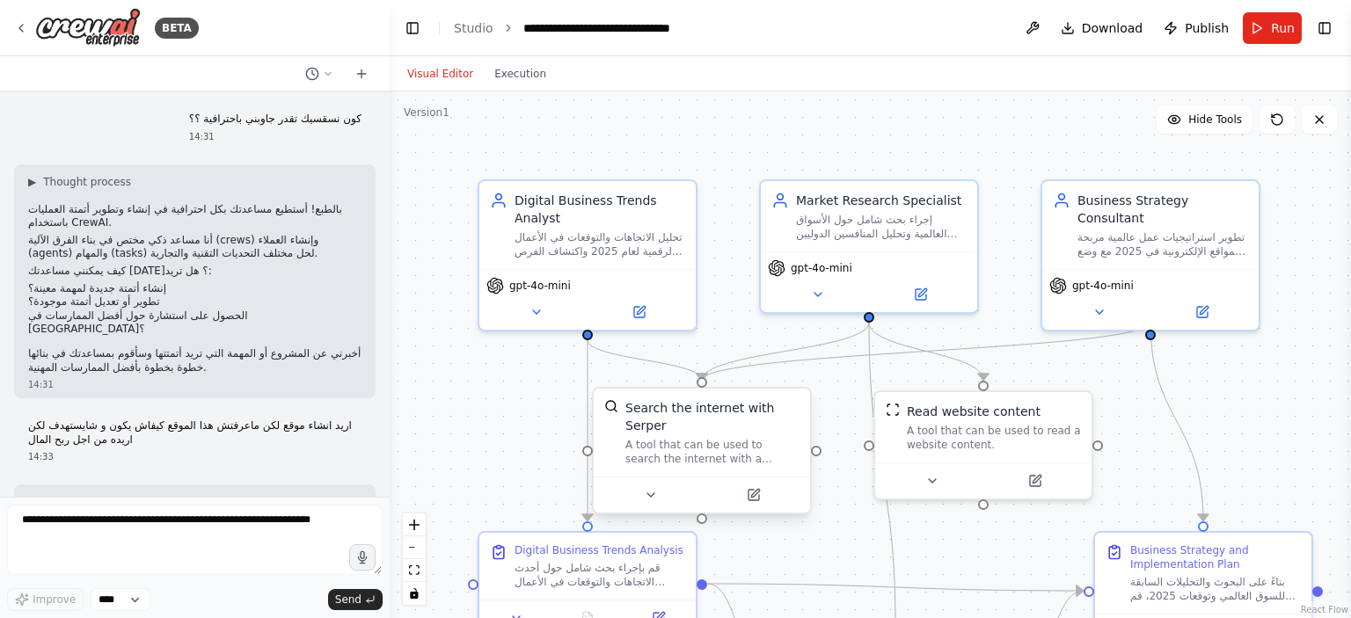
scroll to position [5684, 0]
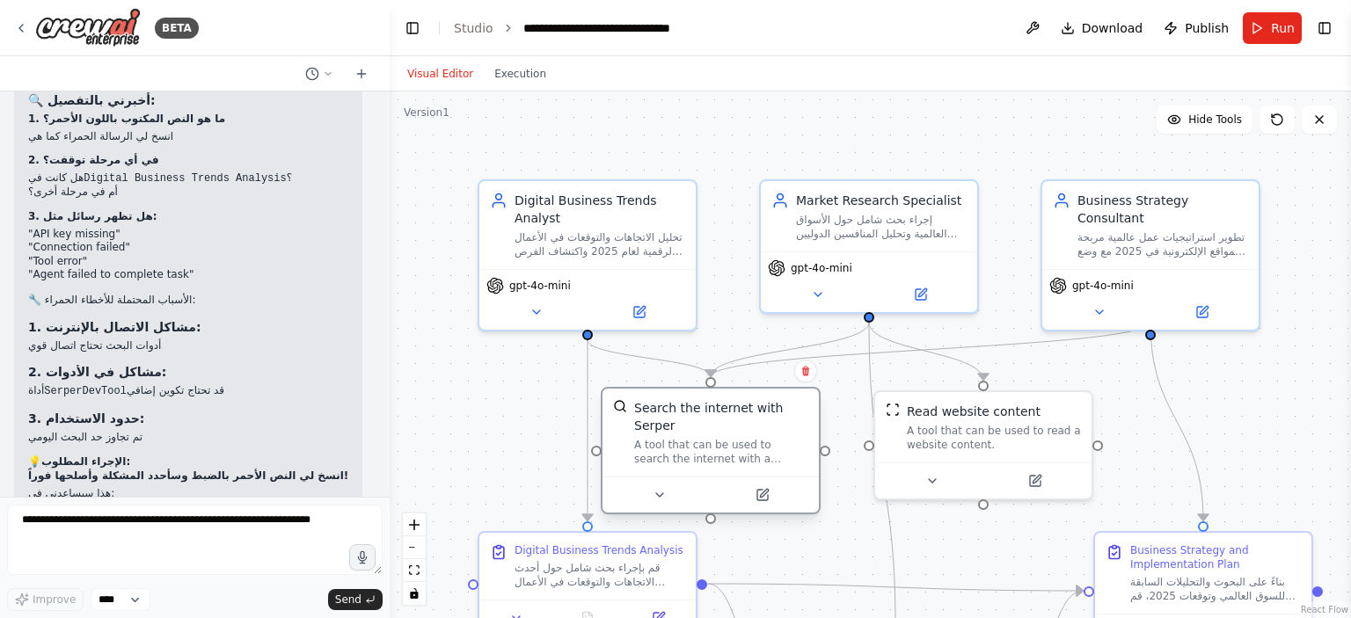
drag, startPoint x: 695, startPoint y: 418, endPoint x: 671, endPoint y: 414, distance: 24.0
click at [671, 414] on div "Search the internet with Serper" at bounding box center [721, 416] width 174 height 35
click at [671, 413] on div "Search the internet with Serper" at bounding box center [721, 416] width 174 height 35
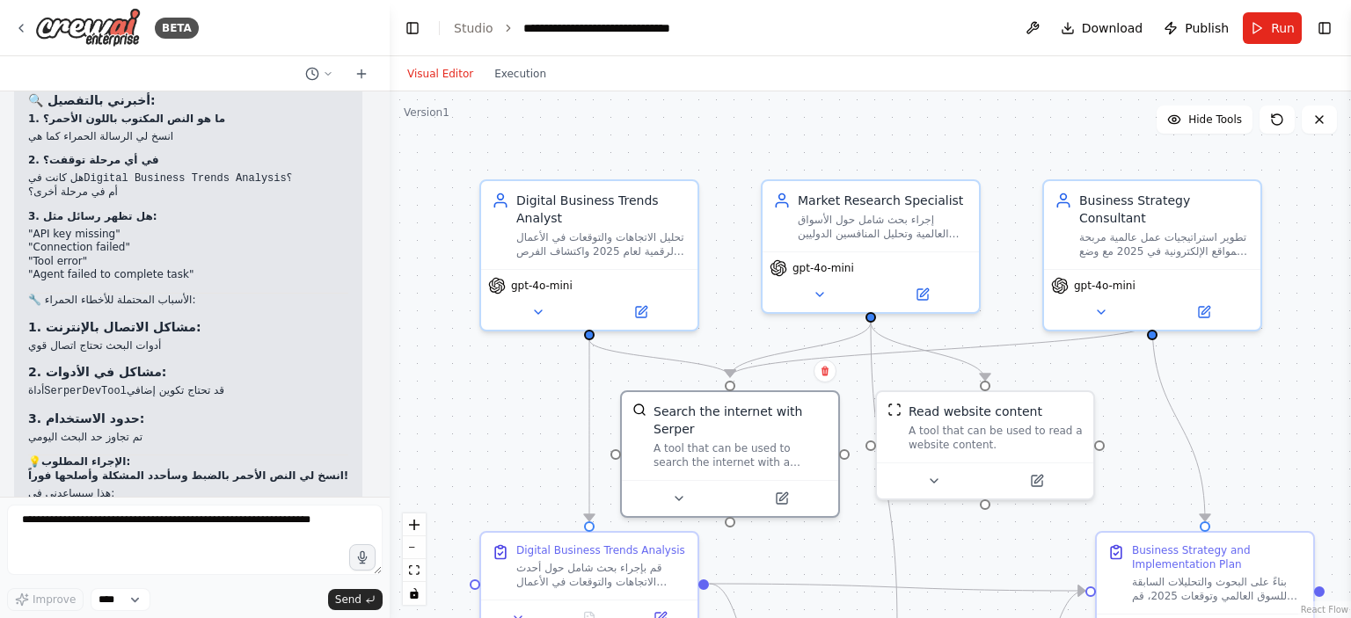
drag, startPoint x: 656, startPoint y: 419, endPoint x: 531, endPoint y: 411, distance: 125.1
click at [531, 411] on div ".deletable-edge-delete-btn { width: 20px; height: 20px; border: 0px solid #ffff…" at bounding box center [870, 354] width 961 height 527
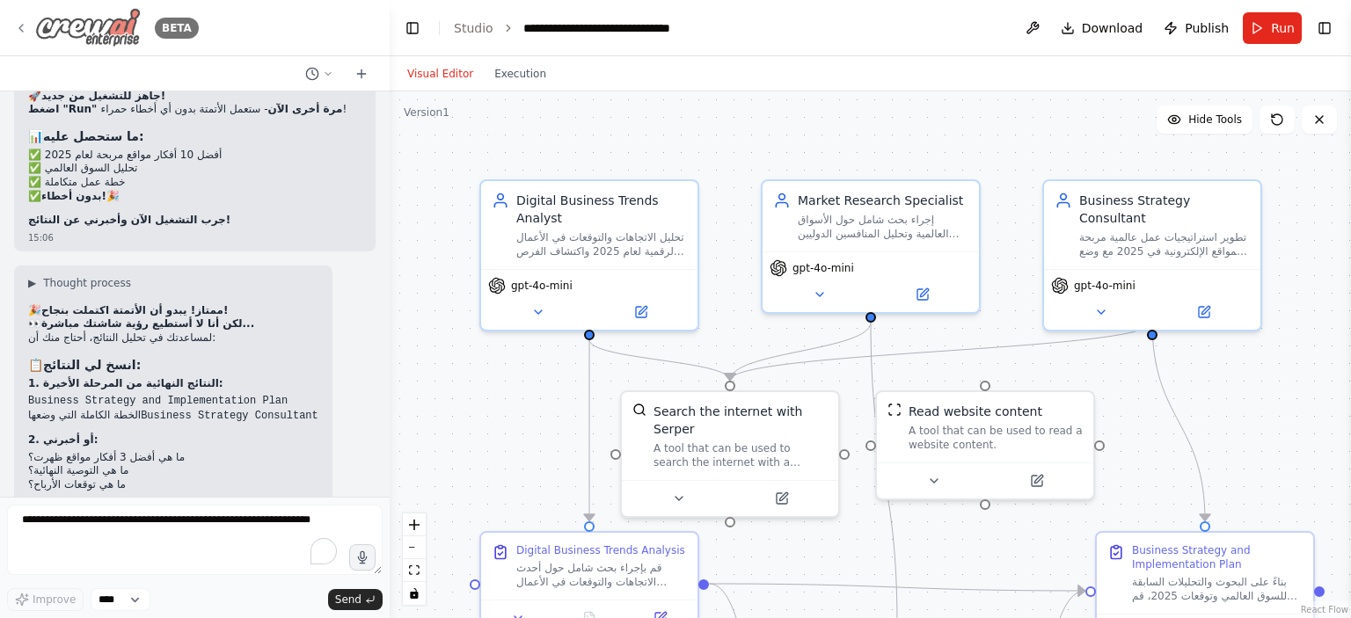
click at [85, 34] on img at bounding box center [88, 28] width 106 height 40
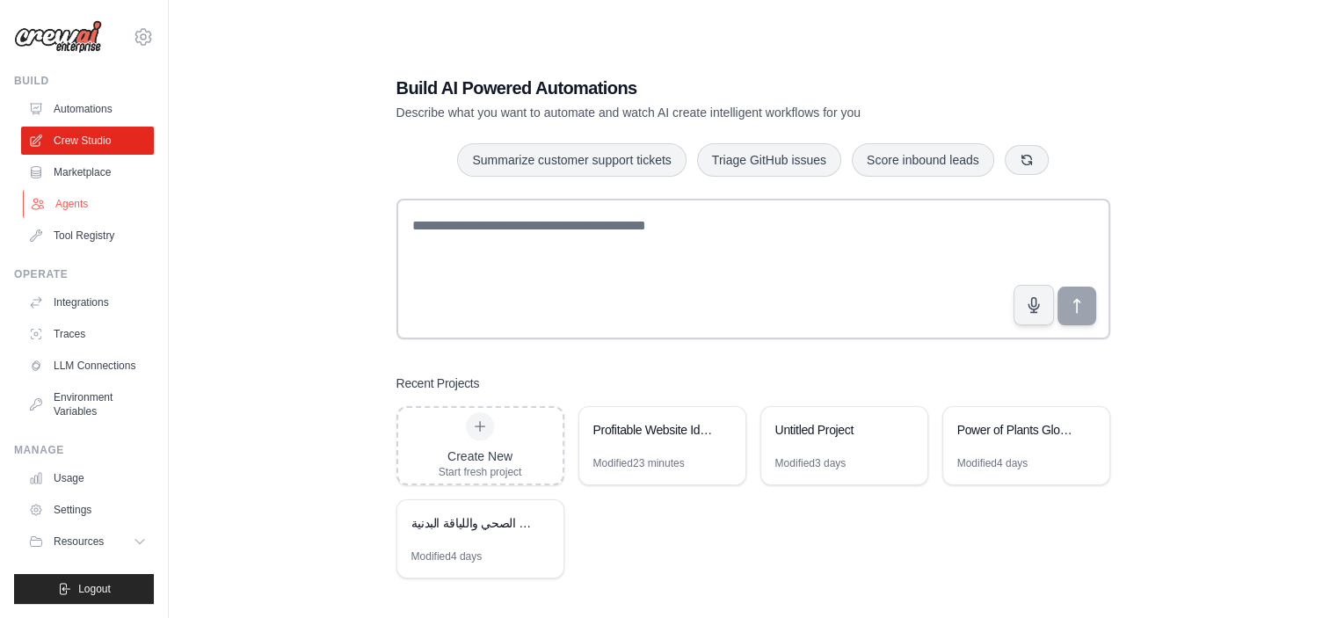
click at [86, 203] on link "Agents" at bounding box center [89, 204] width 133 height 28
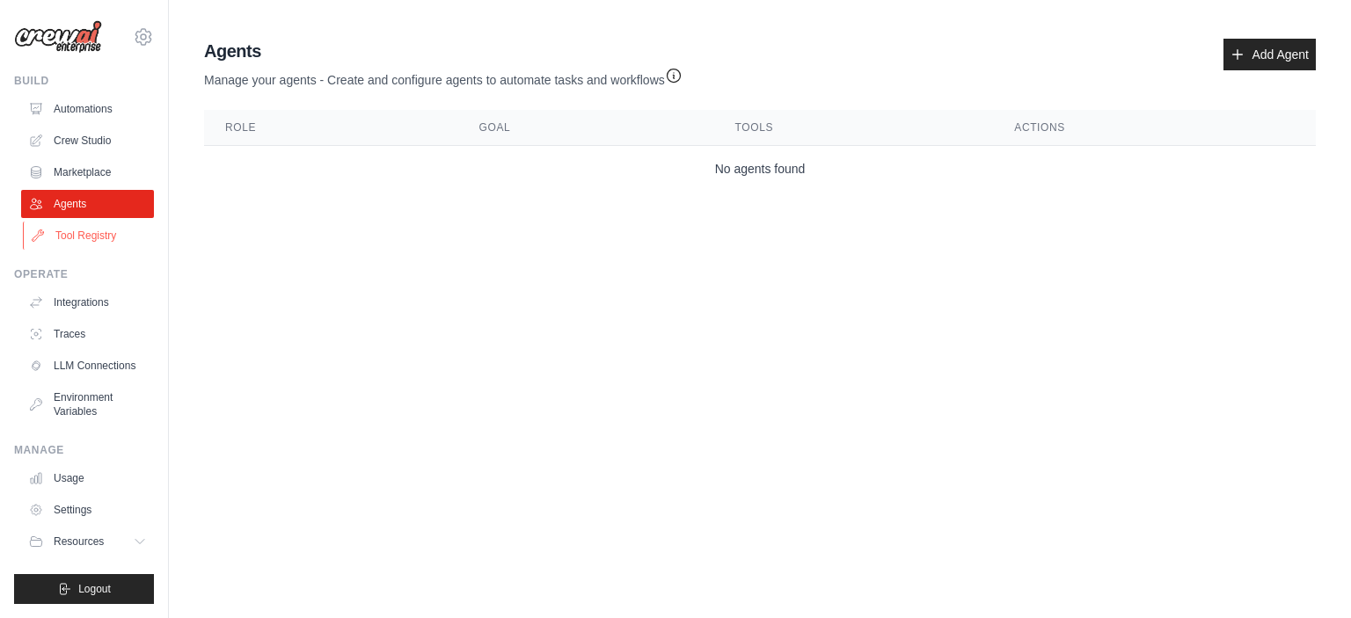
click at [98, 235] on link "Tool Registry" at bounding box center [89, 236] width 133 height 28
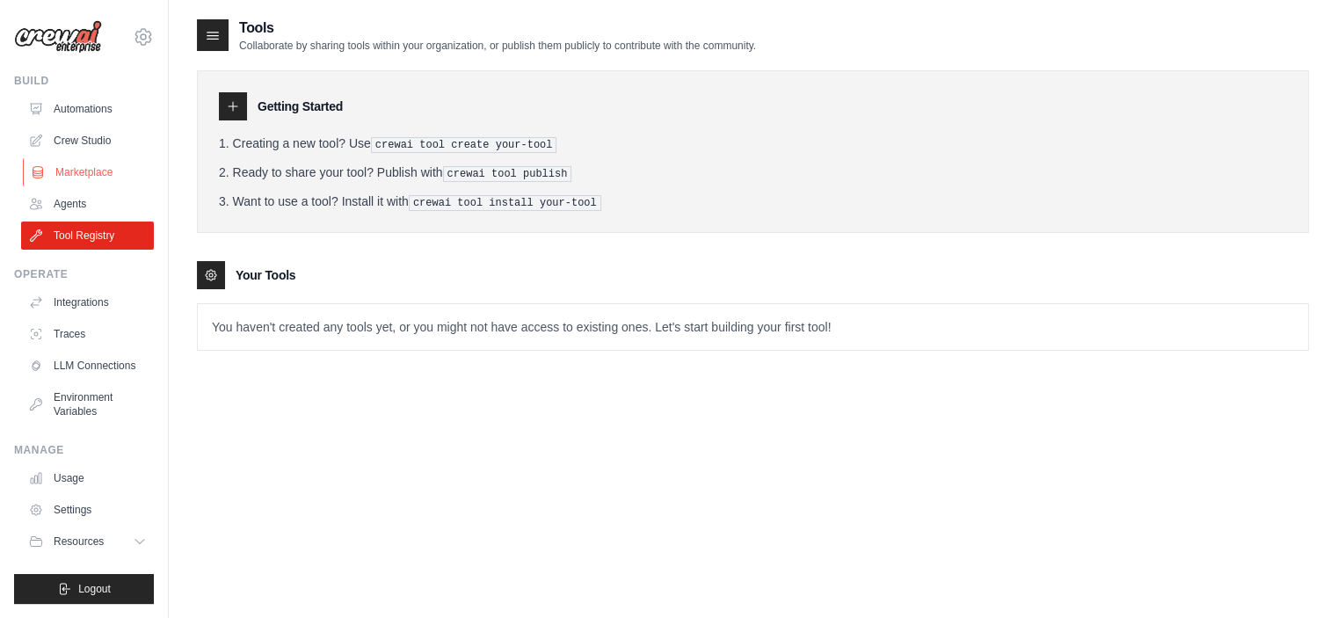
click at [108, 175] on link "Marketplace" at bounding box center [89, 172] width 133 height 28
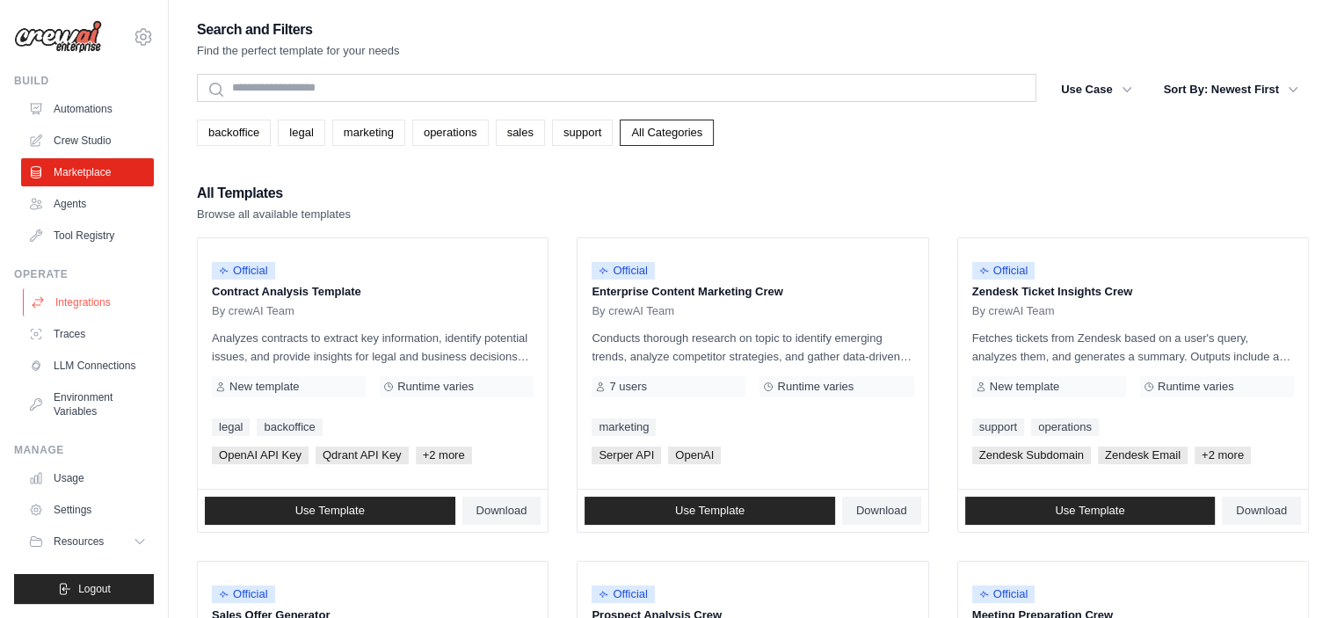
click at [100, 308] on link "Integrations" at bounding box center [89, 302] width 133 height 28
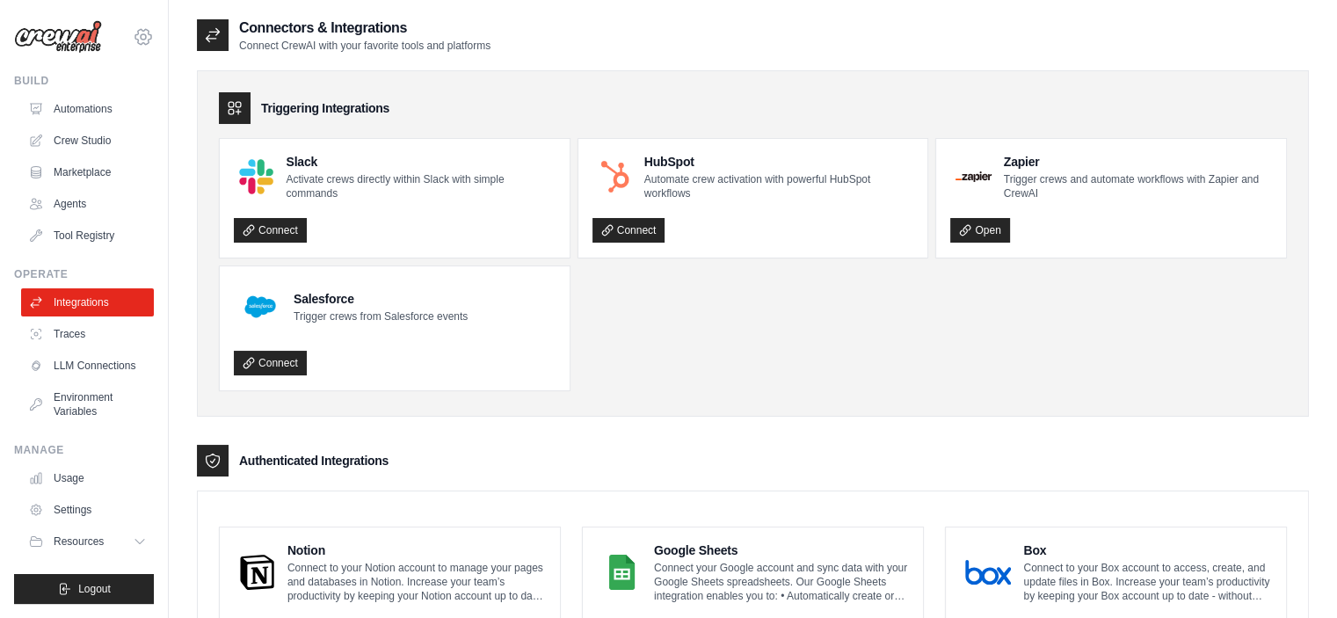
click at [135, 39] on icon at bounding box center [143, 36] width 21 height 21
click at [88, 105] on link "Automations" at bounding box center [89, 109] width 133 height 28
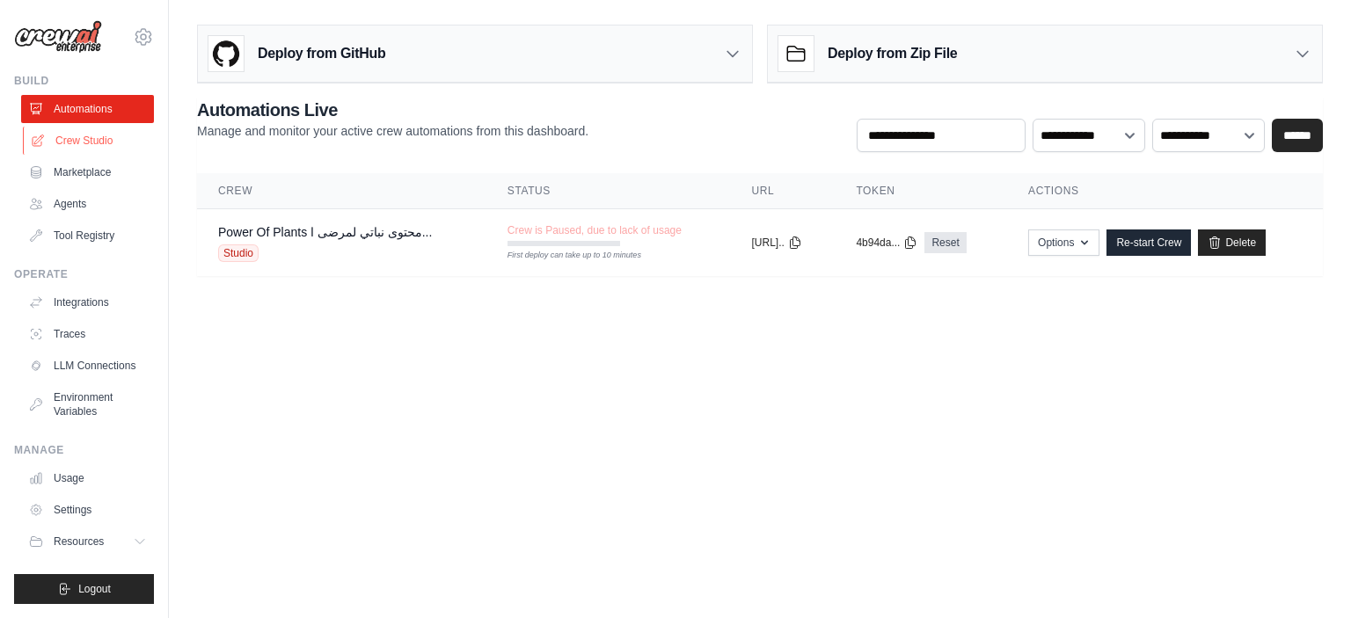
click at [94, 135] on link "Crew Studio" at bounding box center [89, 141] width 133 height 28
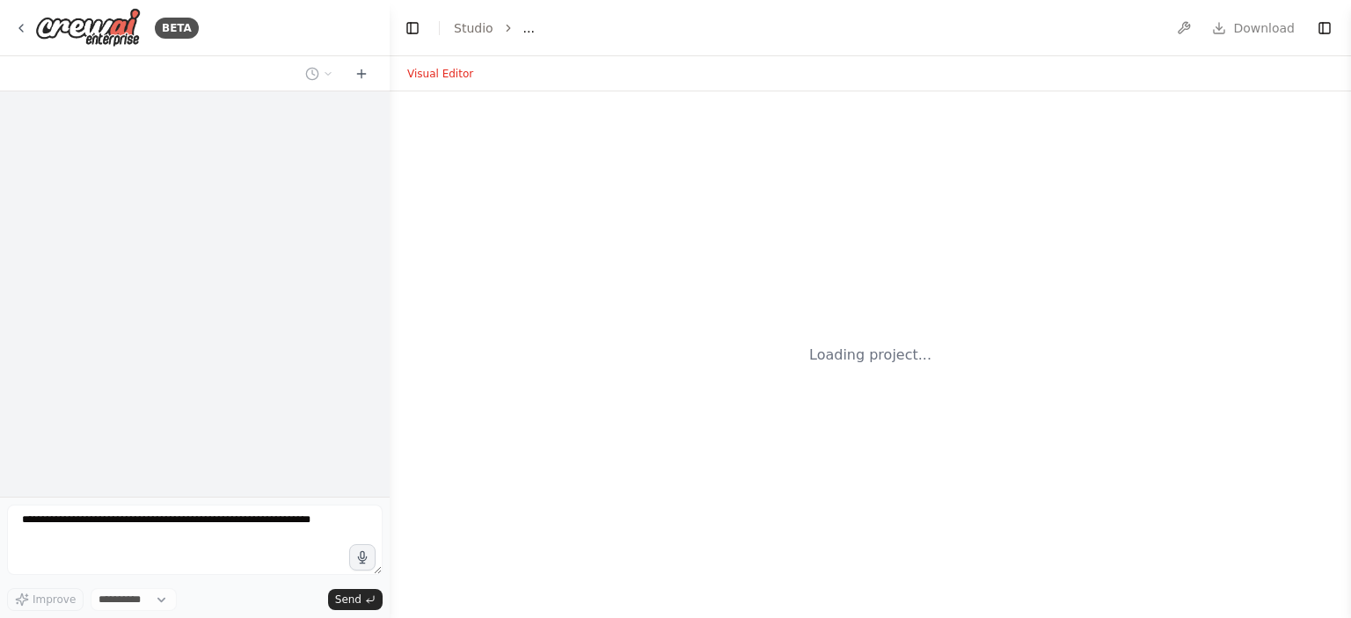
select select "****"
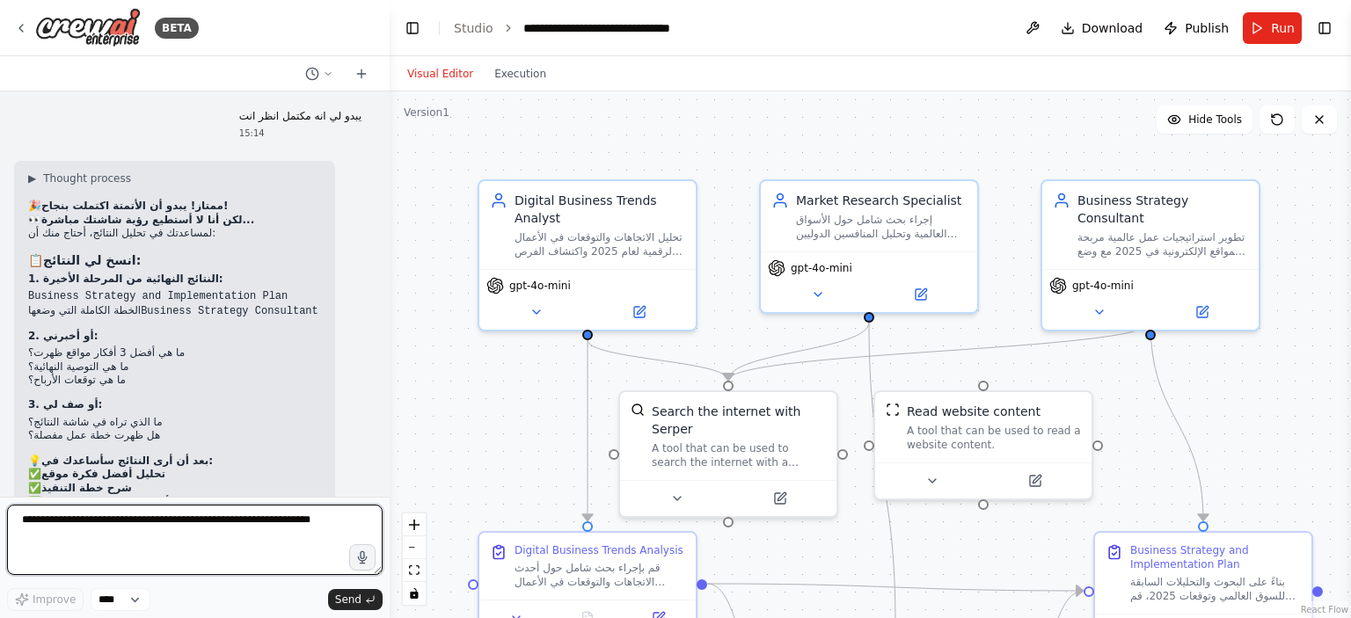
click at [245, 539] on textarea at bounding box center [194, 540] width 375 height 70
type textarea "**********"
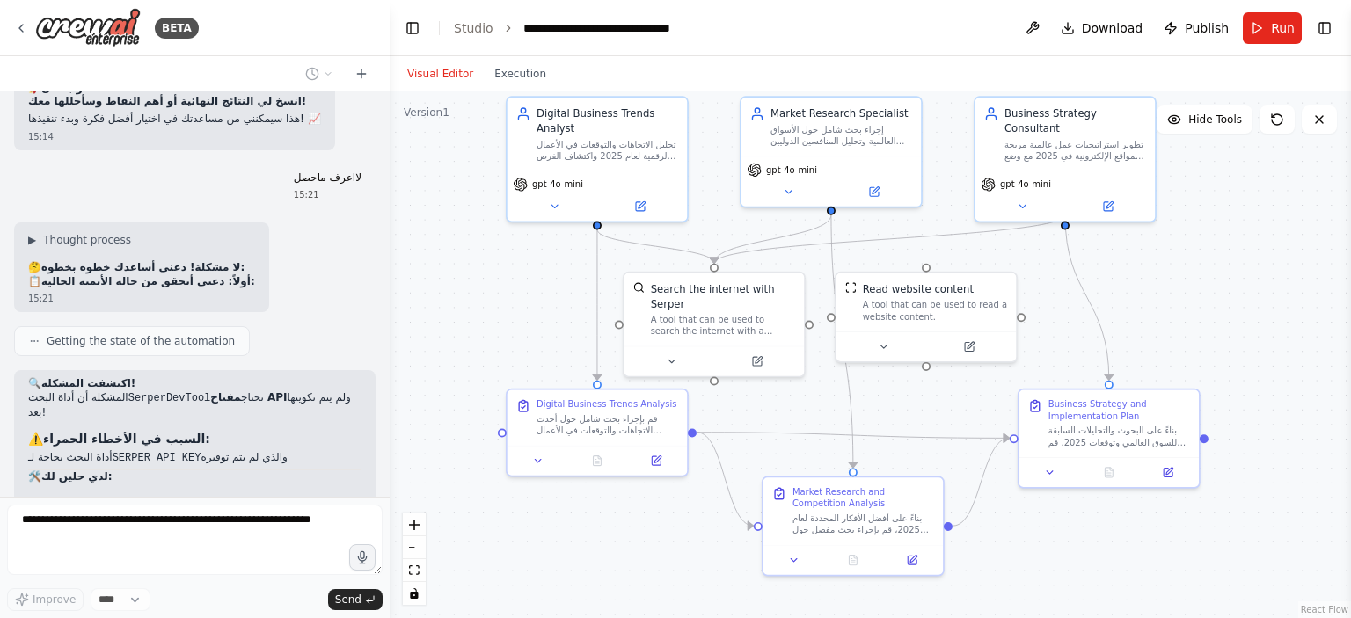
scroll to position [8217, 0]
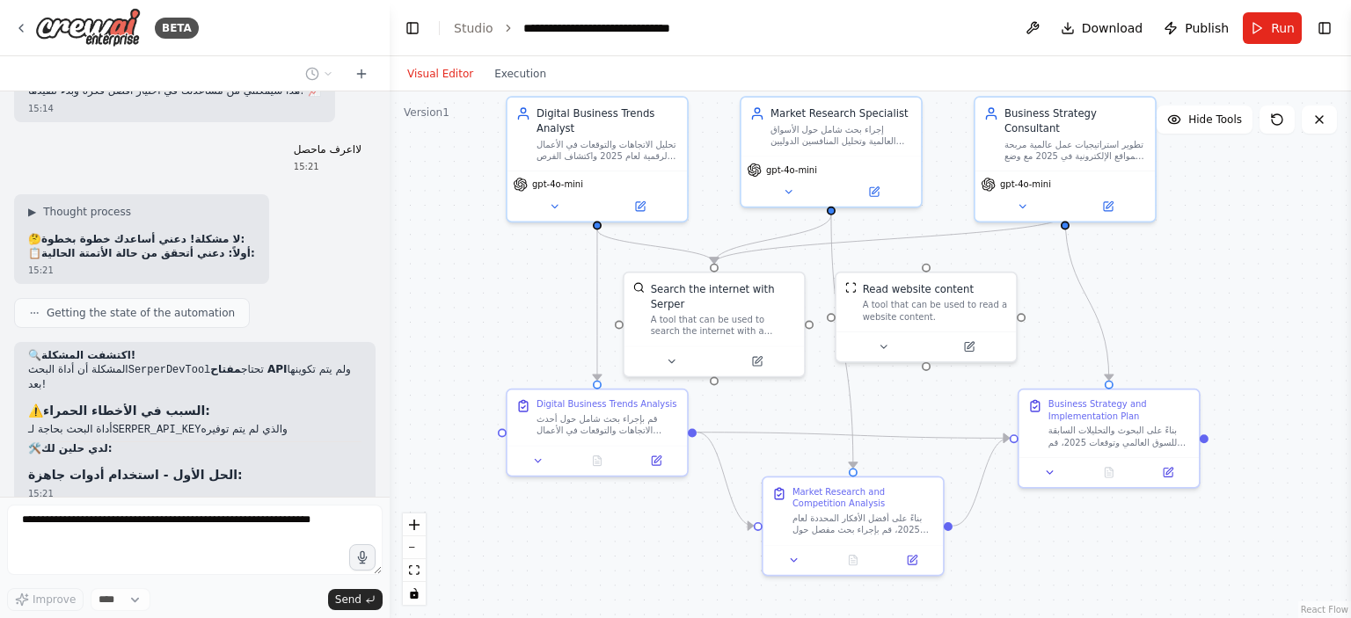
drag, startPoint x: 1152, startPoint y: 449, endPoint x: 1175, endPoint y: 319, distance: 132.1
click at [1175, 319] on div ".deletable-edge-delete-btn { width: 20px; height: 20px; border: 0px solid #ffff…" at bounding box center [870, 354] width 961 height 527
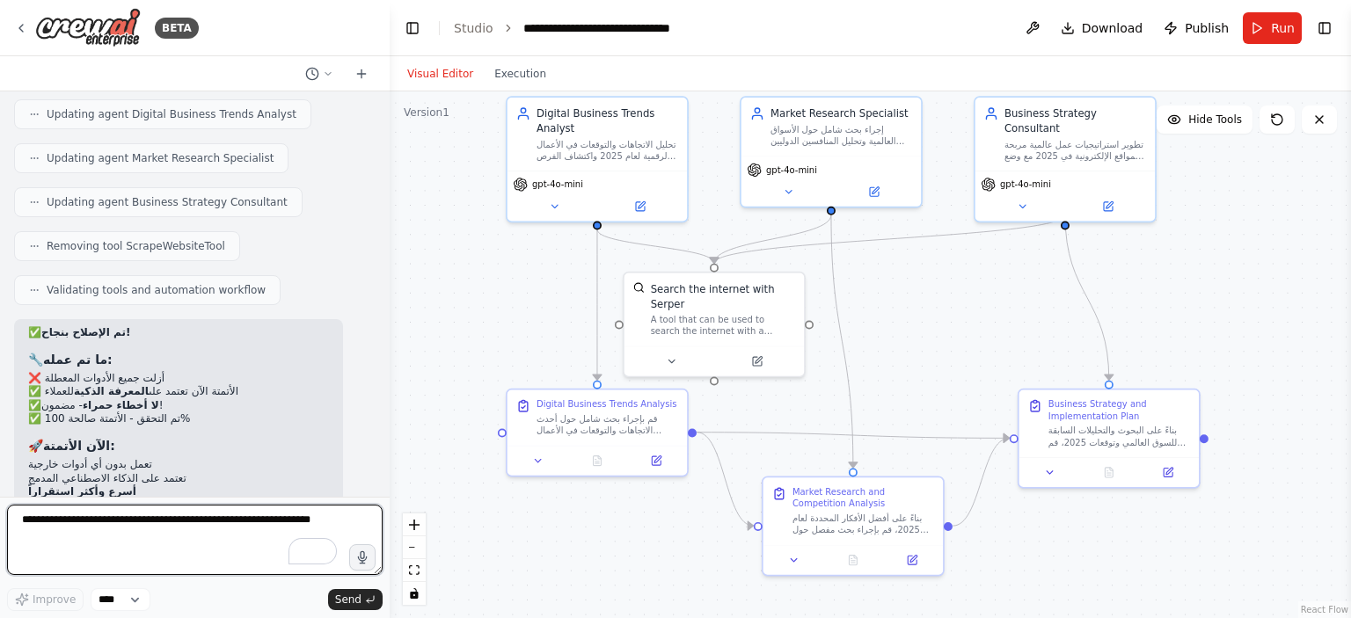
scroll to position [8851, 0]
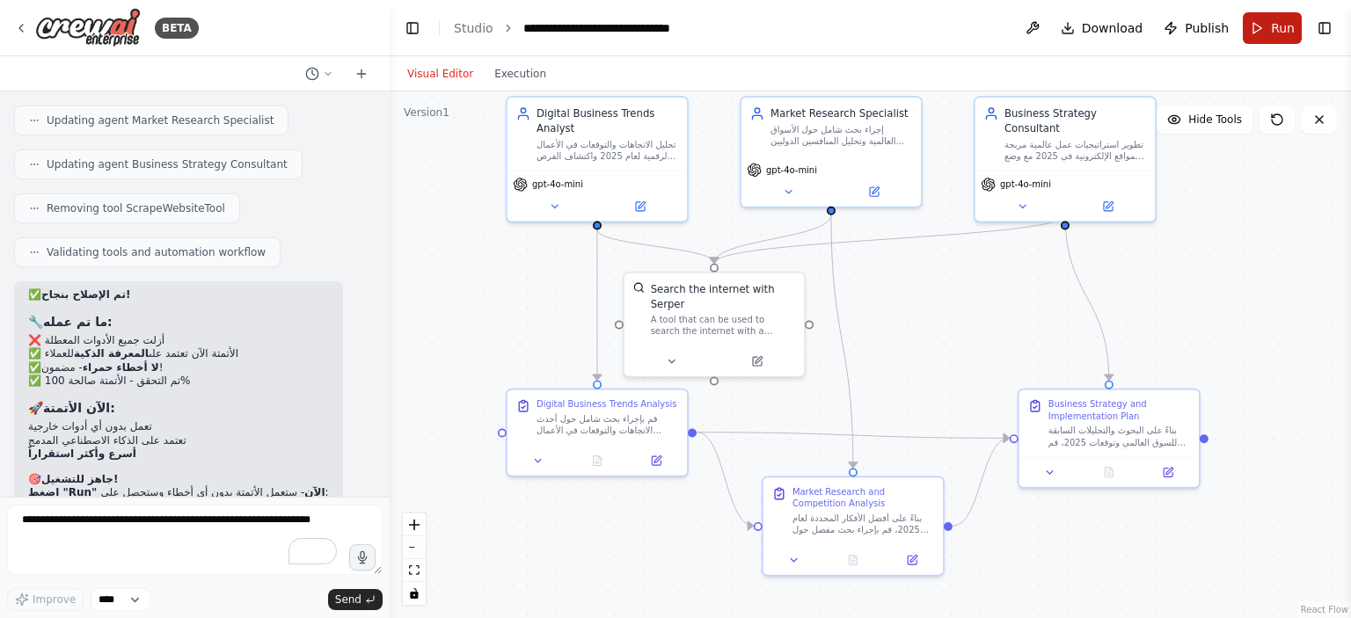
click at [1259, 25] on button "Run" at bounding box center [1271, 28] width 59 height 32
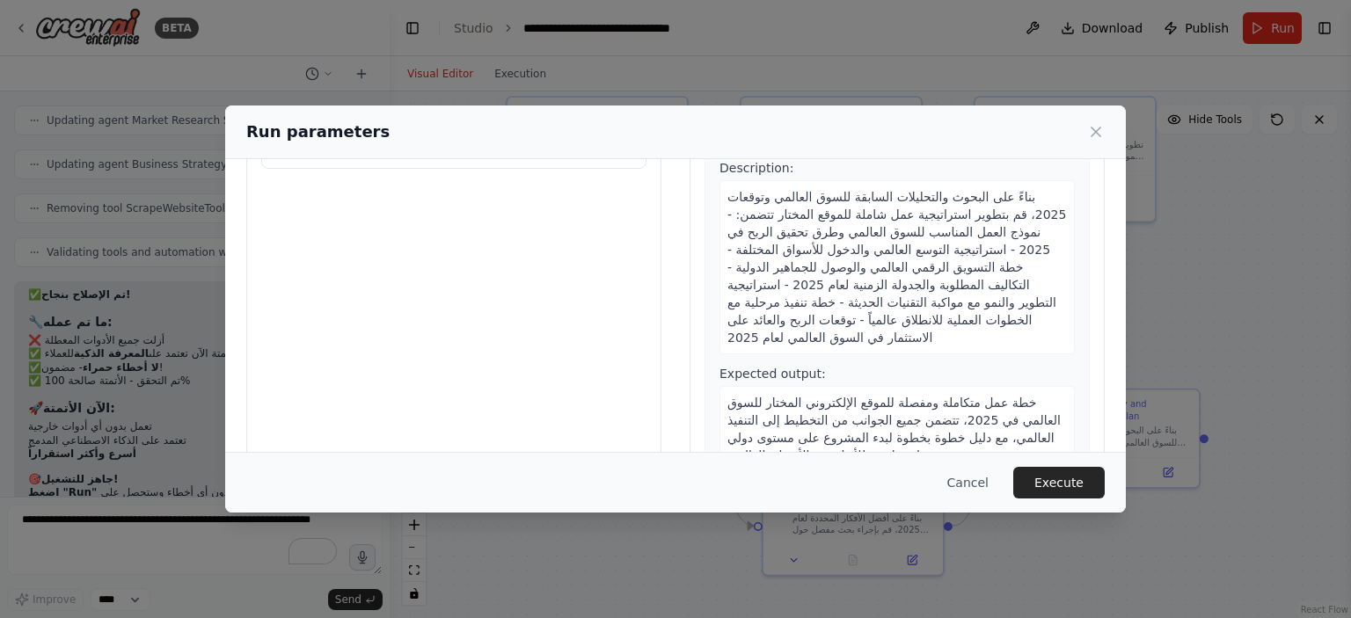
scroll to position [164, 0]
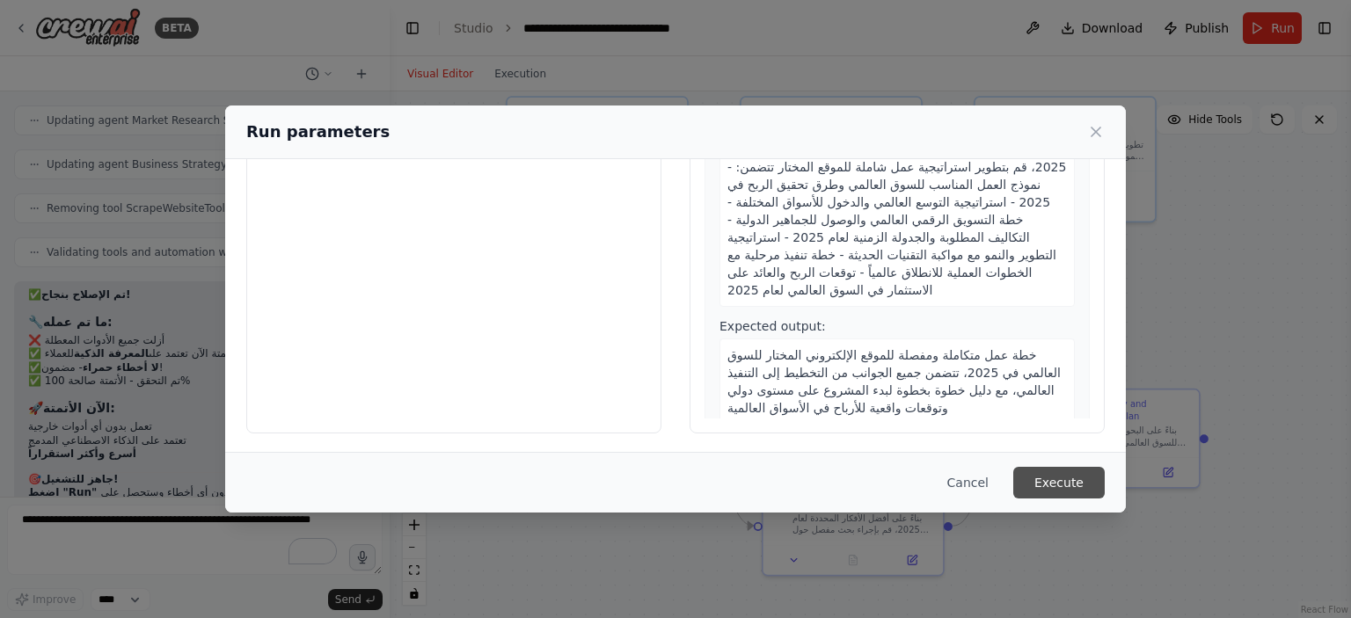
click at [1059, 480] on button "Execute" at bounding box center [1058, 483] width 91 height 32
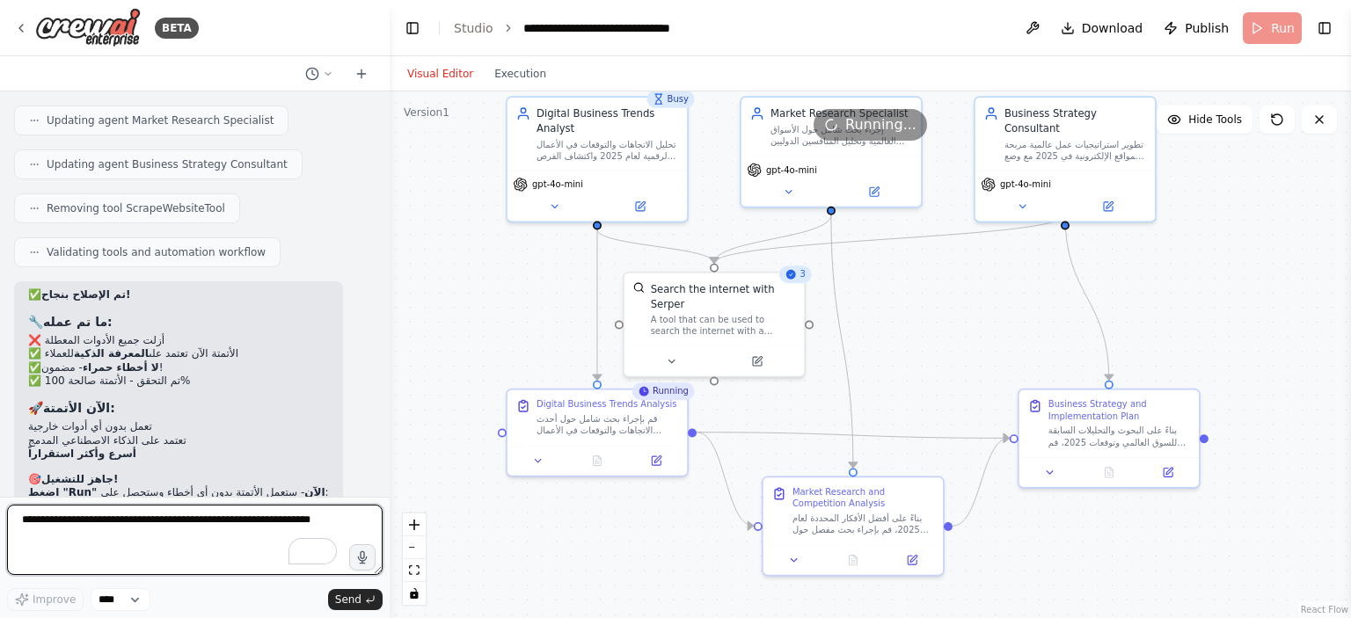
click at [131, 514] on textarea "To enrich screen reader interactions, please activate Accessibility in Grammarl…" at bounding box center [194, 540] width 375 height 70
type textarea "**********"
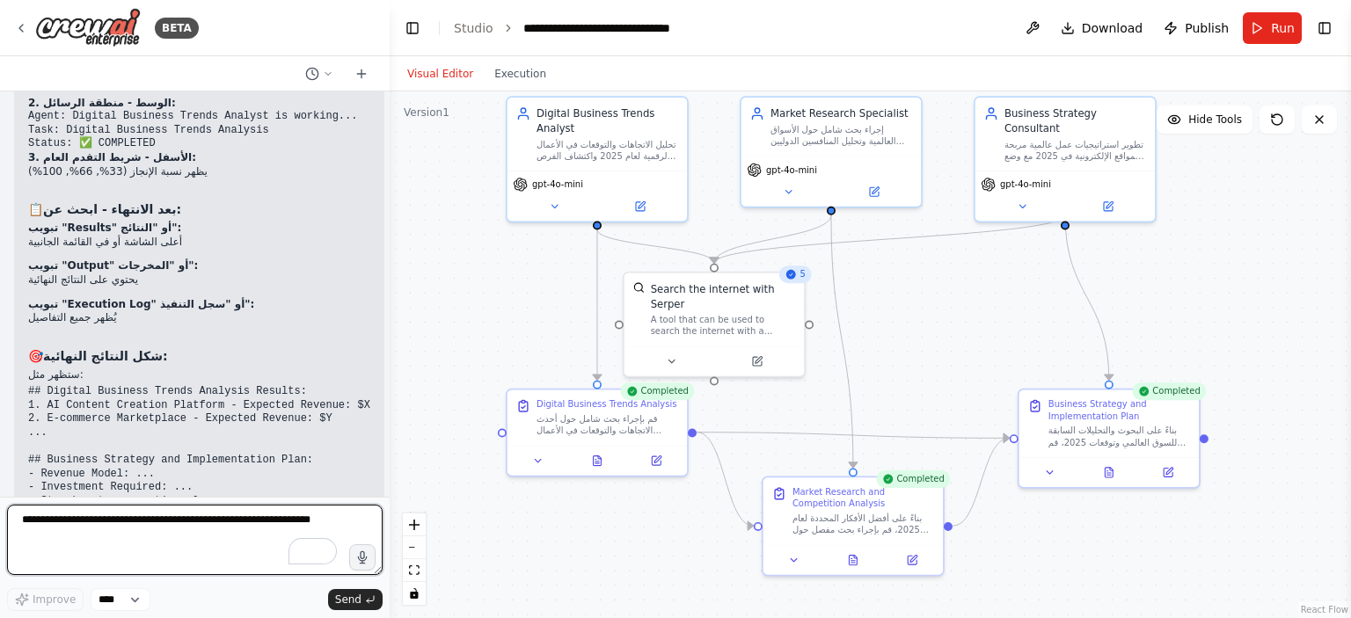
scroll to position [9610, 0]
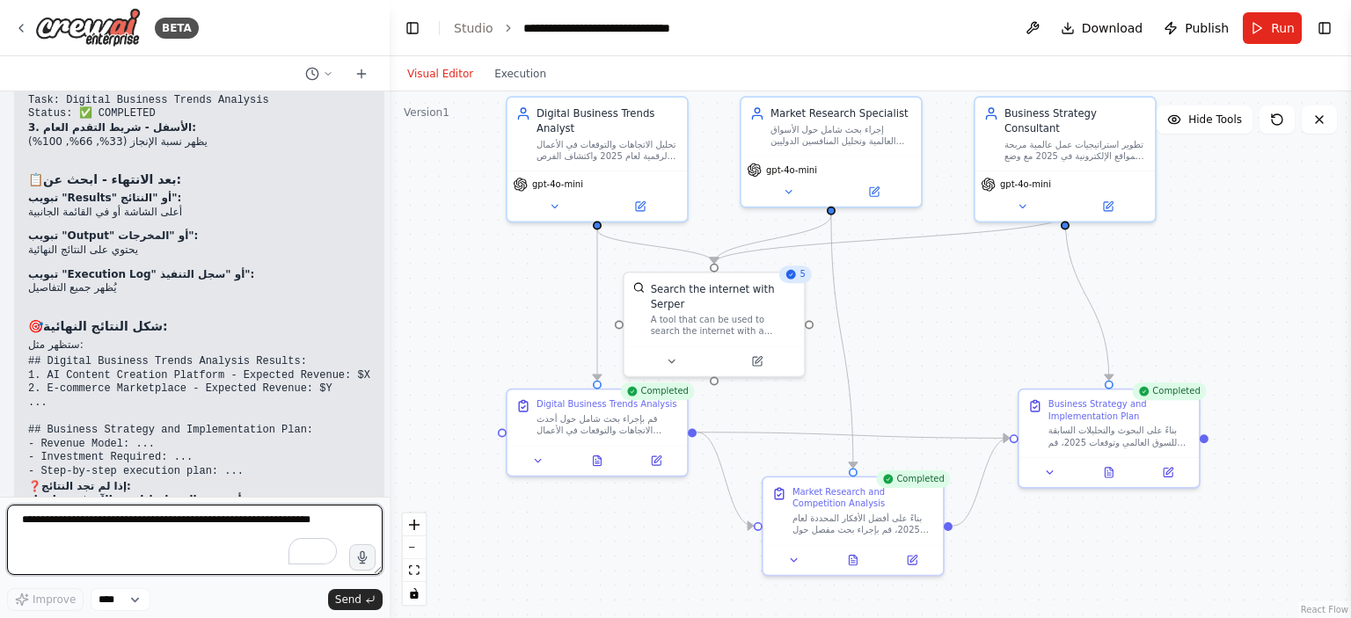
click at [207, 528] on textarea "To enrich screen reader interactions, please activate Accessibility in Grammarl…" at bounding box center [194, 540] width 375 height 70
type textarea "**********"
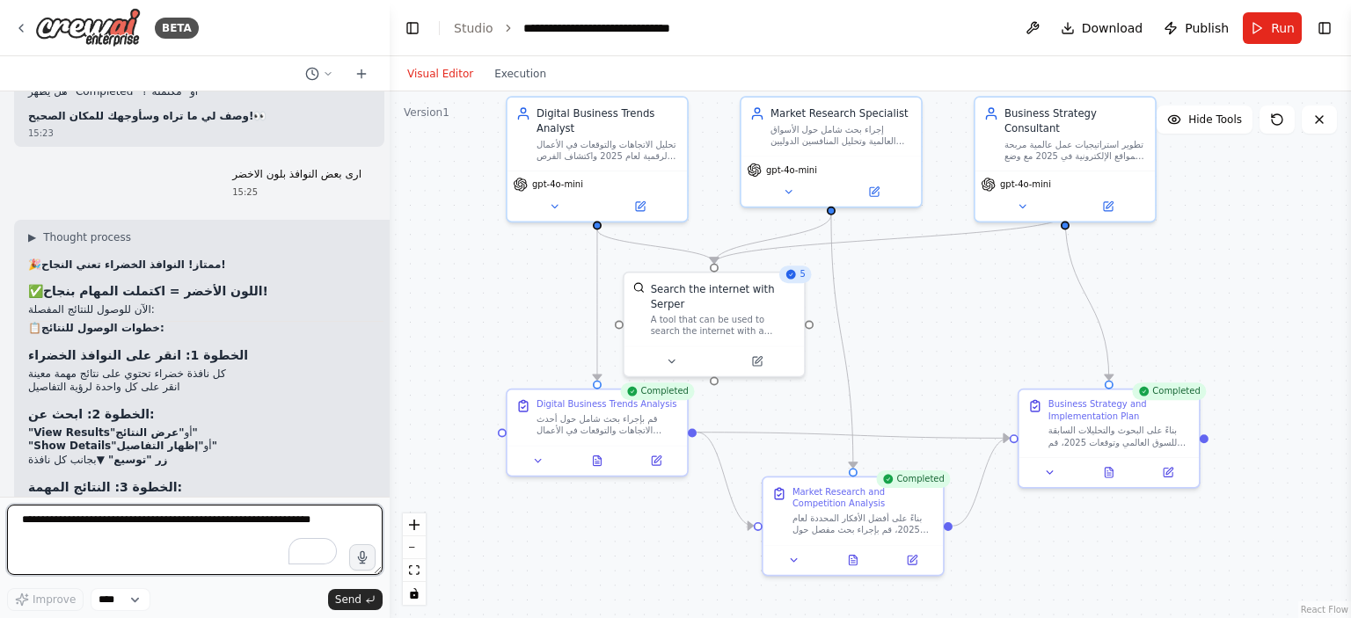
scroll to position [10180, 0]
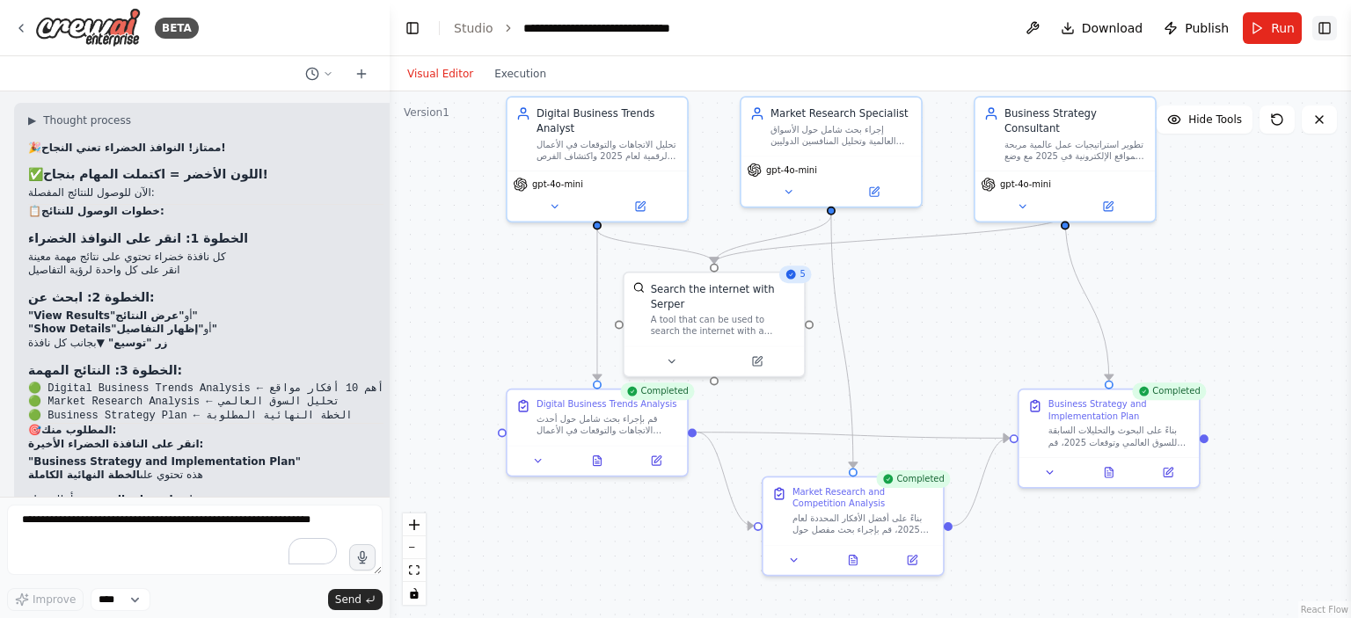
click at [1329, 34] on button "Toggle Right Sidebar" at bounding box center [1324, 28] width 25 height 25
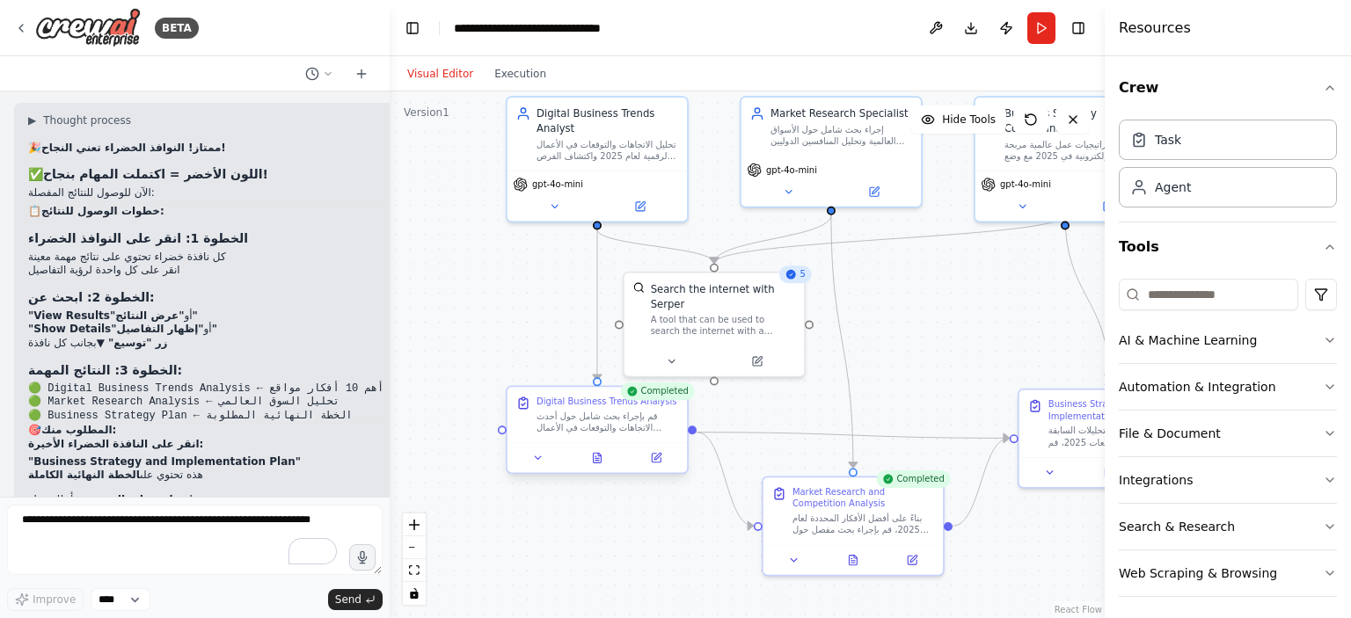
click at [602, 426] on div "قم بإجراء بحث شامل حول أحدث الاتجاهات والتوقعات في الأعمال الرقمية لعام 2025، و…" at bounding box center [607, 423] width 142 height 24
click at [647, 397] on div "Completed" at bounding box center [657, 391] width 74 height 18
click at [645, 401] on div "Digital Business Trends Analysis" at bounding box center [606, 401] width 140 height 11
click at [609, 411] on div "قم بإجراء بحث شامل حول أحدث الاتجاهات والتوقعات في الأعمال الرقمية لعام 2025، و…" at bounding box center [607, 423] width 142 height 24
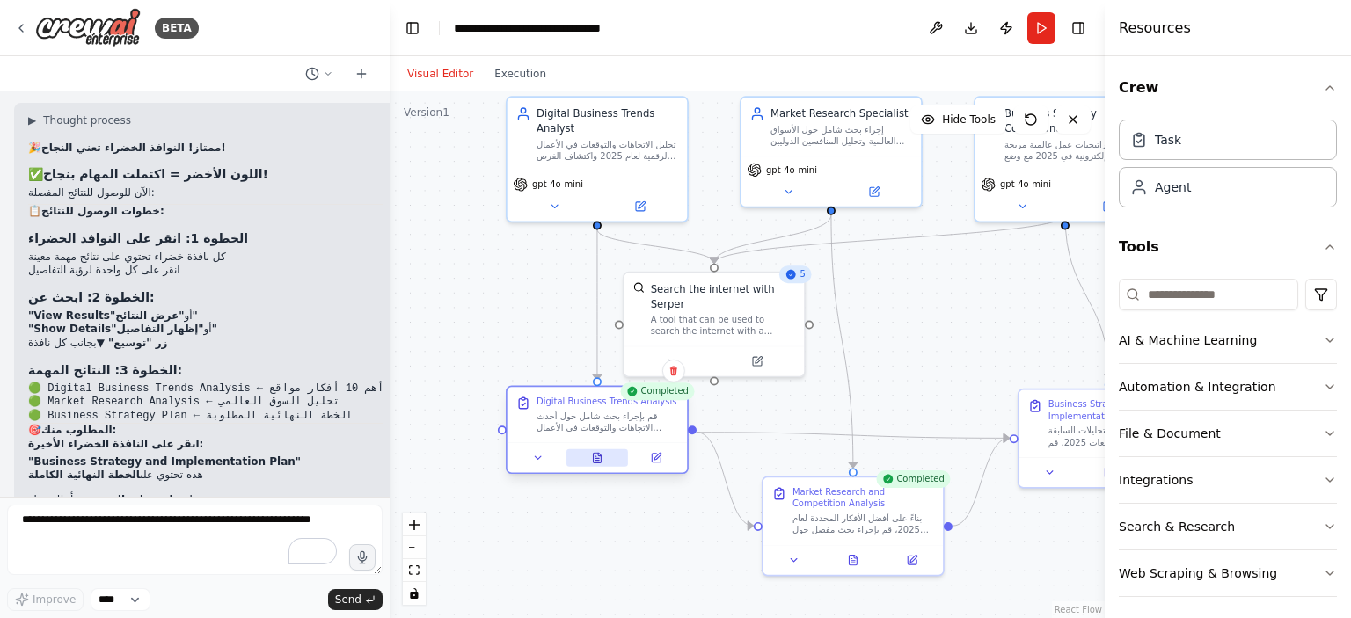
click at [599, 463] on button at bounding box center [597, 458] width 62 height 18
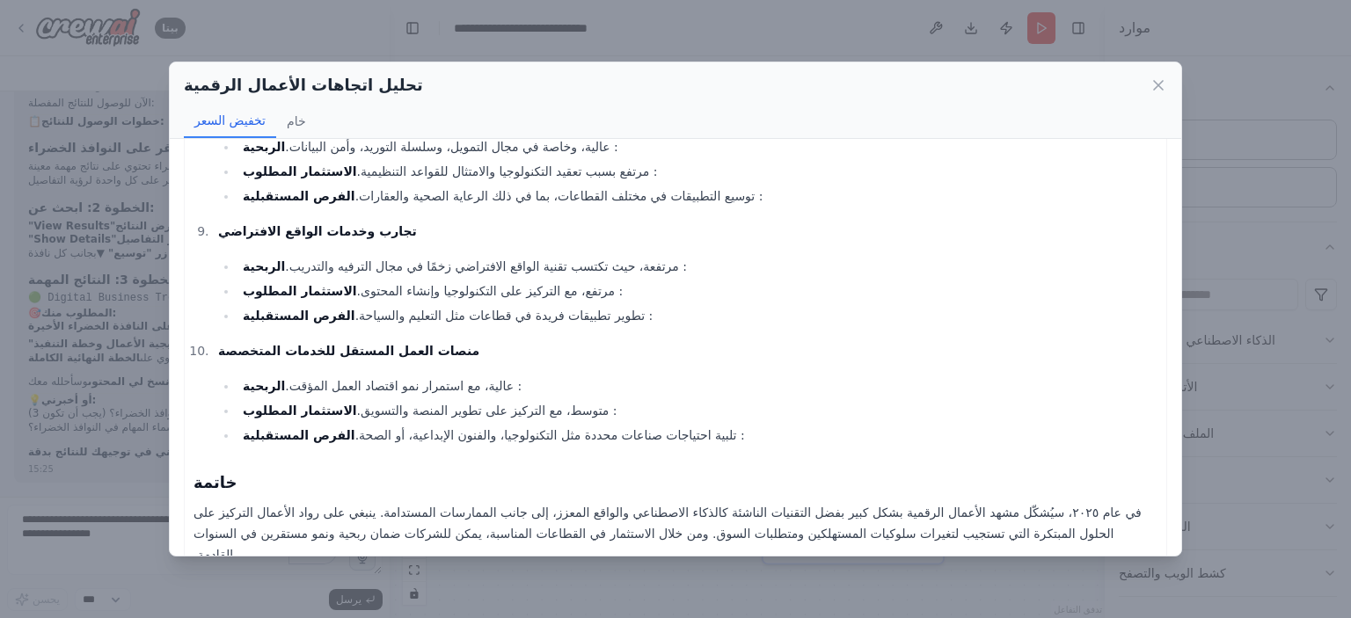
scroll to position [949, 0]
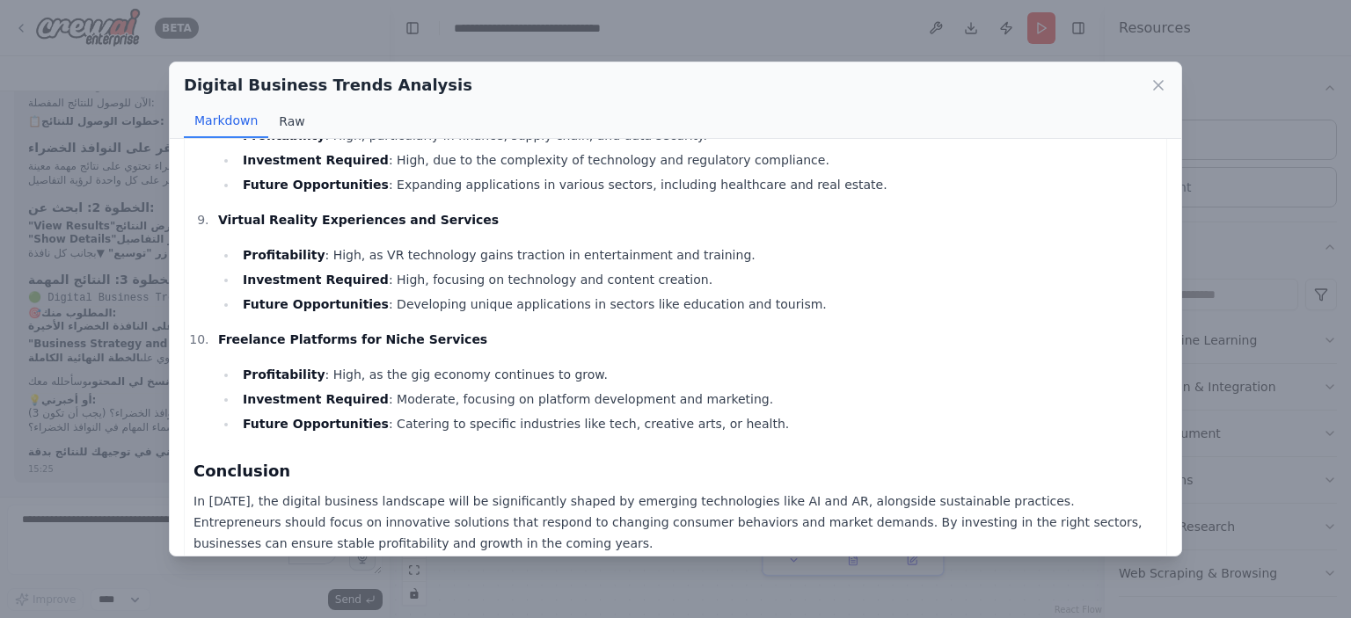
click at [293, 116] on button "Raw" at bounding box center [291, 121] width 47 height 33
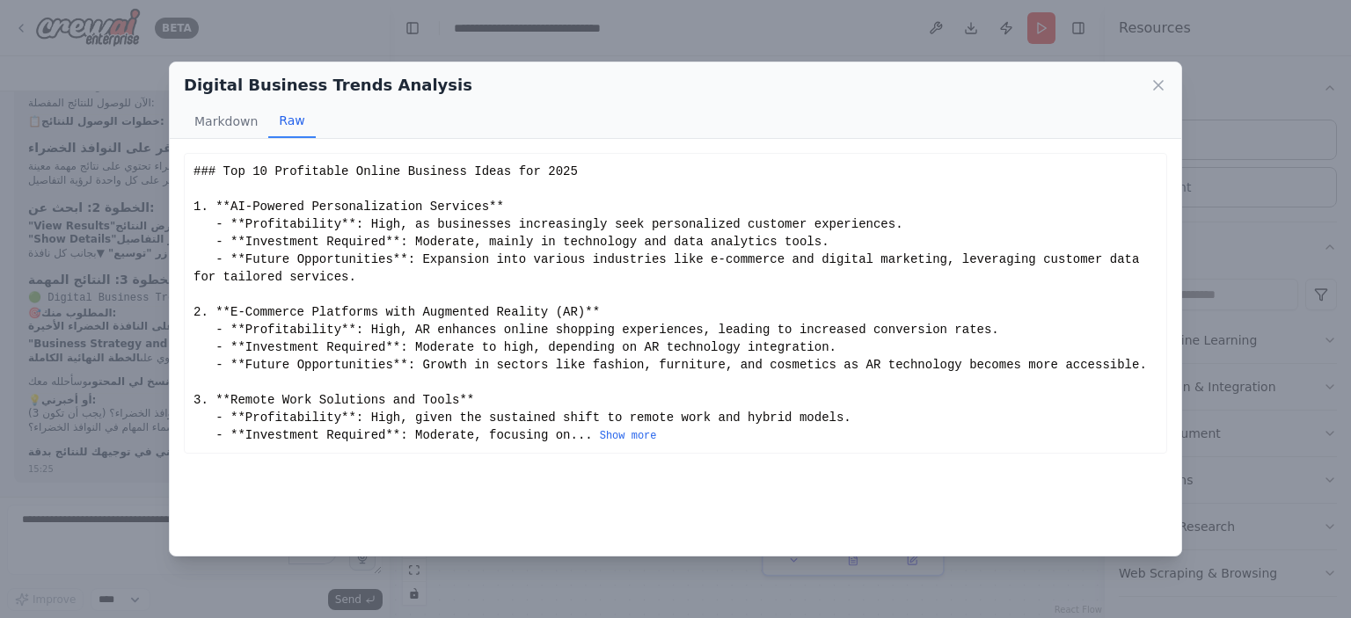
scroll to position [0, 0]
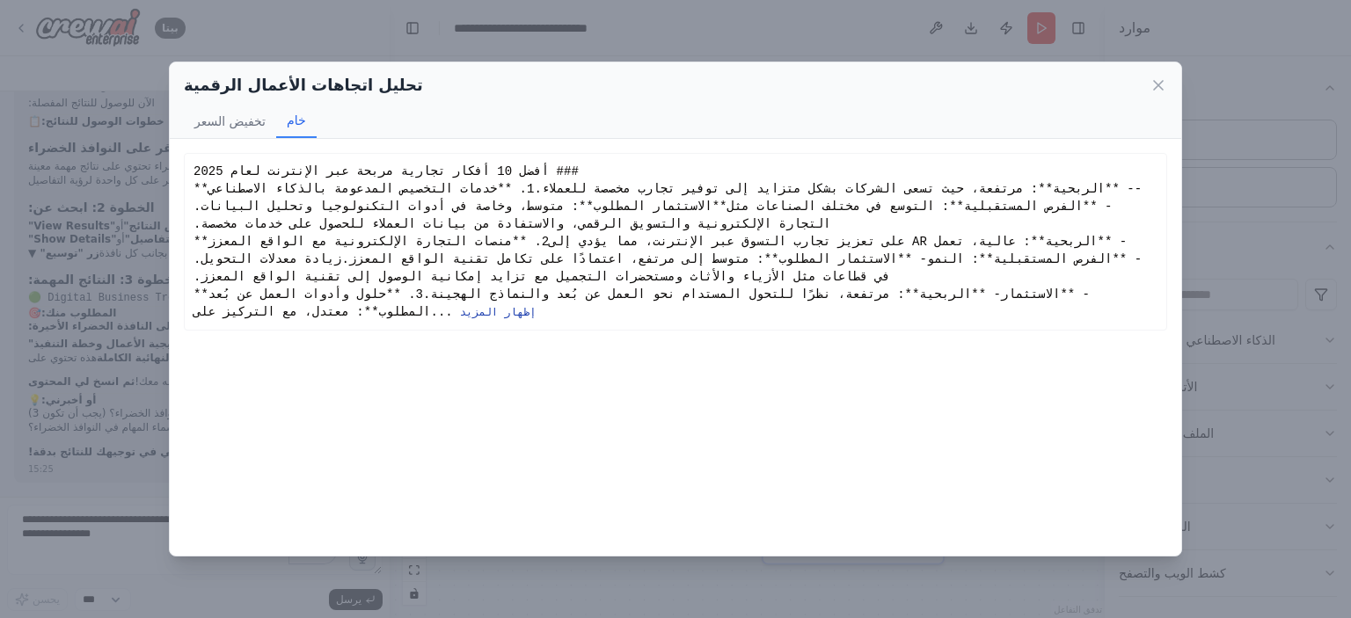
click at [536, 319] on font "إظهار المزيد" at bounding box center [498, 313] width 76 height 12
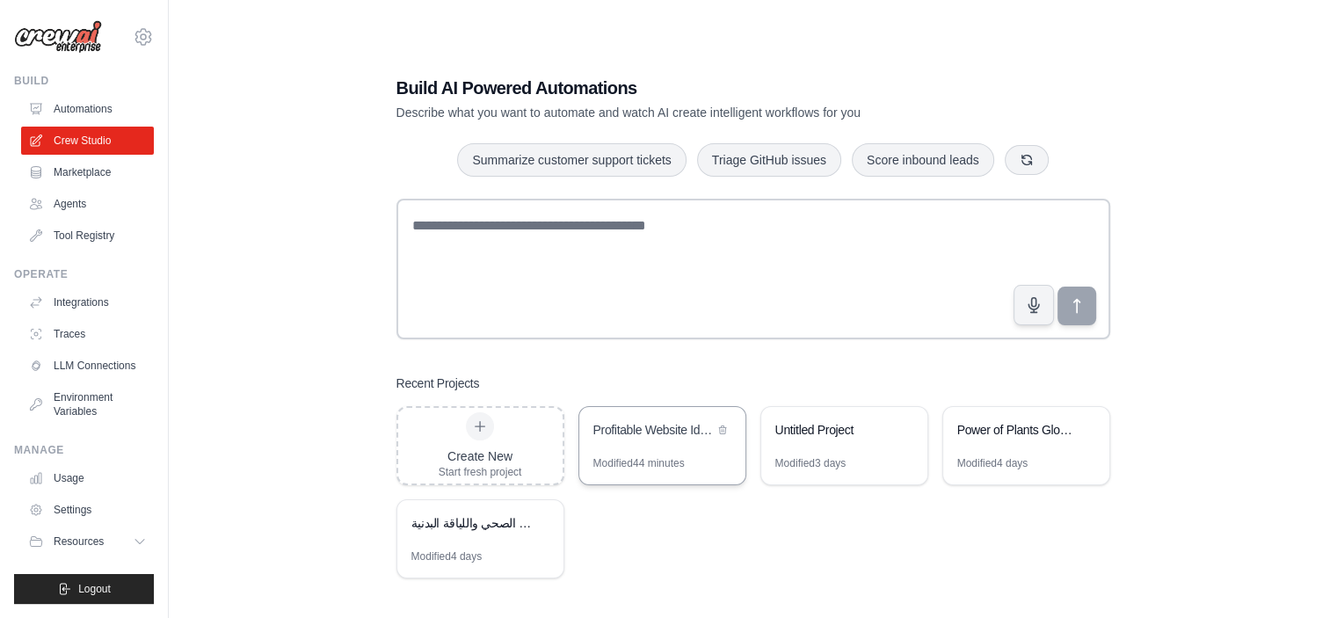
click at [635, 448] on div "Profitable Website Idea Generator" at bounding box center [662, 431] width 166 height 49
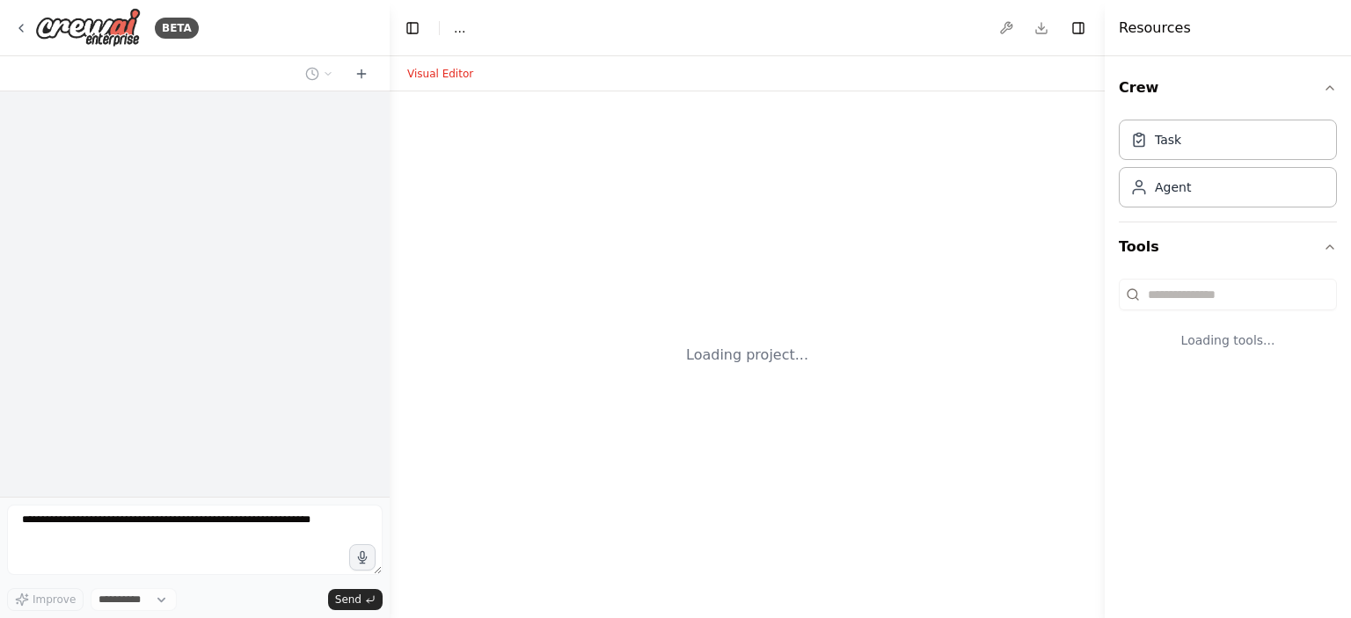
select select "****"
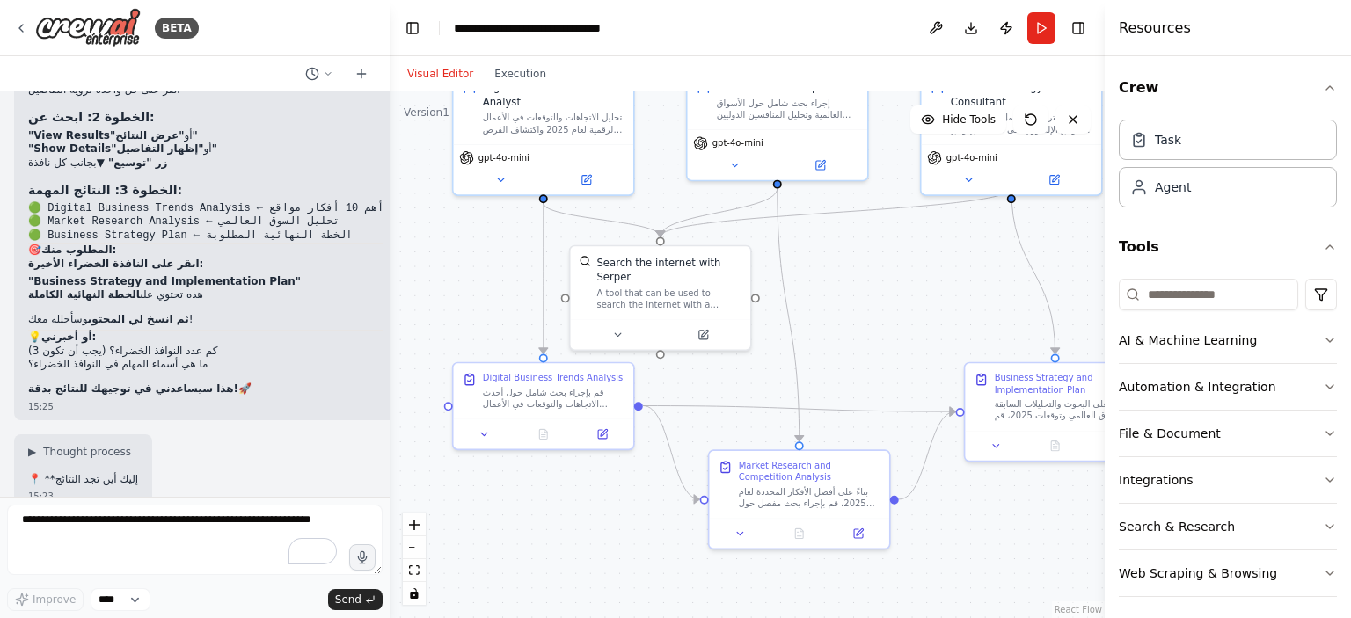
drag, startPoint x: 521, startPoint y: 452, endPoint x: 466, endPoint y: 302, distance: 159.9
click at [466, 302] on div ".deletable-edge-delete-btn { width: 20px; height: 20px; border: 0px solid #ffff…" at bounding box center [747, 354] width 715 height 527
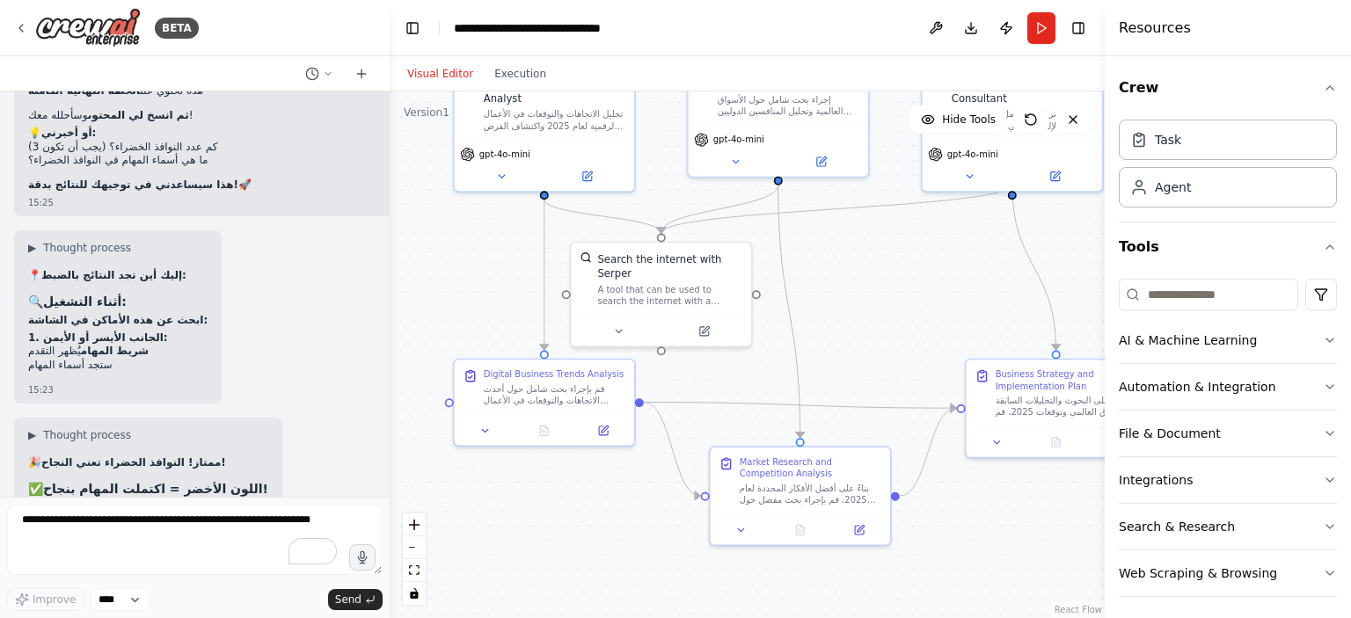
click at [468, 306] on div ".deletable-edge-delete-btn { width: 20px; height: 20px; border: 0px solid #ffff…" at bounding box center [747, 354] width 715 height 527
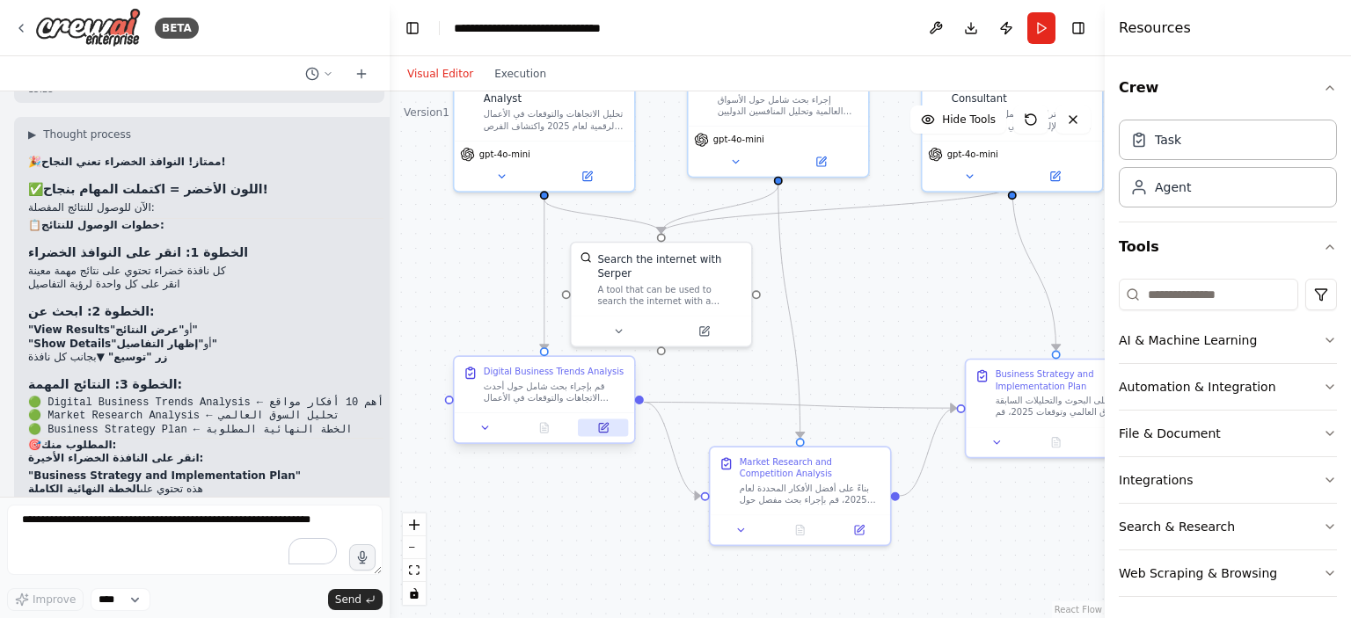
click at [598, 431] on icon at bounding box center [602, 427] width 11 height 11
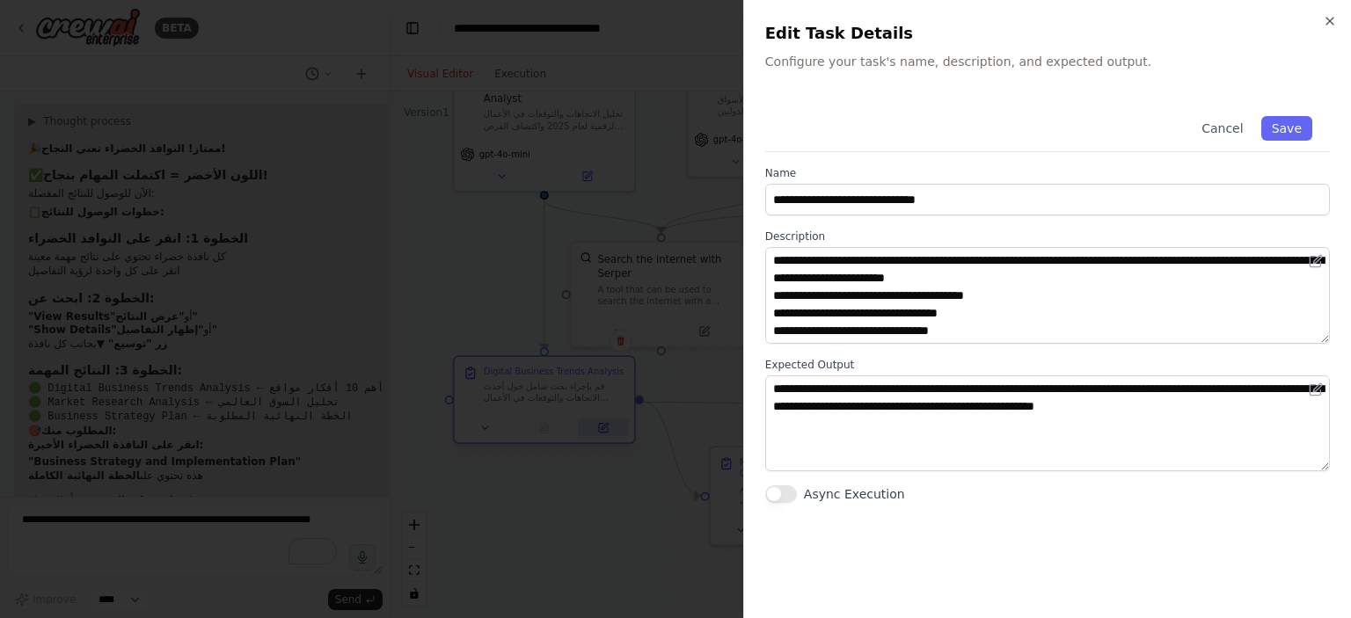
scroll to position [11391, 0]
click at [480, 245] on div at bounding box center [675, 309] width 1351 height 618
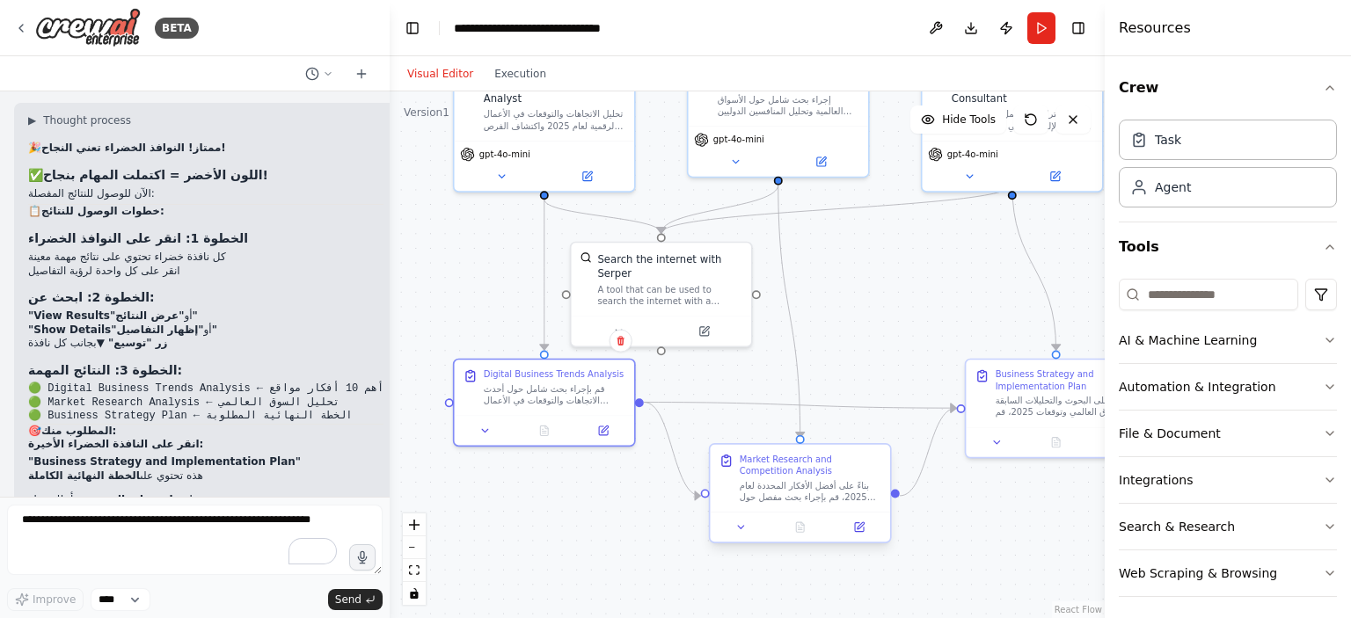
click at [806, 492] on div "بناءً على أفضل الأفكار المحددة لعام 2025، قم بإجراء بحث مفصل حول السوق العالمي:…" at bounding box center [810, 492] width 142 height 24
click at [1031, 411] on div "بناءً على البحوث والتحليلات السابقة للسوق العالمي وتوقعات 2025، قم بتطوير استرا…" at bounding box center [1066, 404] width 142 height 24
click at [1083, 29] on button "Toggle Right Sidebar" at bounding box center [1078, 28] width 25 height 25
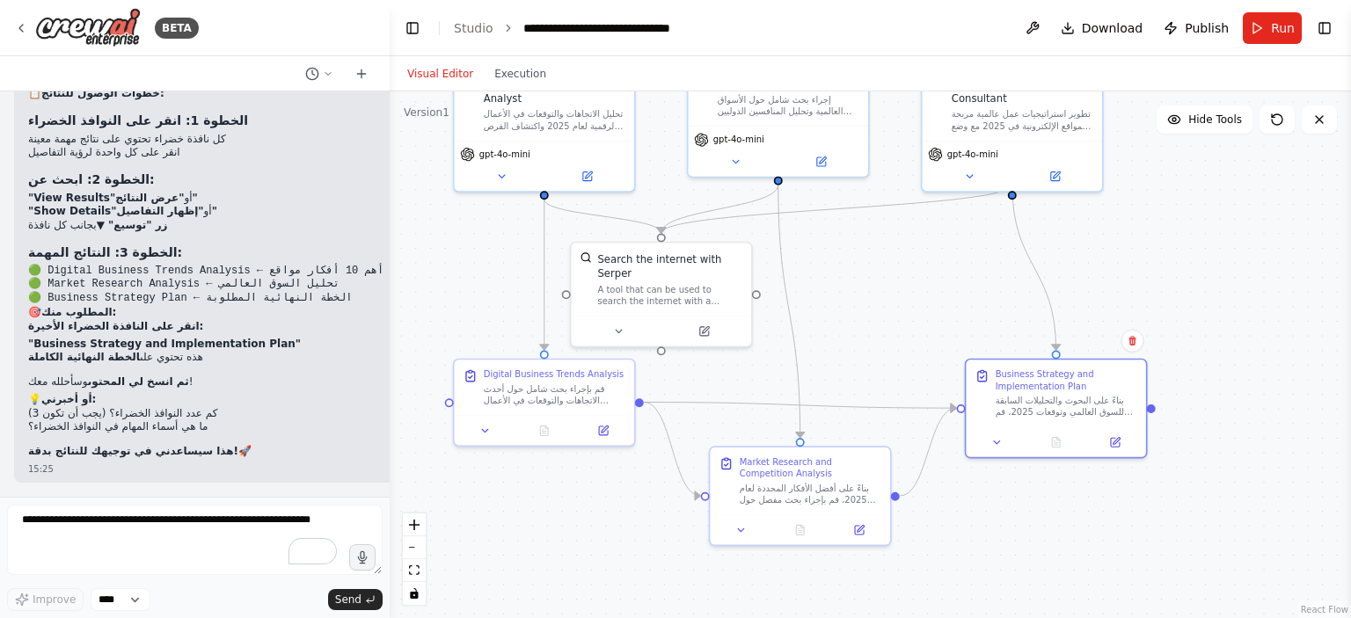
scroll to position [10180, 0]
